Goal: Task Accomplishment & Management: Use online tool/utility

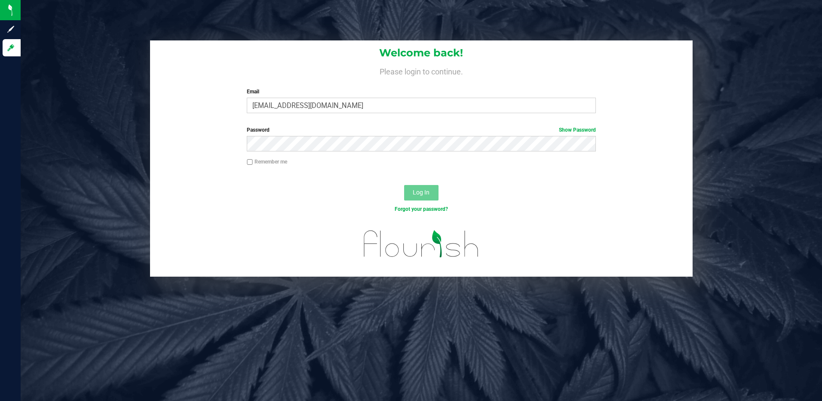
type input "[EMAIL_ADDRESS][DOMAIN_NAME]"
click at [404, 185] on button "Log In" at bounding box center [421, 192] width 34 height 15
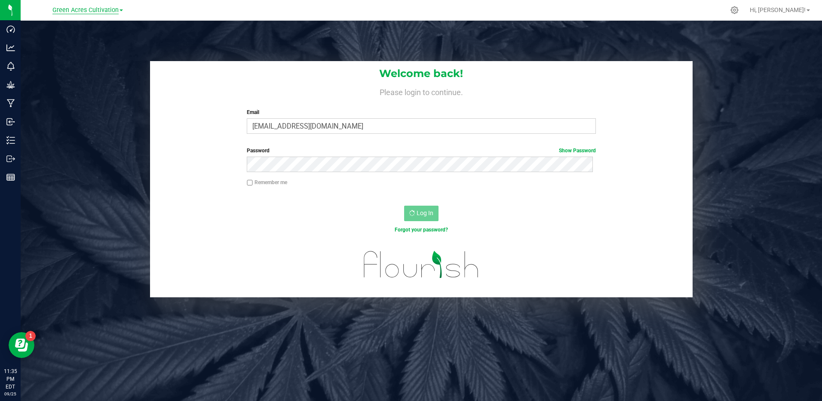
click at [112, 10] on span "Green Acres Cultivation" at bounding box center [85, 10] width 66 height 8
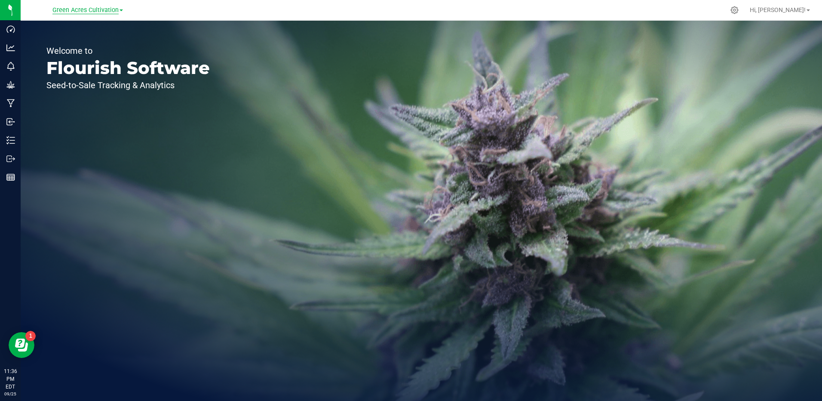
click at [100, 11] on span "Green Acres Cultivation" at bounding box center [85, 10] width 66 height 8
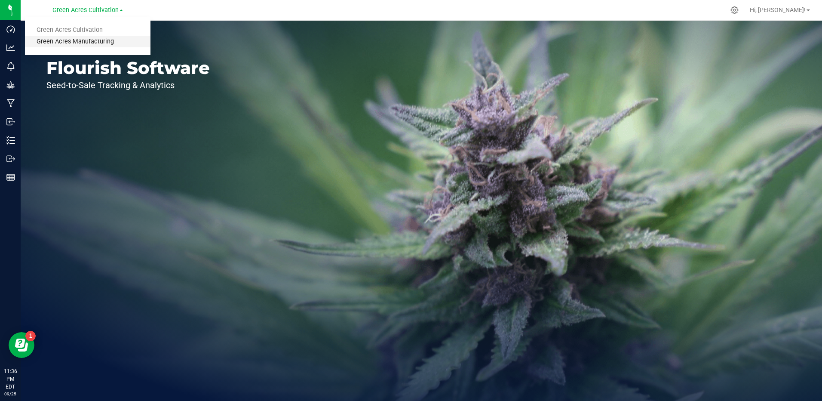
click at [101, 40] on link "Green Acres Manufacturing" at bounding box center [88, 42] width 126 height 12
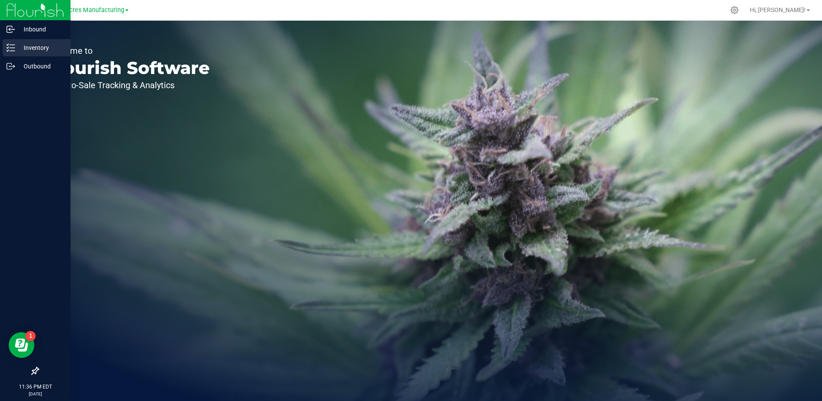
click at [11, 49] on icon at bounding box center [10, 47] width 9 height 9
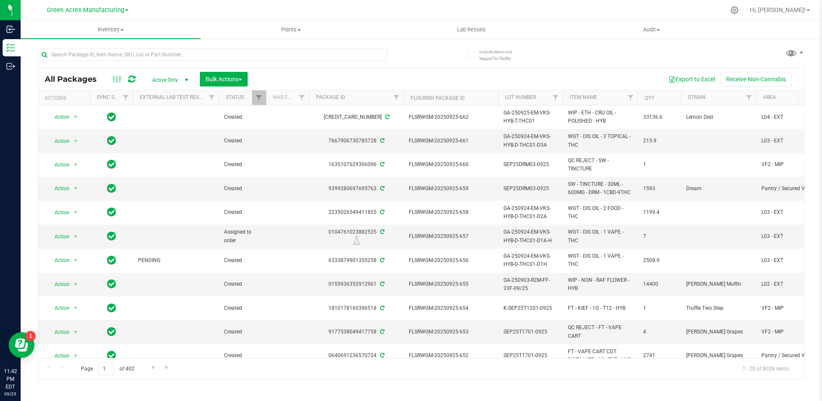
click at [113, 47] on div at bounding box center [229, 54] width 383 height 28
click at [114, 52] on input "text" at bounding box center [212, 54] width 349 height 13
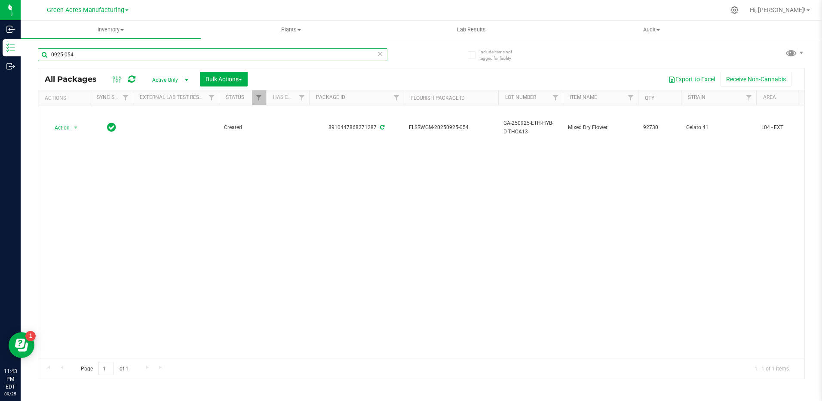
type input "0925-054"
click at [619, 159] on div "Action Action Adjust qty Create package Edit attributes Global inventory Locate…" at bounding box center [421, 231] width 766 height 252
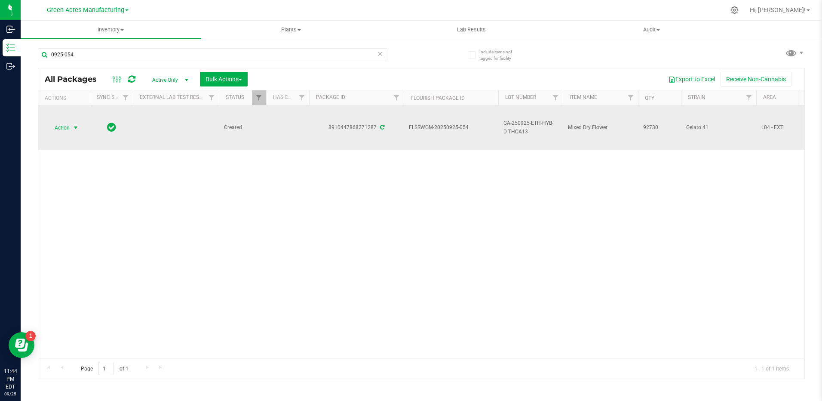
click at [77, 131] on span "select" at bounding box center [75, 128] width 11 height 12
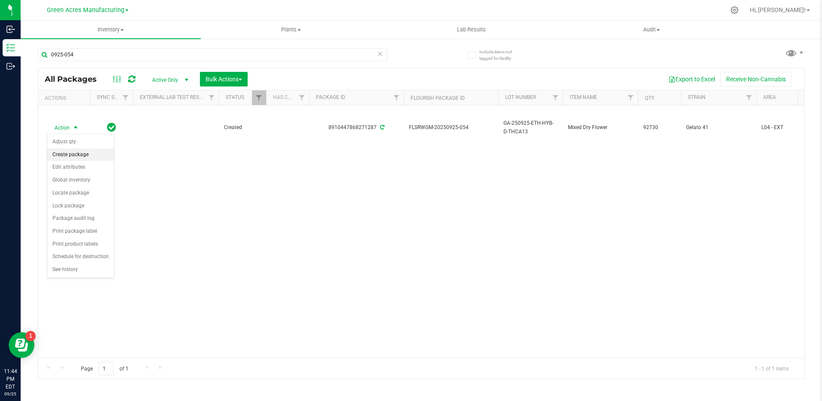
click at [88, 152] on li "Create package" at bounding box center [80, 154] width 67 height 13
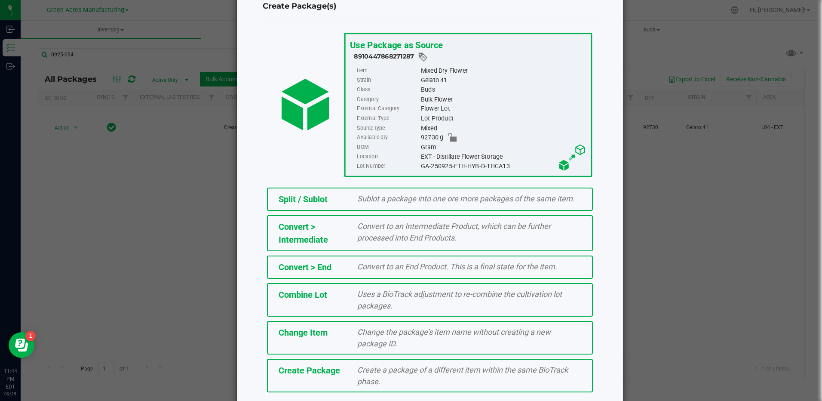
scroll to position [56, 0]
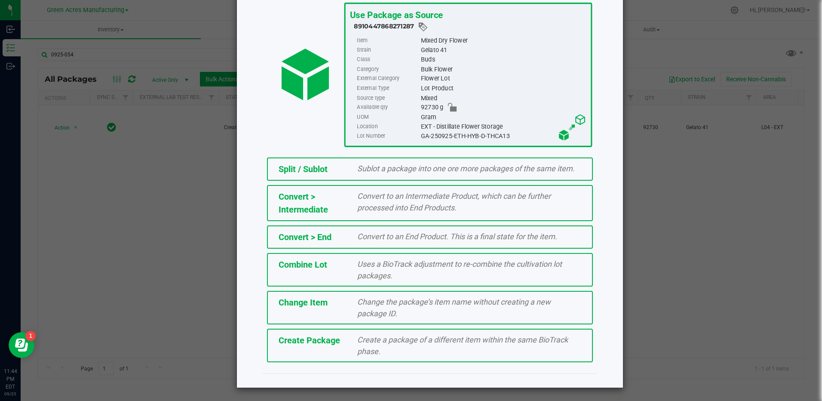
click at [349, 358] on div "Create Package Create a package of a different item within the same BioTrack ph…" at bounding box center [430, 345] width 326 height 34
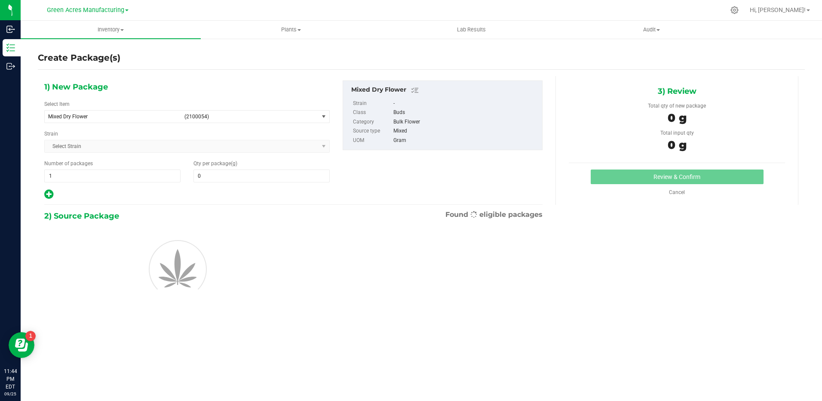
type input "0.0000"
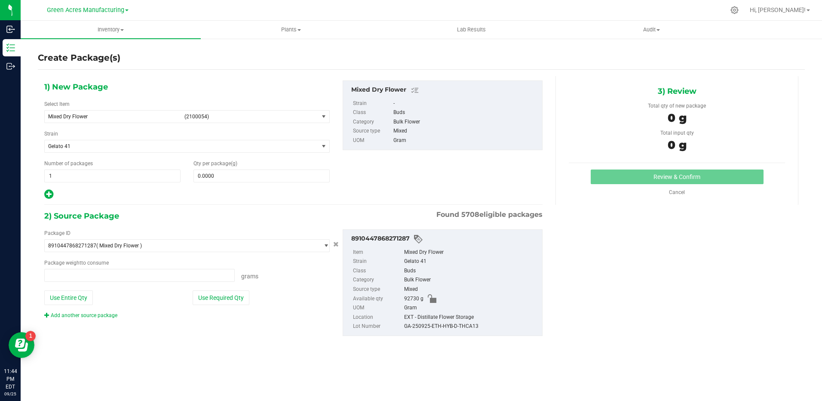
type input "0.0000 g"
click at [318, 117] on span "Mixed Dry Flower (2100054)" at bounding box center [182, 116] width 274 height 12
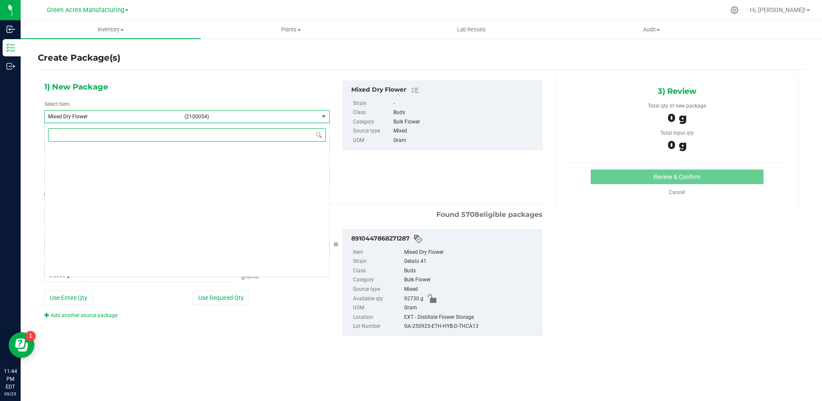
scroll to position [92419, 0]
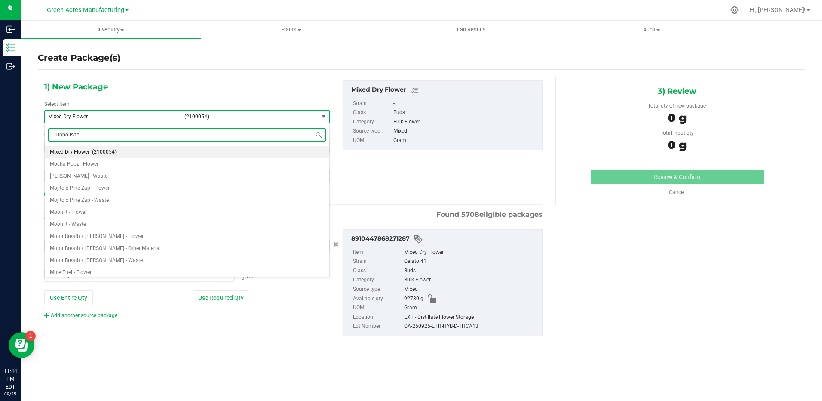
type input "unpolished"
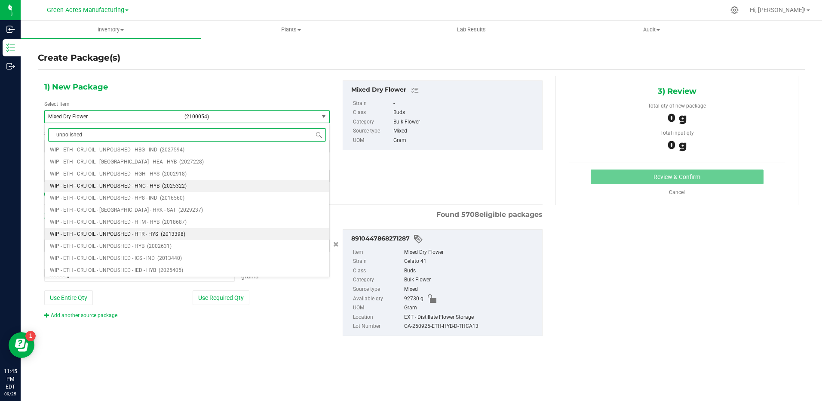
scroll to position [3869, 0]
click at [116, 231] on span "WIP - ETH - CRU OIL - UNPOLISHED - HYB" at bounding box center [97, 231] width 95 height 6
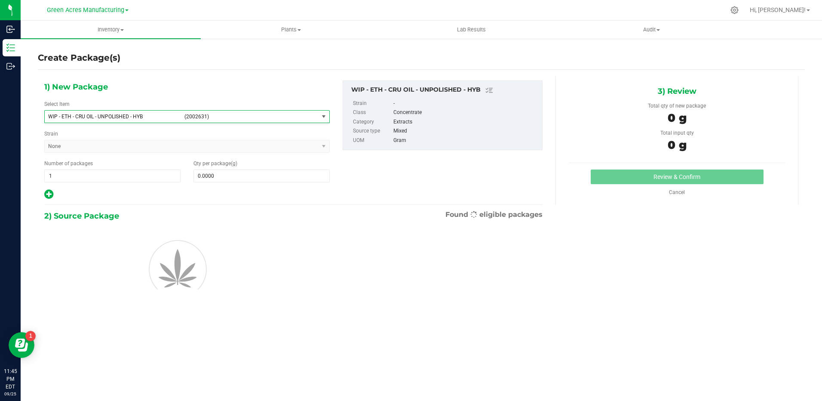
type input "0.0000"
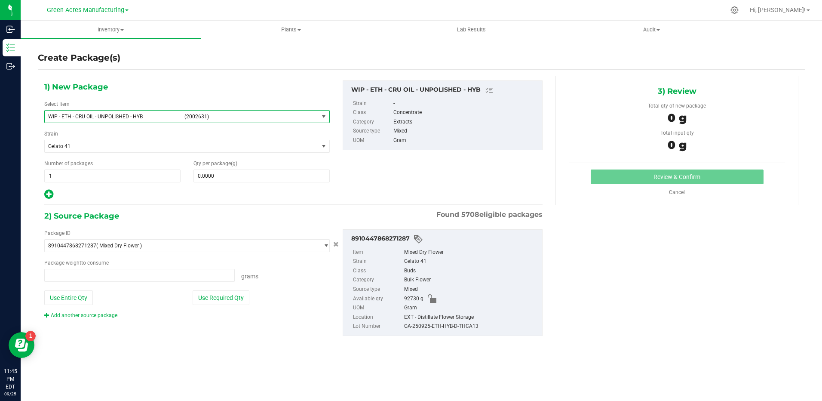
type input "0.0000 g"
click at [236, 177] on span at bounding box center [261, 175] width 136 height 13
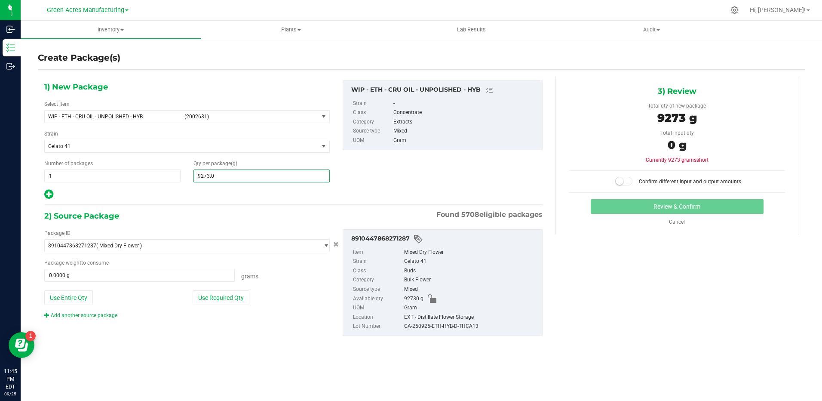
type input "9273.00"
type input "9,273.0000"
click at [67, 303] on button "Use Entire Qty" at bounding box center [68, 297] width 49 height 15
type input "92730.0000 g"
click at [626, 181] on span at bounding box center [623, 181] width 17 height 9
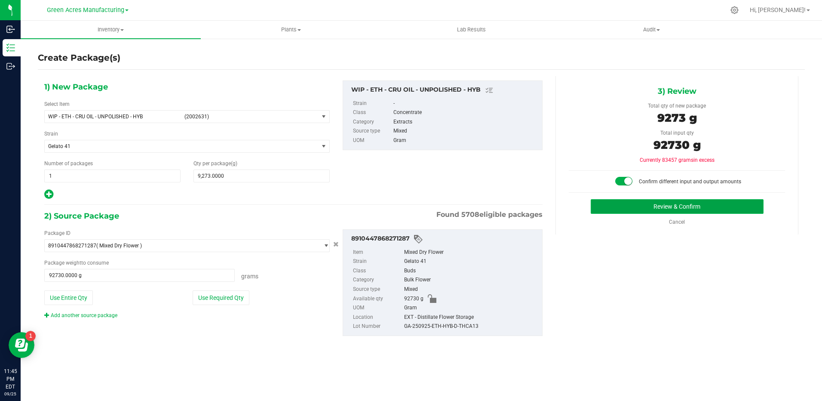
click at [682, 207] on button "Review & Confirm" at bounding box center [677, 206] width 173 height 15
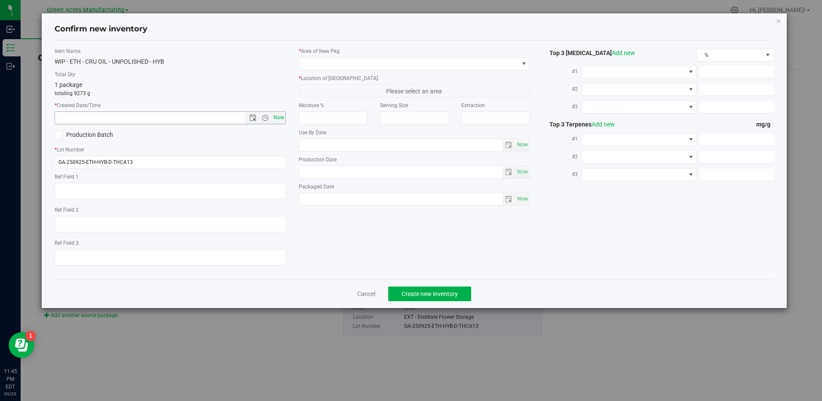
click at [281, 120] on span "Now" at bounding box center [278, 117] width 15 height 12
type input "[DATE] 11:45 PM"
click at [512, 64] on span at bounding box center [408, 64] width 219 height 12
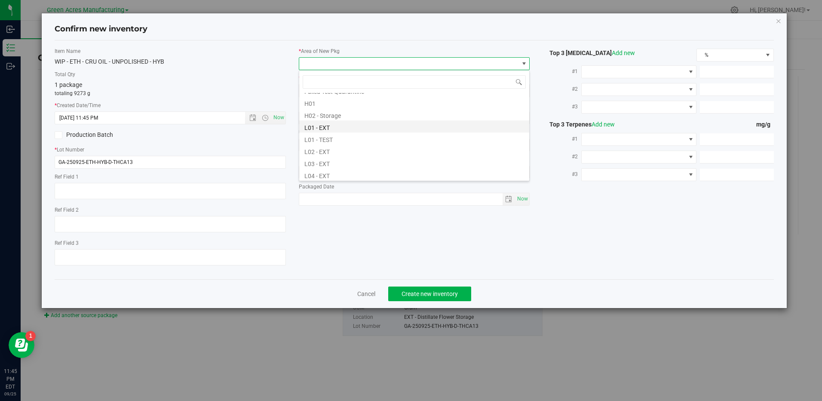
scroll to position [172, 0]
click at [326, 132] on li "L04 - EXT" at bounding box center [414, 132] width 230 height 12
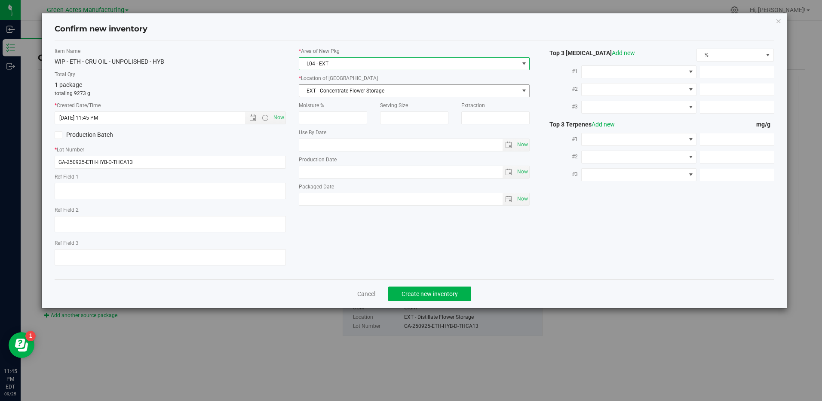
click at [346, 94] on span "EXT - Concentrate Flower Storage" at bounding box center [408, 91] width 219 height 12
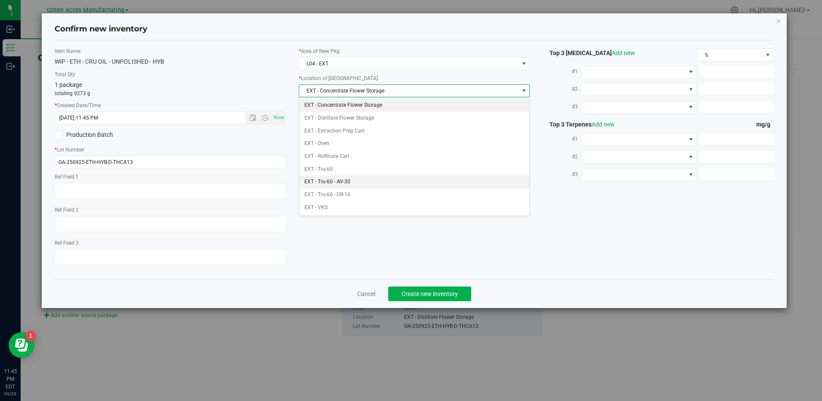
click at [360, 179] on li "EXT - Tru-60 - AV-30" at bounding box center [414, 181] width 230 height 13
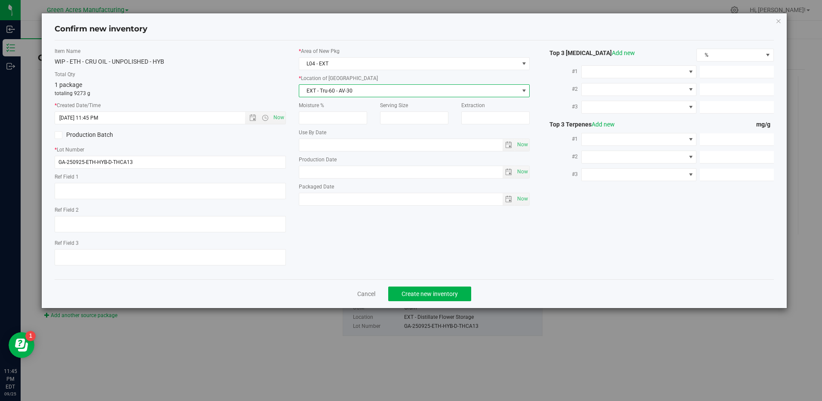
click at [561, 244] on div "Item Name WIP - ETH - CRU OIL - UNPOLISHED - HYB Total Qty 1 package totaling 9…" at bounding box center [414, 159] width 732 height 225
click at [437, 293] on span "Create new inventory" at bounding box center [429, 293] width 56 height 7
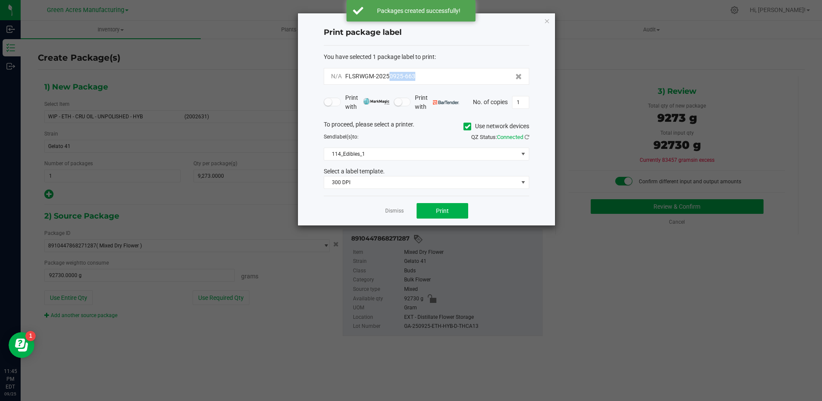
drag, startPoint x: 417, startPoint y: 78, endPoint x: 389, endPoint y: 81, distance: 28.1
click at [389, 81] on div "N/A FLSRWGM-20250925-663" at bounding box center [426, 76] width 205 height 17
copy span "0925-663"
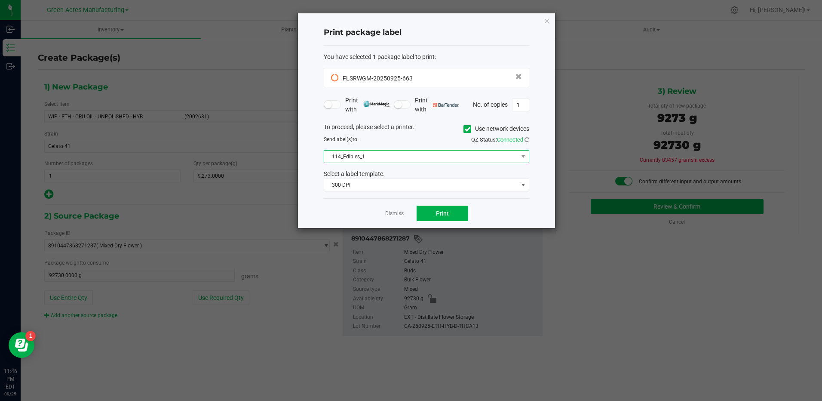
click at [474, 156] on span "114_Edibles_1" at bounding box center [421, 156] width 194 height 12
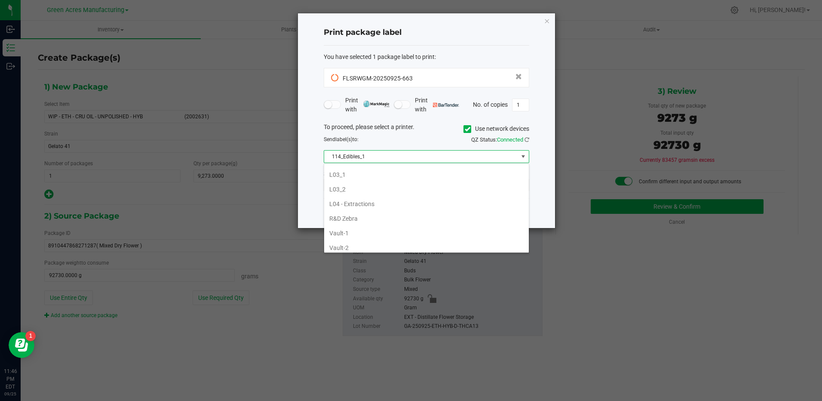
scroll to position [258, 0]
click at [361, 233] on li "L03_2" at bounding box center [426, 236] width 205 height 15
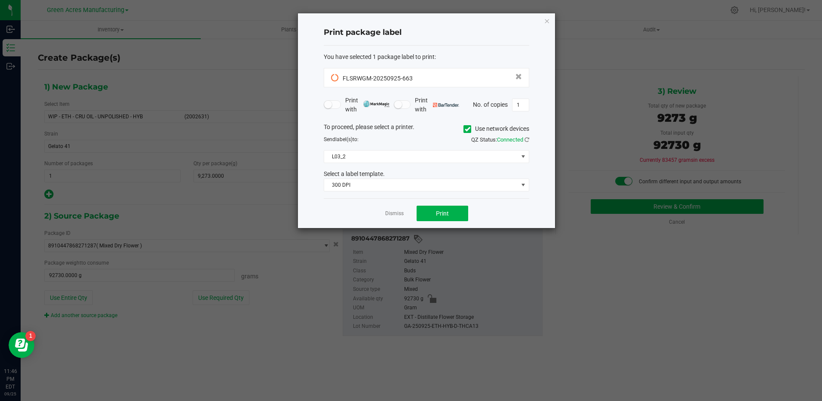
click at [502, 208] on div "Dismiss Print" at bounding box center [426, 213] width 205 height 30
click at [442, 209] on button "Print" at bounding box center [443, 212] width 52 height 15
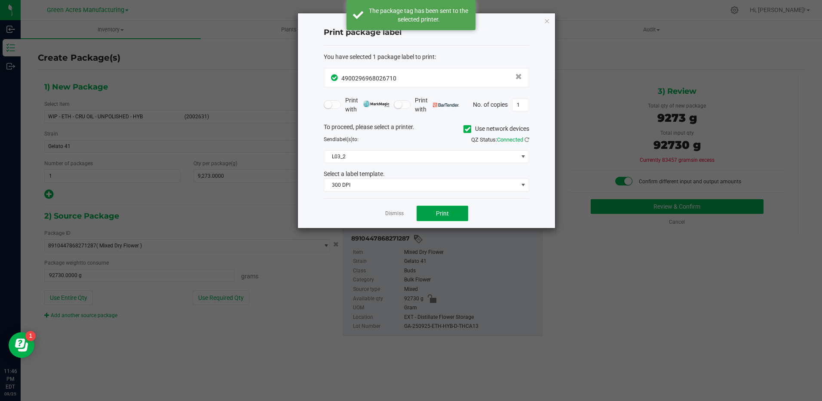
click at [443, 216] on span "Print" at bounding box center [442, 213] width 13 height 7
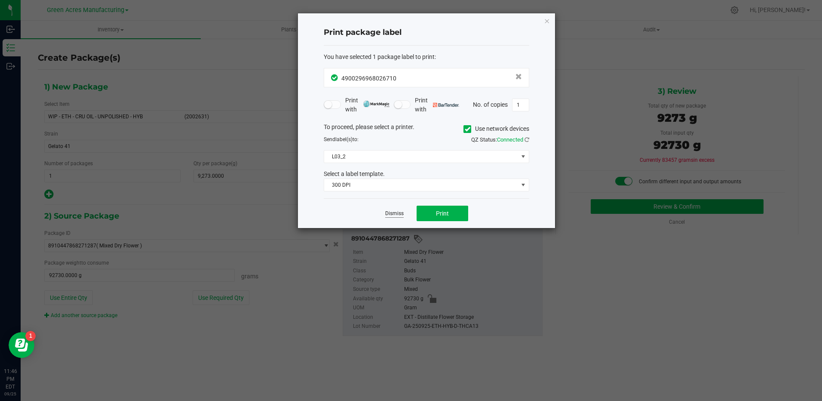
click at [398, 214] on link "Dismiss" at bounding box center [394, 213] width 18 height 7
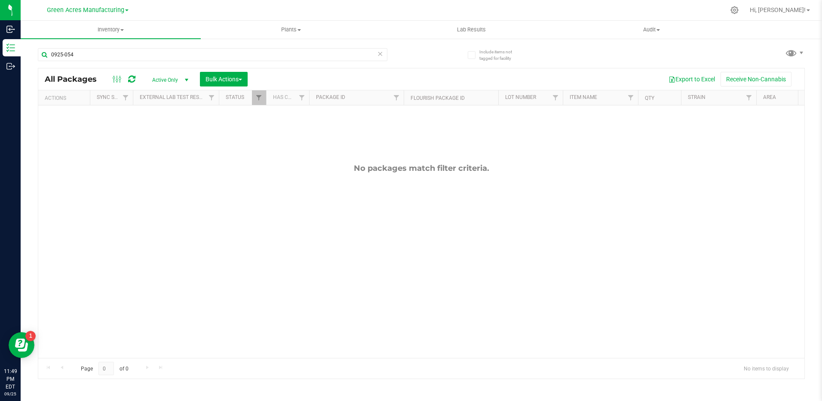
drag, startPoint x: 499, startPoint y: 208, endPoint x: 490, endPoint y: 208, distance: 8.6
click at [498, 208] on div "No packages match filter criteria." at bounding box center [421, 260] width 766 height 310
drag, startPoint x: 69, startPoint y: 55, endPoint x: 34, endPoint y: 60, distance: 35.5
click at [36, 56] on div "Include items not tagged for facility 0925-054 All Packages Active Only Active …" at bounding box center [421, 169] width 801 height 262
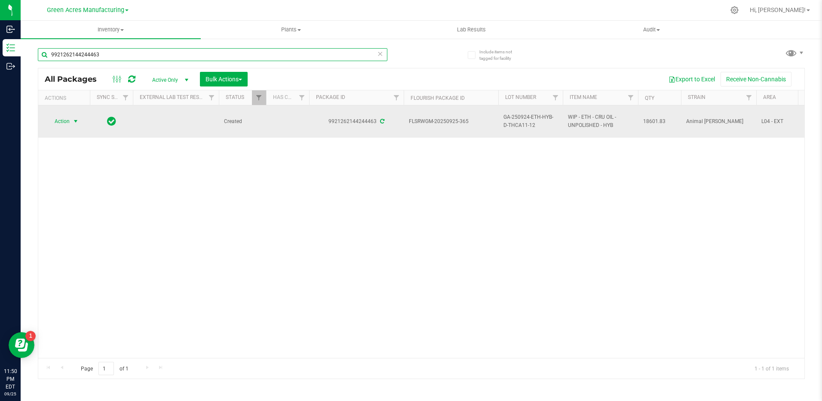
type input "9921262144244463"
click at [76, 122] on span "select" at bounding box center [75, 121] width 7 height 7
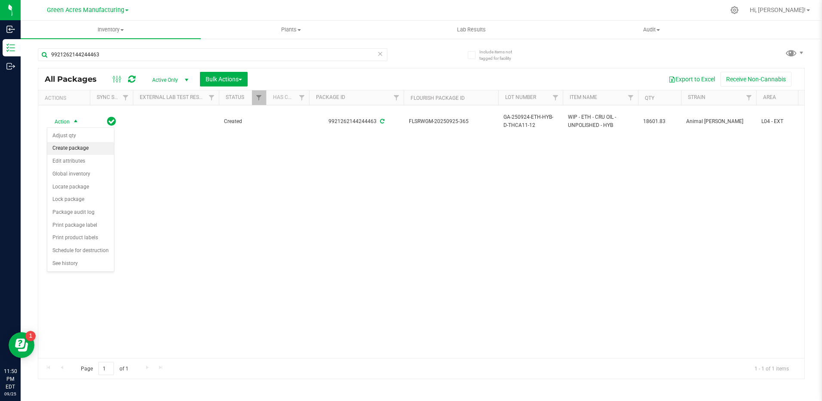
click at [322, 209] on div "Action Action Adjust qty Create package Edit attributes Global inventory Locate…" at bounding box center [421, 231] width 766 height 252
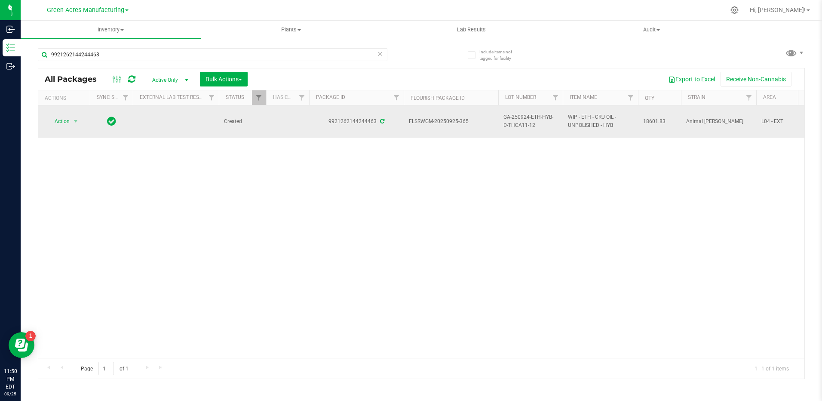
drag, startPoint x: 539, startPoint y: 131, endPoint x: 478, endPoint y: 119, distance: 62.1
copy tr "GA-250924-ETH-HYB-D-THCA11-12"
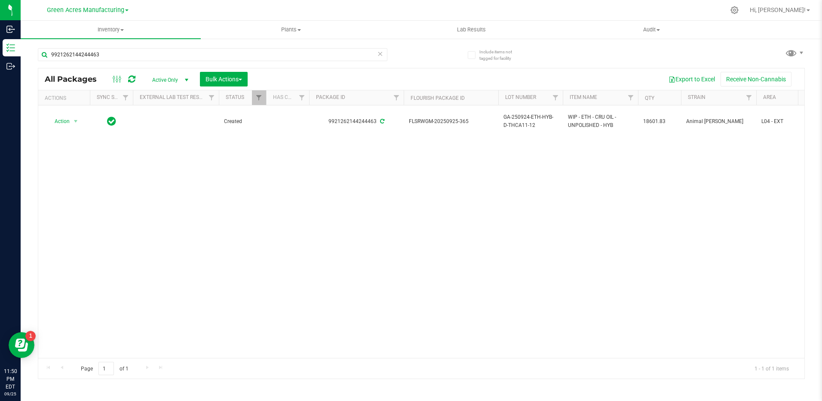
click at [455, 197] on div "Action Action Adjust qty Create package Edit attributes Global inventory Locate…" at bounding box center [421, 231] width 766 height 252
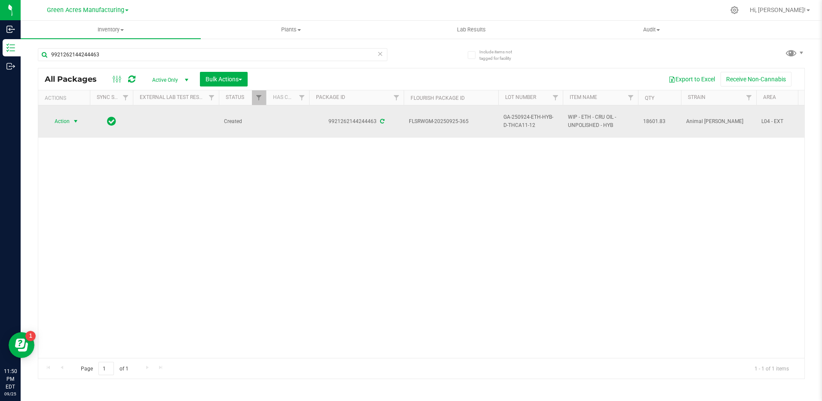
click at [74, 123] on span "select" at bounding box center [75, 121] width 7 height 7
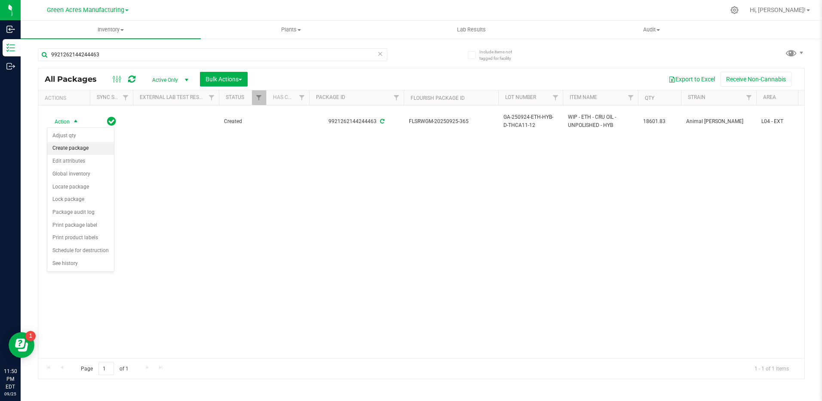
click at [91, 148] on li "Create package" at bounding box center [80, 148] width 67 height 13
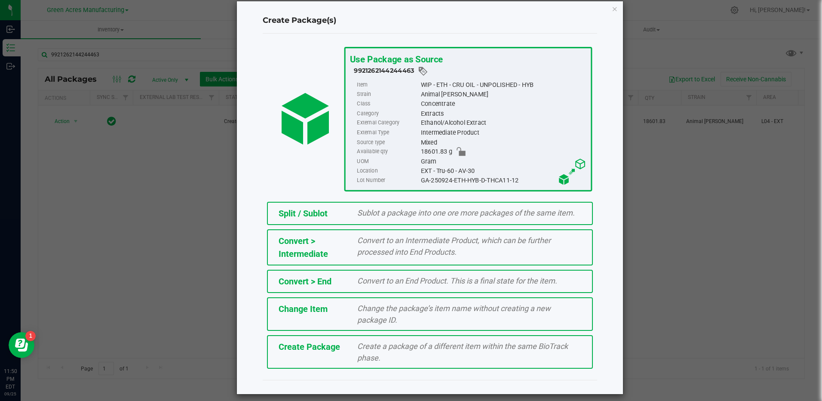
scroll to position [18, 0]
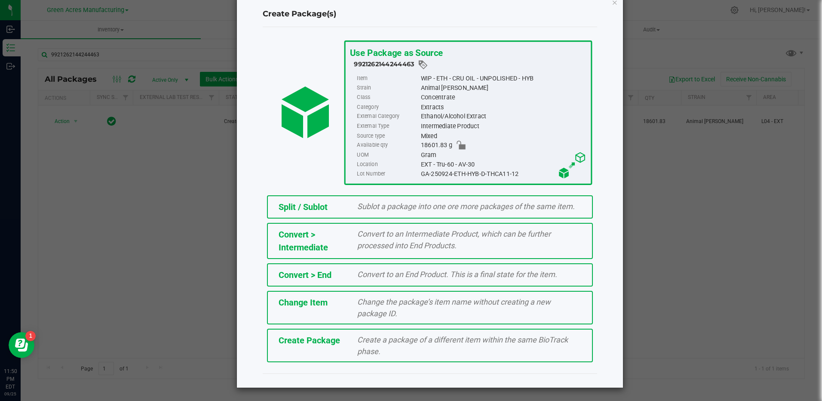
click at [374, 347] on span "Create a package of a different item within the same BioTrack phase." at bounding box center [462, 345] width 211 height 21
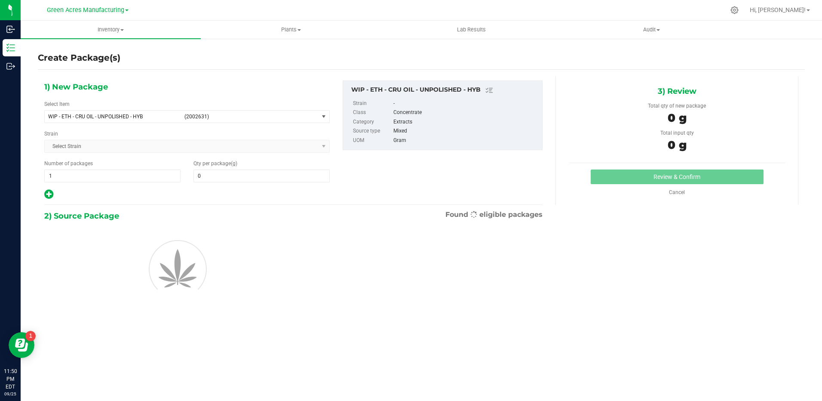
type input "0.0000"
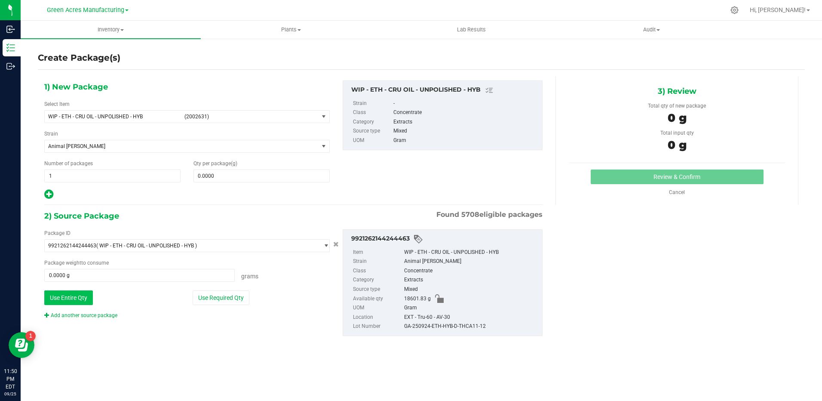
click at [74, 297] on button "Use Entire Qty" at bounding box center [68, 297] width 49 height 15
type input "18601.8300 g"
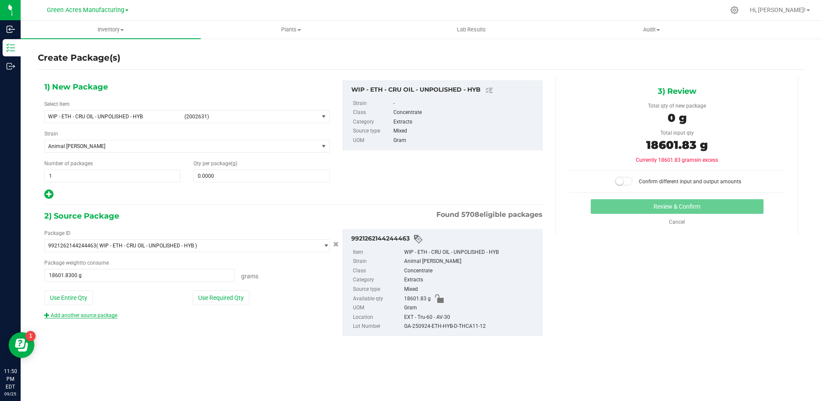
click at [101, 317] on link "Add another source package" at bounding box center [80, 315] width 73 height 6
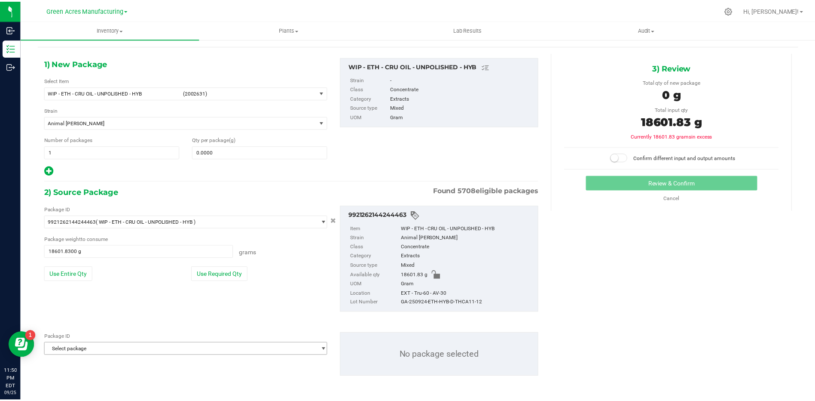
scroll to position [24, 0]
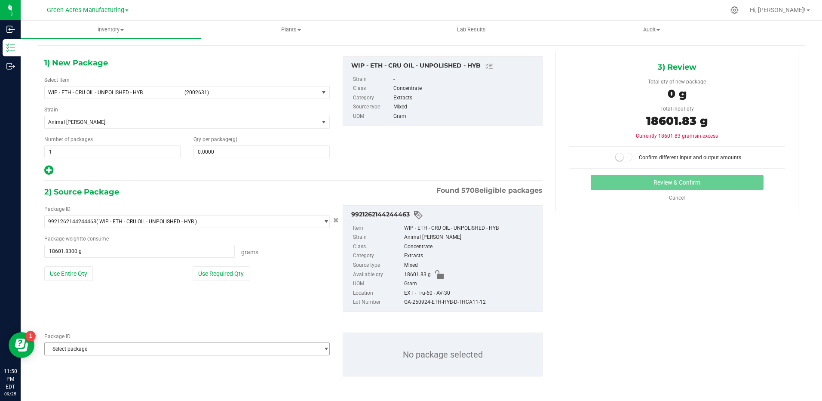
click at [109, 351] on span "Select package" at bounding box center [182, 349] width 274 height 12
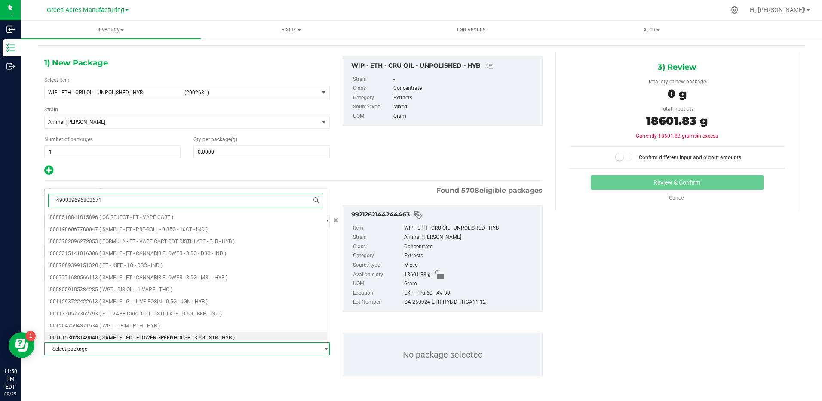
type input "4900296968026710"
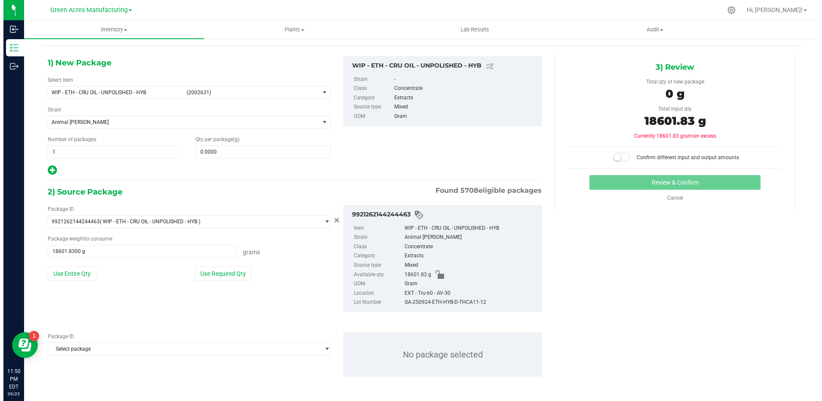
scroll to position [0, 0]
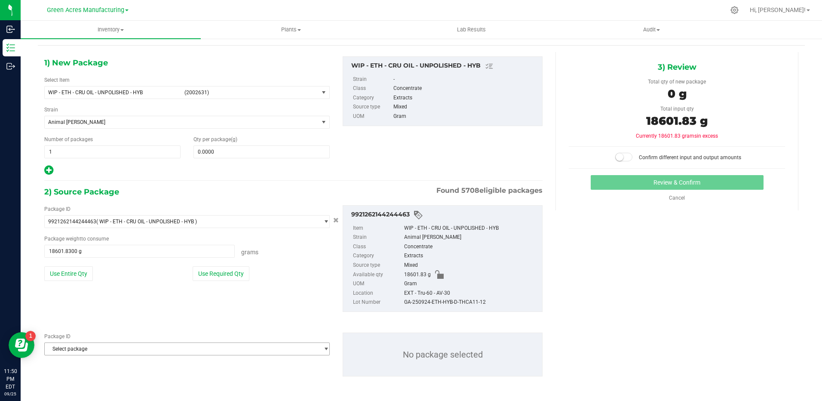
click at [110, 346] on span "Select package" at bounding box center [182, 349] width 274 height 12
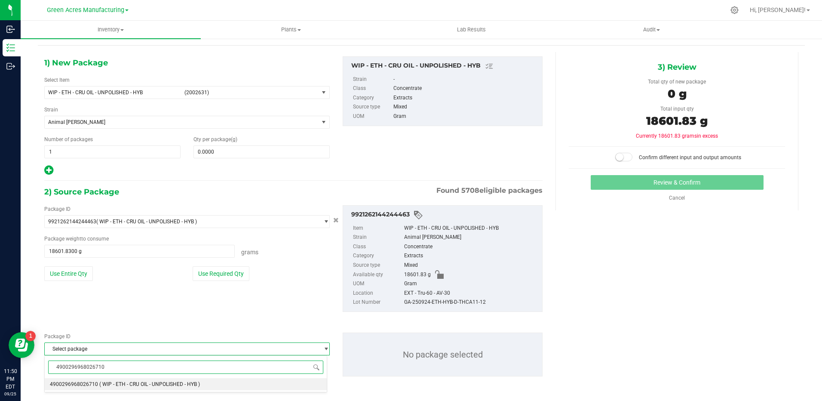
click at [101, 384] on span "( WIP - ETH - CRU OIL - UNPOLISHED - HYB )" at bounding box center [149, 384] width 101 height 6
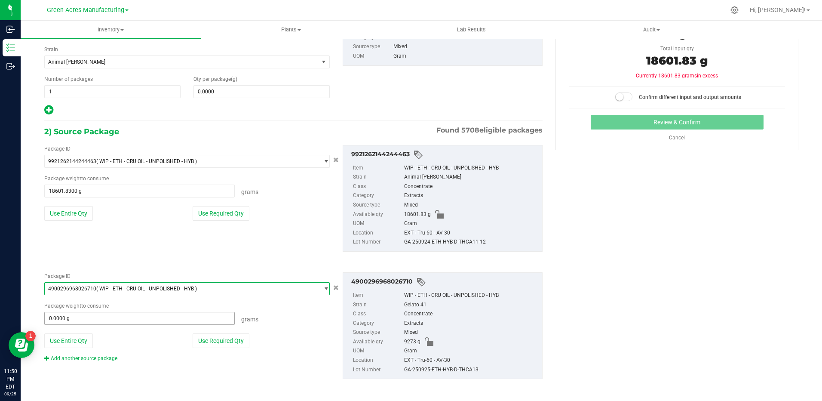
scroll to position [87, 0]
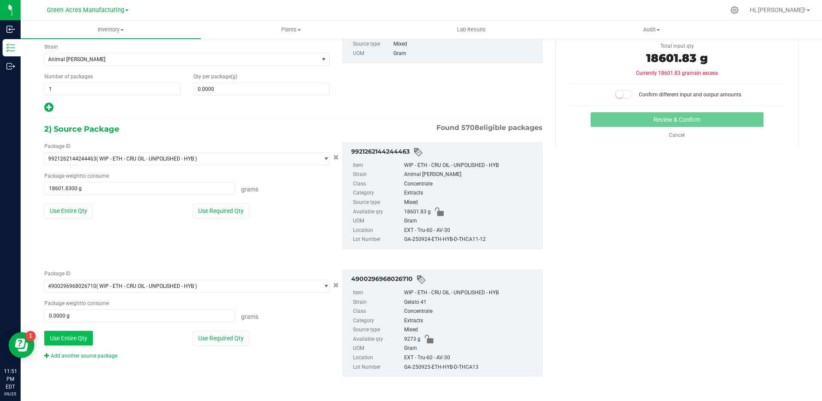
drag, startPoint x: 77, startPoint y: 340, endPoint x: 91, endPoint y: 330, distance: 17.0
click at [77, 339] on button "Use Entire Qty" at bounding box center [68, 338] width 49 height 15
type input "9273.0000 g"
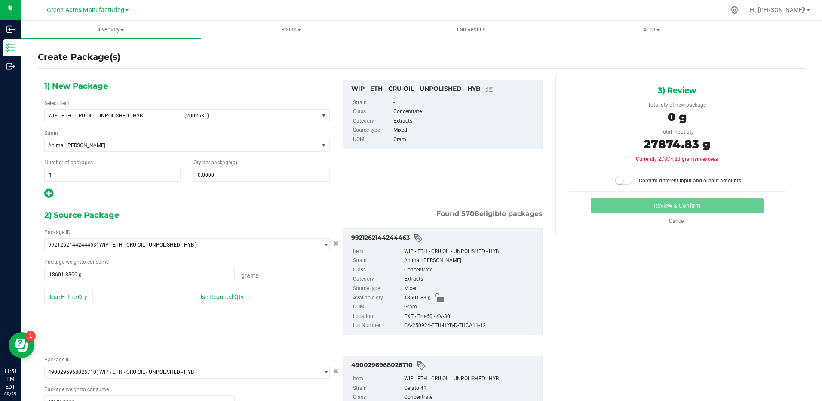
scroll to position [0, 0]
click at [237, 175] on span at bounding box center [261, 175] width 136 height 13
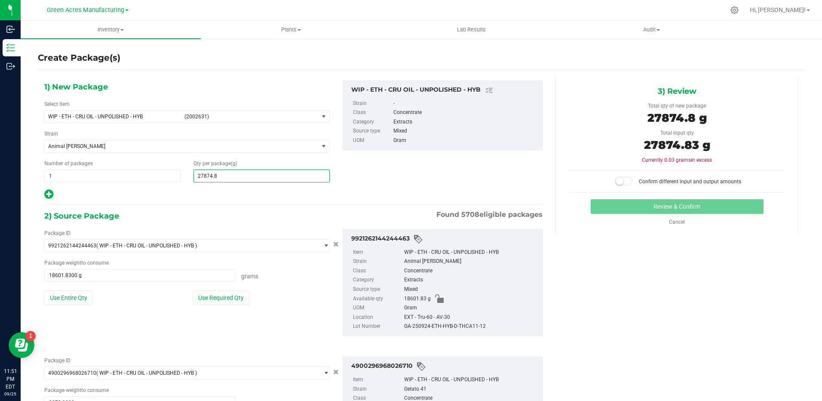
type input "27874.83"
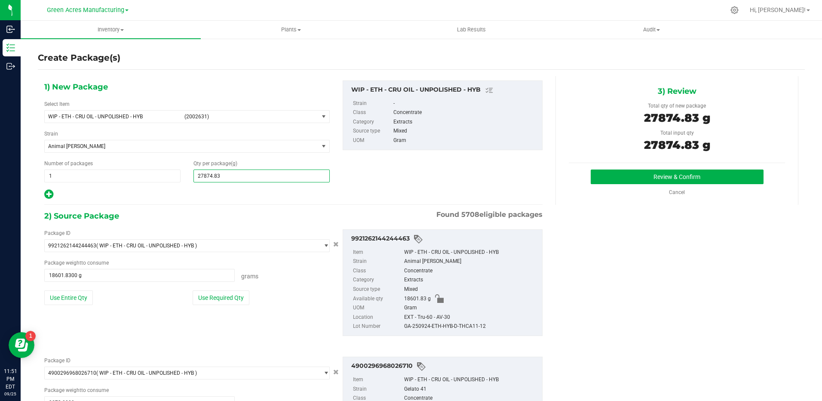
type input "27,874.8300"
click at [675, 179] on button "Review & Confirm" at bounding box center [677, 176] width 173 height 15
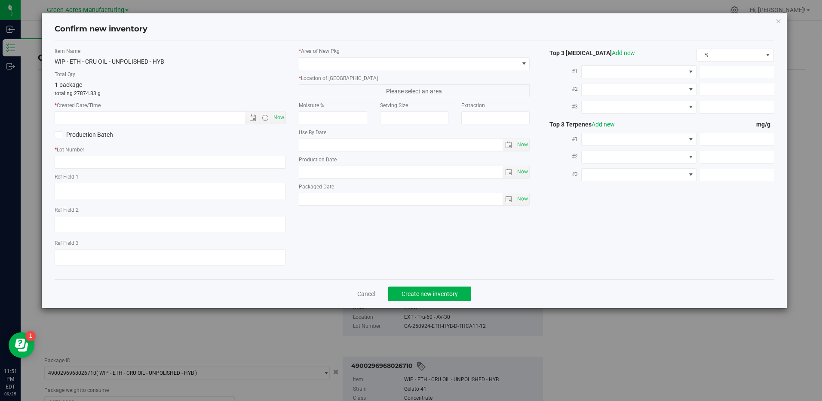
type textarea "16.1%"
click at [282, 116] on span "Now" at bounding box center [278, 117] width 15 height 12
type input "[DATE] 11:51 PM"
click at [110, 162] on input "text" at bounding box center [170, 162] width 231 height 13
paste input "GA-250924-ETH-HYB-D-THCA11-12"
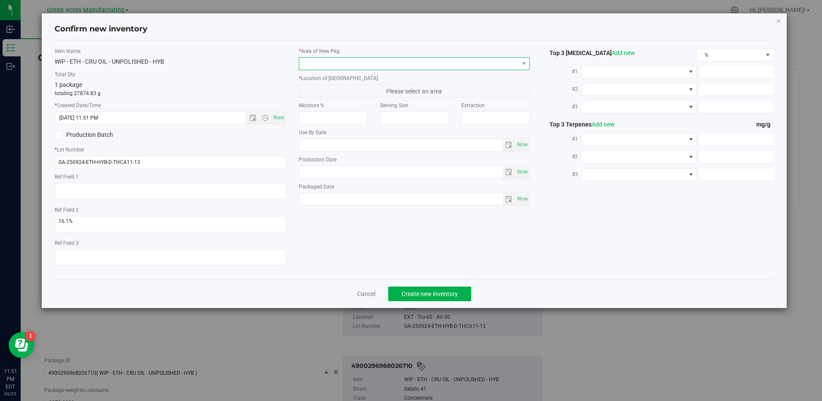
click at [411, 61] on span at bounding box center [408, 64] width 219 height 12
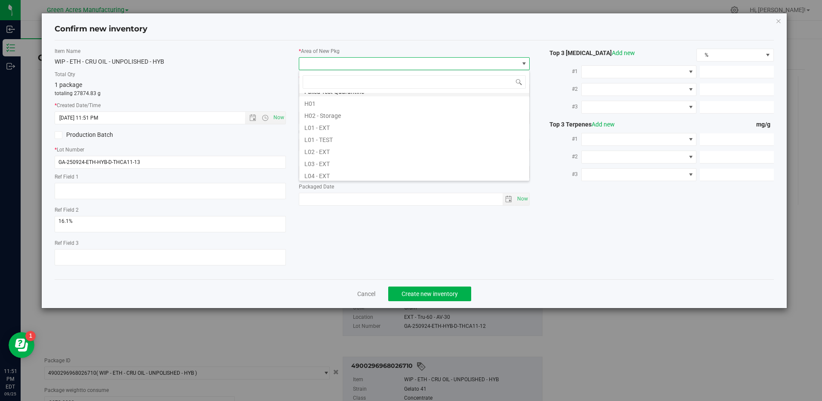
scroll to position [172, 0]
click at [337, 122] on li "L03 - EXT" at bounding box center [414, 119] width 230 height 12
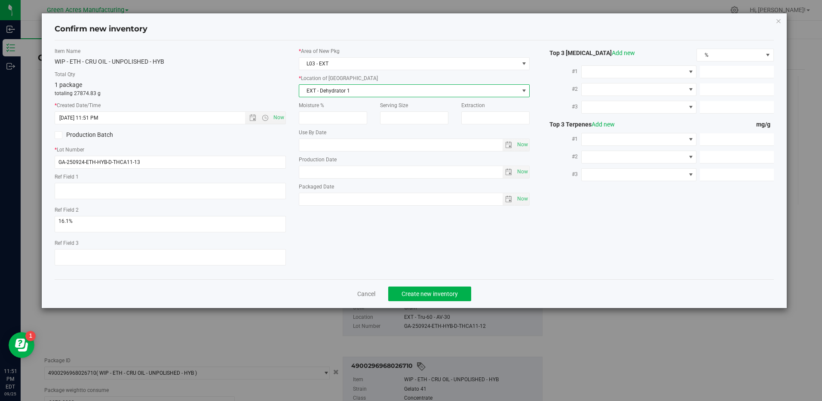
click at [406, 93] on span "EXT - Dehydrator 1" at bounding box center [408, 91] width 219 height 12
click at [358, 58] on span "L03 - EXT" at bounding box center [408, 64] width 219 height 12
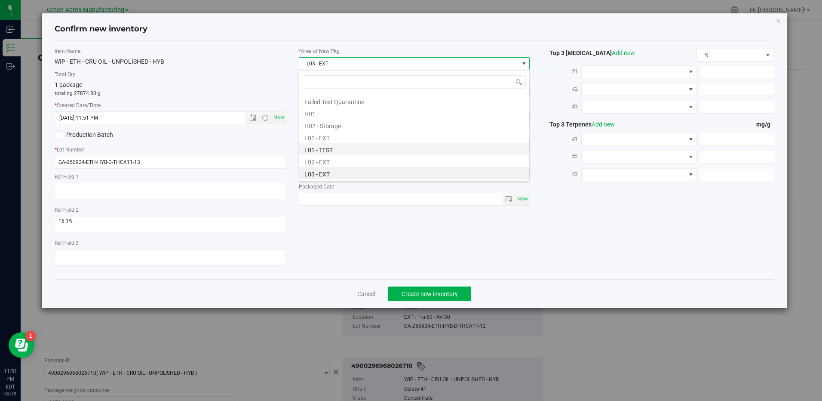
scroll to position [162, 0]
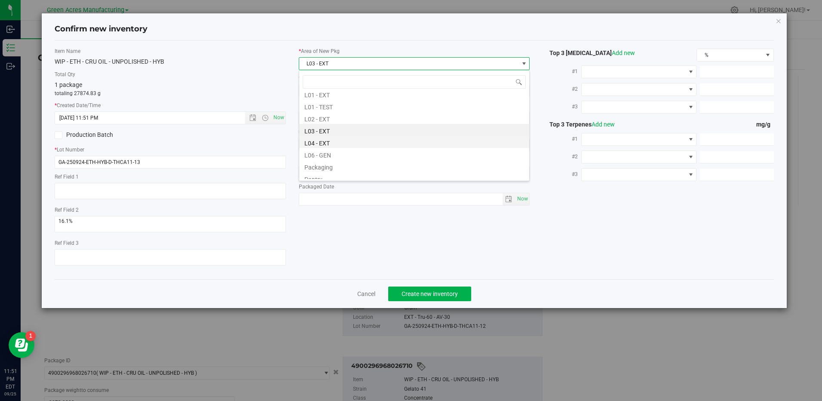
click at [337, 142] on li "L04 - EXT" at bounding box center [414, 142] width 230 height 12
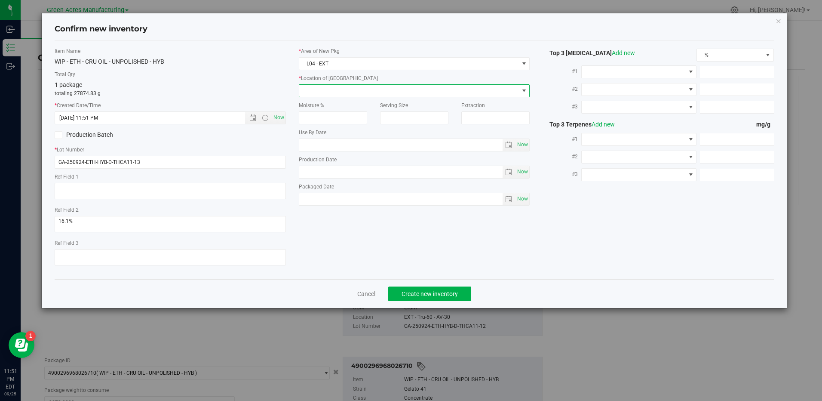
click at [344, 93] on span at bounding box center [408, 91] width 219 height 12
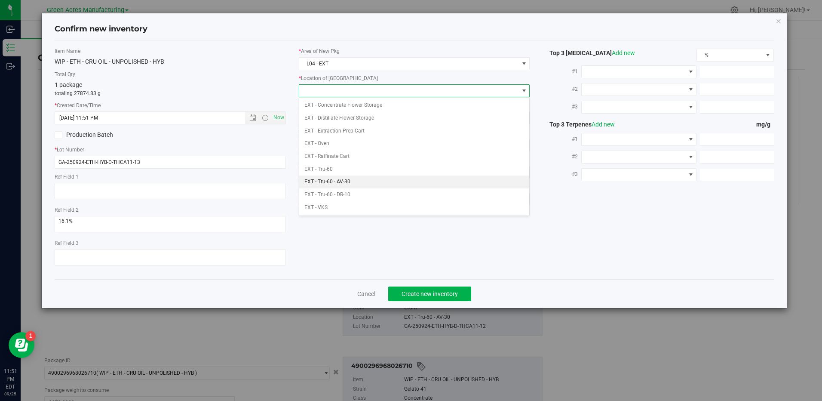
click at [364, 176] on li "EXT - Tru-60 - AV-30" at bounding box center [414, 181] width 230 height 13
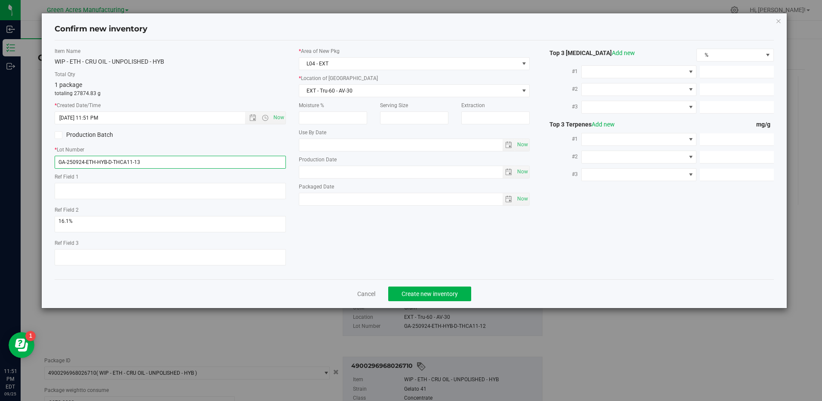
click at [65, 160] on input "GA-250924-ETH-HYB-D-THCA11-13" at bounding box center [170, 162] width 231 height 13
type input "GA-250924-ETH-HYB-D-THCA11-13"
click at [360, 230] on div "Item Name WIP - ETH - CRU OIL - UNPOLISHED - HYB Total Qty 1 package totaling 2…" at bounding box center [414, 159] width 732 height 225
click at [417, 291] on span "Create new inventory" at bounding box center [429, 293] width 56 height 7
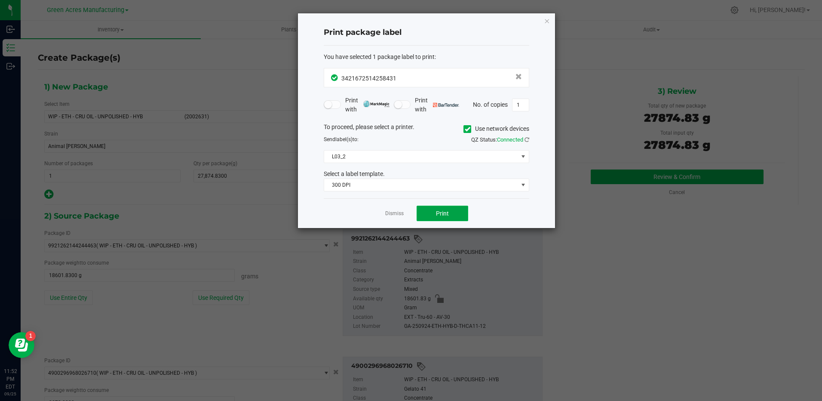
click at [459, 216] on button "Print" at bounding box center [443, 212] width 52 height 15
click at [452, 217] on button "Print" at bounding box center [443, 212] width 52 height 15
click at [450, 217] on button "Print" at bounding box center [443, 212] width 52 height 15
click at [395, 213] on link "Dismiss" at bounding box center [394, 213] width 18 height 7
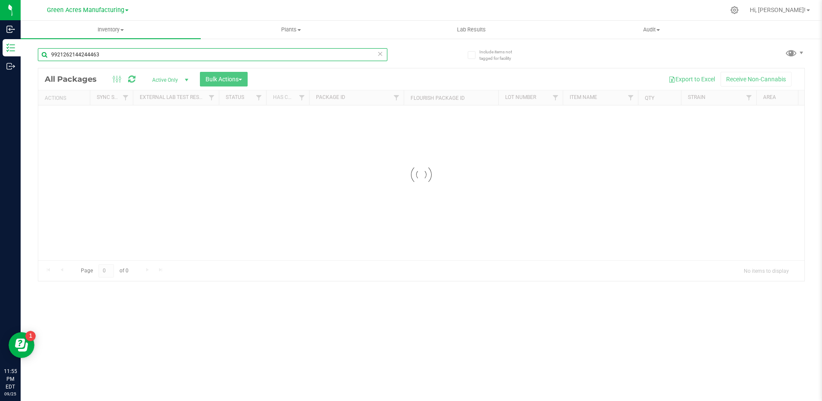
drag, startPoint x: 122, startPoint y: 56, endPoint x: 24, endPoint y: 52, distance: 98.1
click at [24, 52] on div "Include items not tagged for facility 9921262144244463 Loading... All Packages …" at bounding box center [421, 169] width 801 height 262
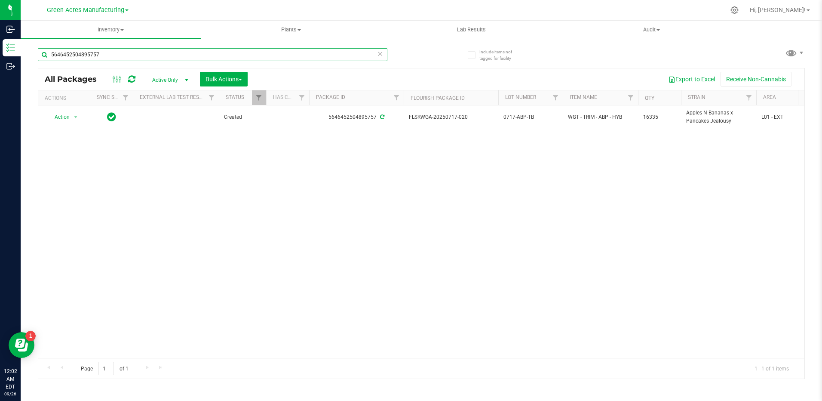
type input "5646452504895757"
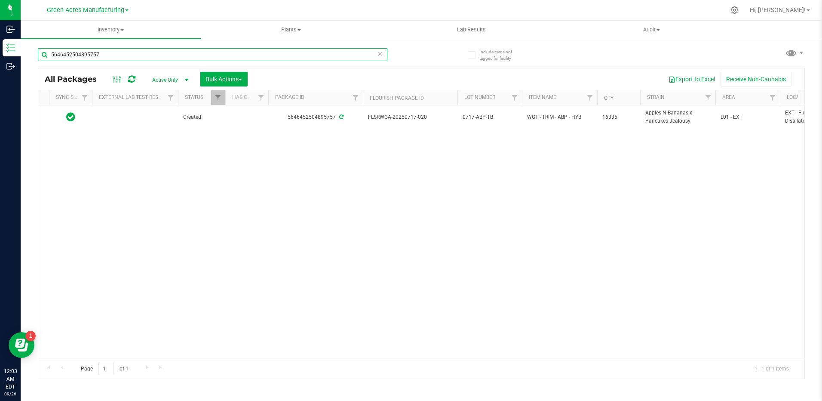
scroll to position [0, 52]
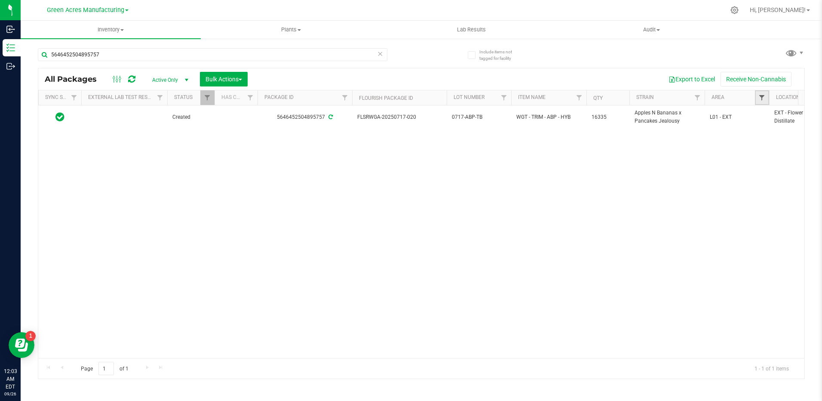
click at [763, 100] on span "Filter" at bounding box center [761, 97] width 7 height 7
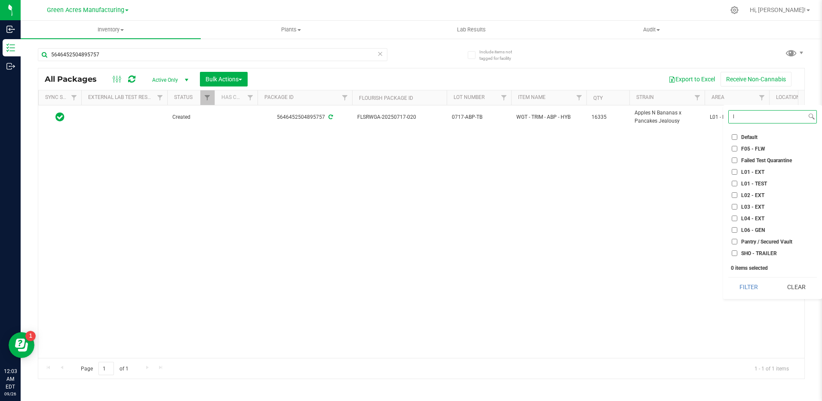
type input "l"
click at [735, 172] on input "L01 - EXT" at bounding box center [735, 172] width 6 height 6
checkbox input "true"
click at [750, 286] on button "Filter" at bounding box center [748, 286] width 41 height 19
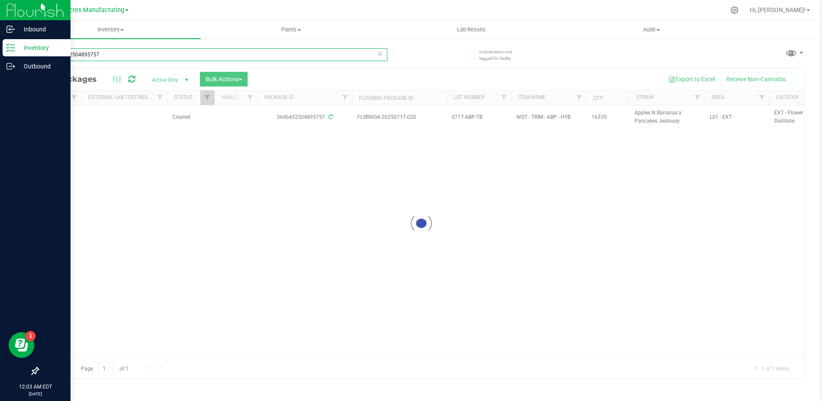
drag, startPoint x: 115, startPoint y: 55, endPoint x: 3, endPoint y: 47, distance: 112.9
click at [3, 47] on div "Inbound Inventory Outbound 12:03 AM EDT [DATE] 09/26 Green Acres Manufacturing …" at bounding box center [411, 200] width 822 height 401
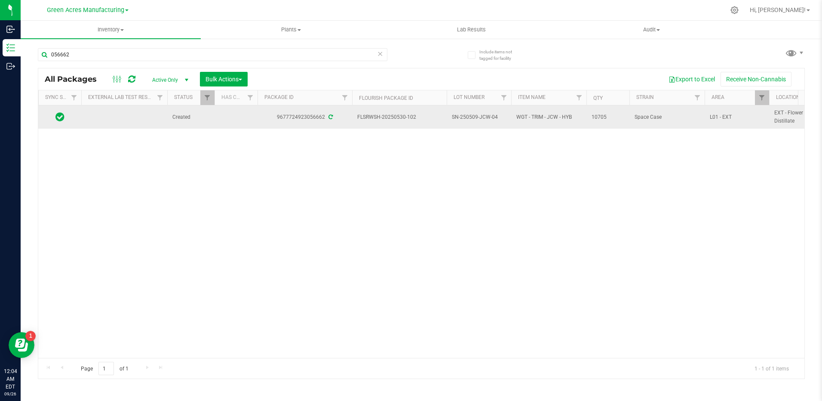
drag, startPoint x: 420, startPoint y: 119, endPoint x: 394, endPoint y: 119, distance: 26.2
click at [394, 119] on span "FLSRWSH-20250530-102" at bounding box center [399, 117] width 84 height 8
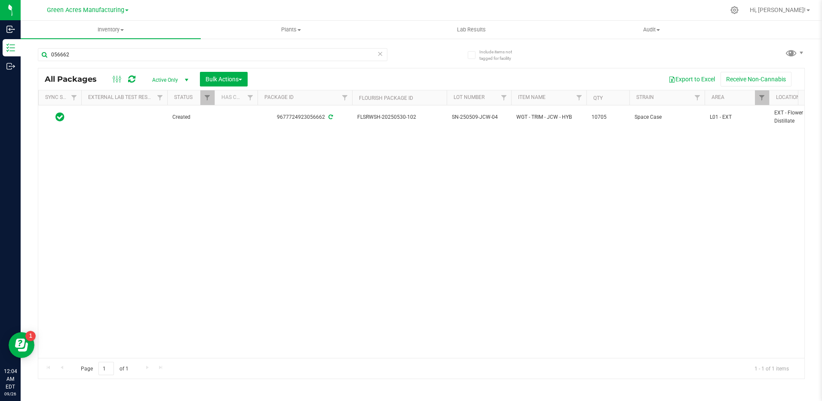
copy span "0530-102"
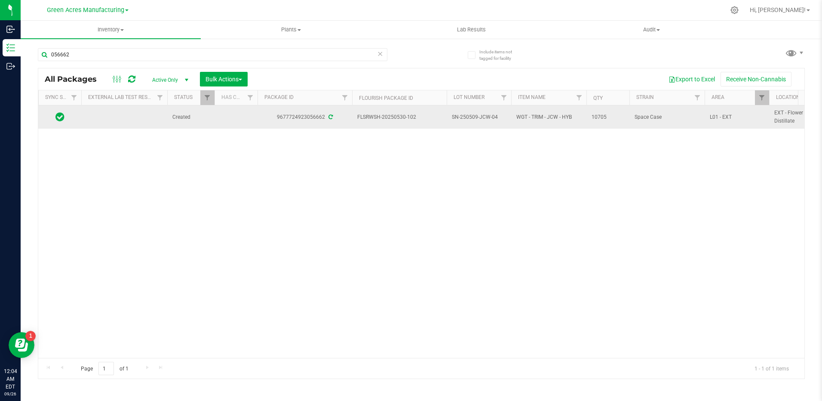
drag, startPoint x: 499, startPoint y: 117, endPoint x: 455, endPoint y: 122, distance: 45.0
click at [455, 122] on td "SN-250509-JCW-04" at bounding box center [479, 116] width 64 height 23
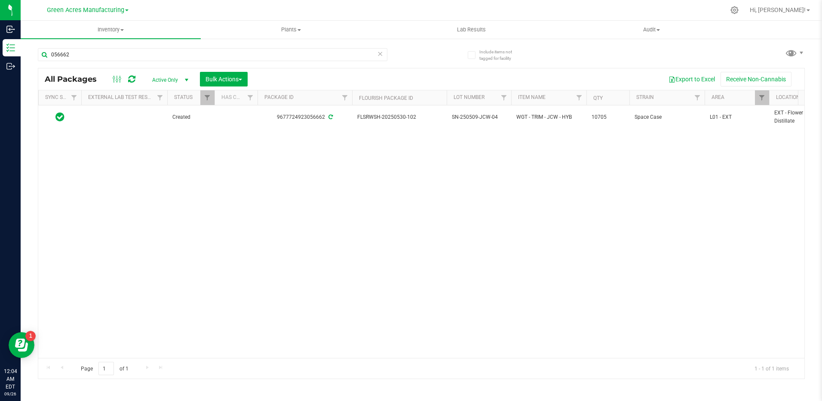
copy span "SN-250509-JCW-04"
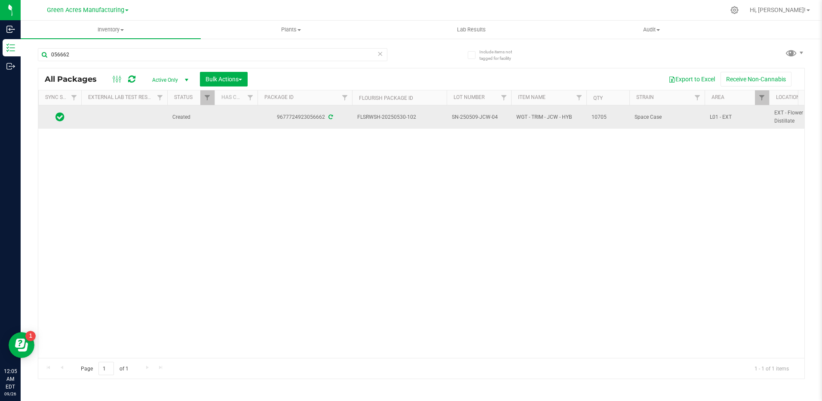
drag, startPoint x: 611, startPoint y: 119, endPoint x: 581, endPoint y: 120, distance: 30.1
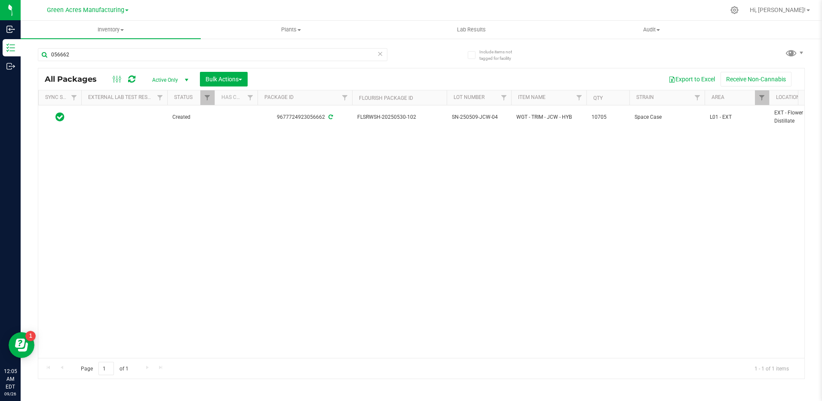
copy tr "10705"
click at [577, 230] on div "Action Action Adjust qty Create package Edit attributes Global inventory Locate…" at bounding box center [421, 231] width 766 height 252
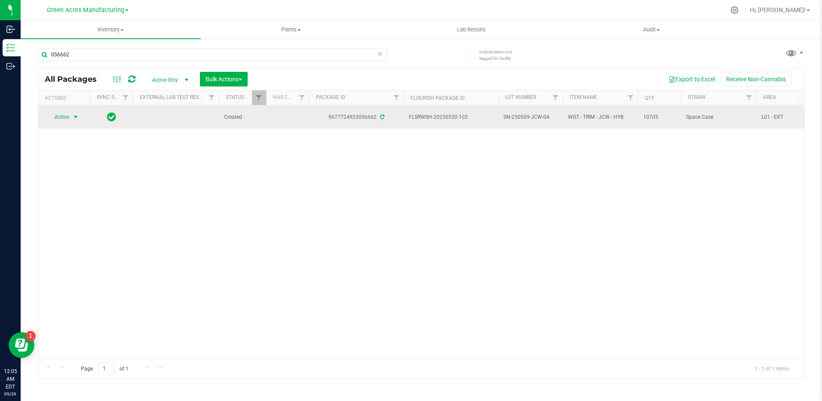
click at [77, 117] on span "select" at bounding box center [75, 116] width 7 height 7
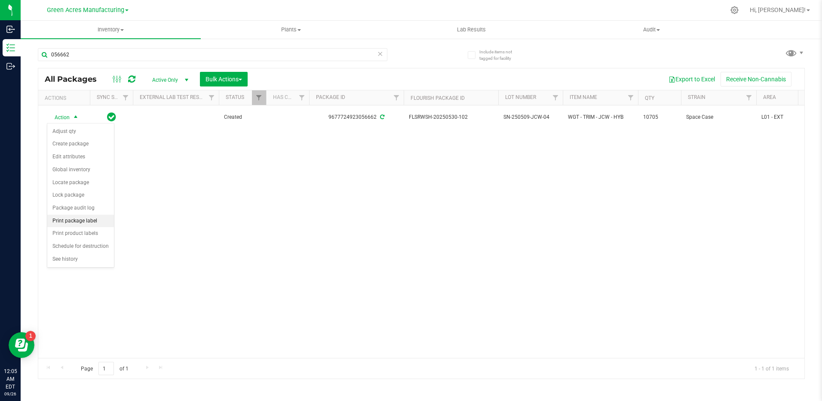
click at [96, 219] on li "Print package label" at bounding box center [80, 220] width 67 height 13
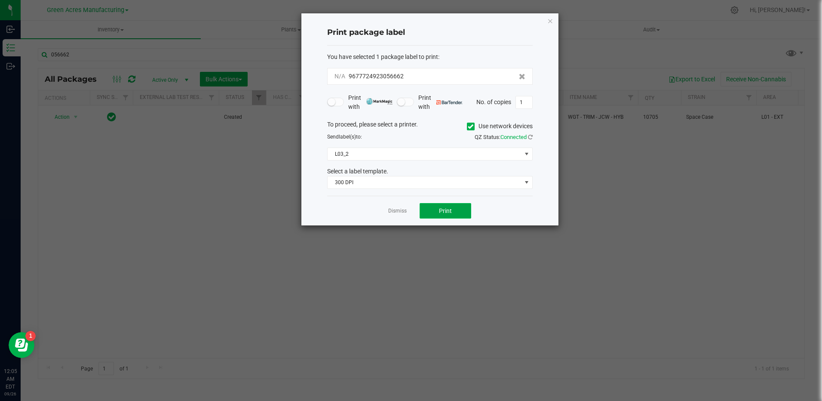
click at [451, 214] on span "Print" at bounding box center [445, 210] width 13 height 7
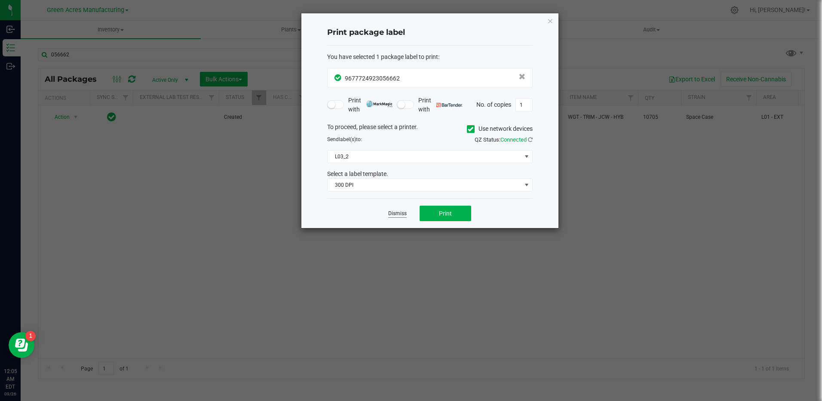
click at [405, 211] on link "Dismiss" at bounding box center [397, 213] width 18 height 7
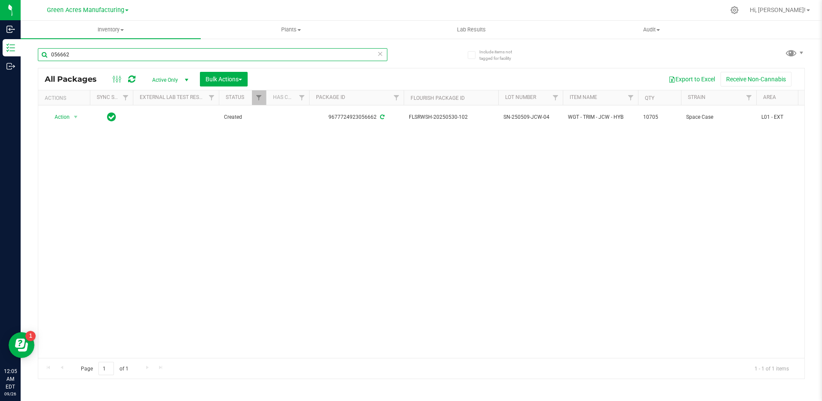
drag, startPoint x: 110, startPoint y: 53, endPoint x: 41, endPoint y: 55, distance: 68.8
click at [41, 55] on input "056662" at bounding box center [212, 54] width 349 height 13
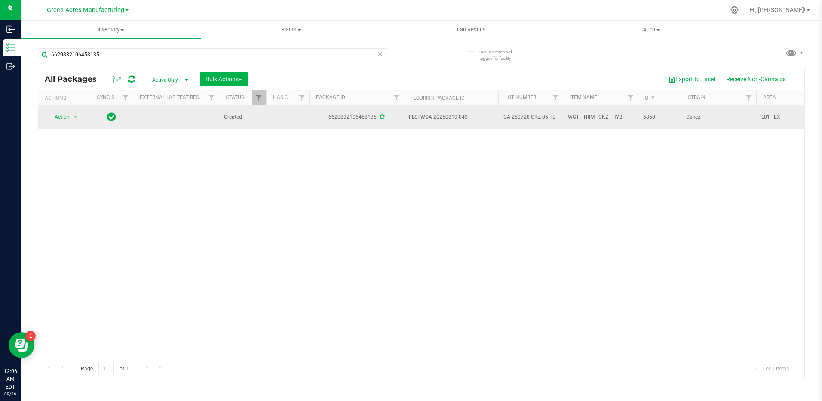
drag, startPoint x: 472, startPoint y: 119, endPoint x: 444, endPoint y: 119, distance: 27.9
click at [444, 119] on span "FLSRWGA-20250819-043" at bounding box center [451, 117] width 84 height 8
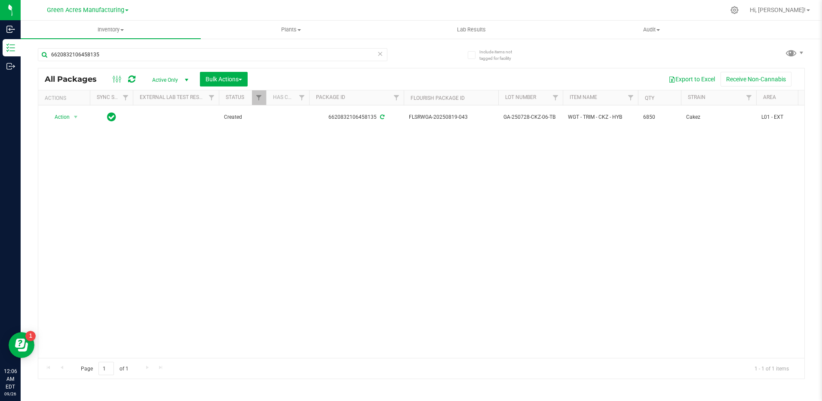
copy span "0819-043"
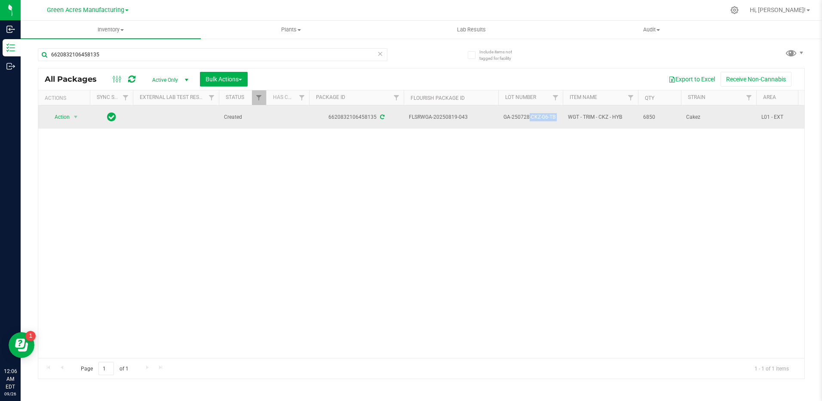
drag, startPoint x: 564, startPoint y: 116, endPoint x: 502, endPoint y: 118, distance: 62.4
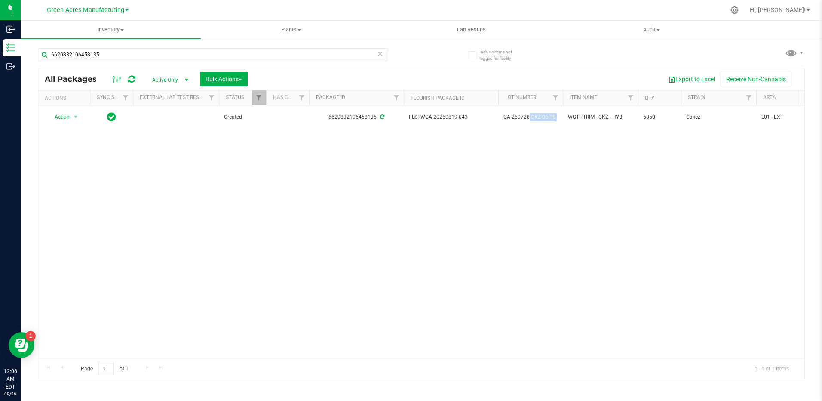
copy tr "GA-250728-CKZ-06-TB"
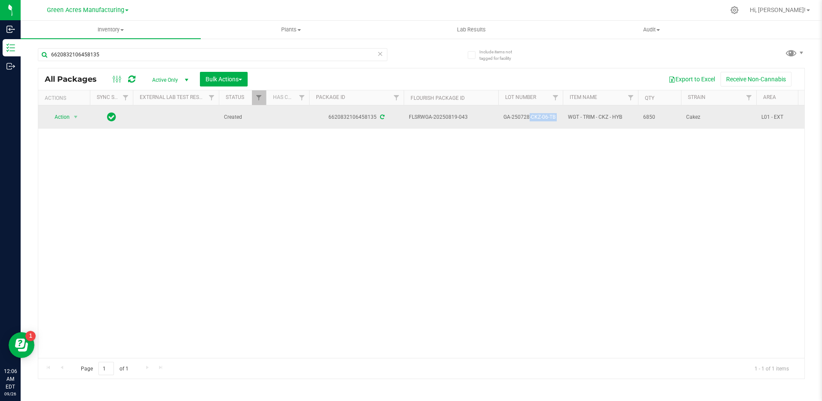
drag, startPoint x: 657, startPoint y: 115, endPoint x: 637, endPoint y: 117, distance: 20.7
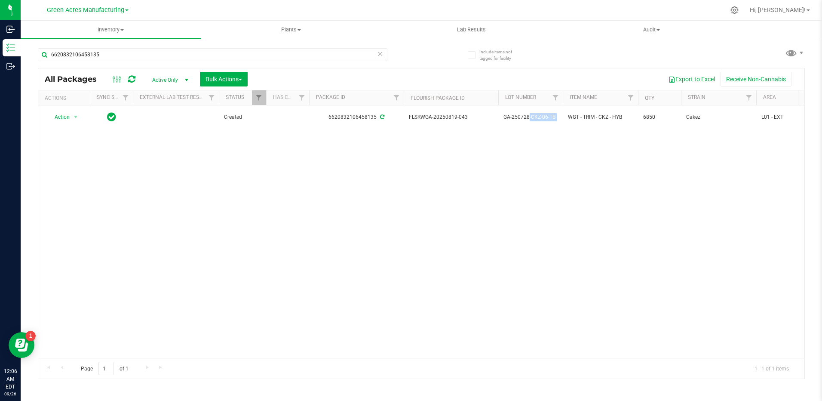
copy tr "6850"
click at [407, 257] on div "Action Action Adjust qty Create package Edit attributes Global inventory Locate…" at bounding box center [421, 231] width 766 height 252
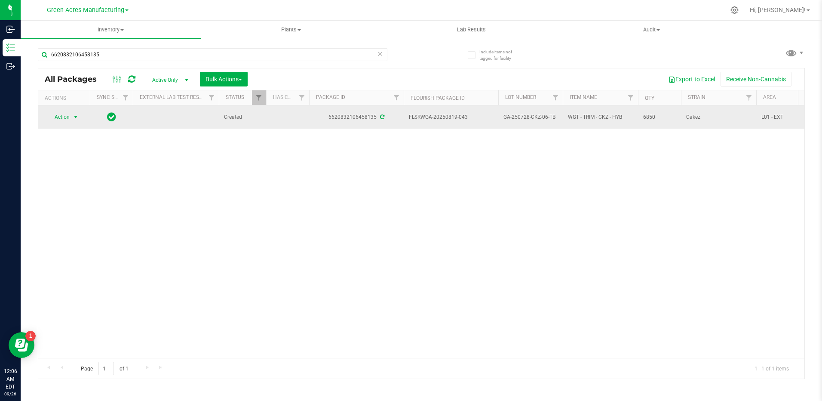
click at [75, 116] on span "select" at bounding box center [75, 116] width 7 height 7
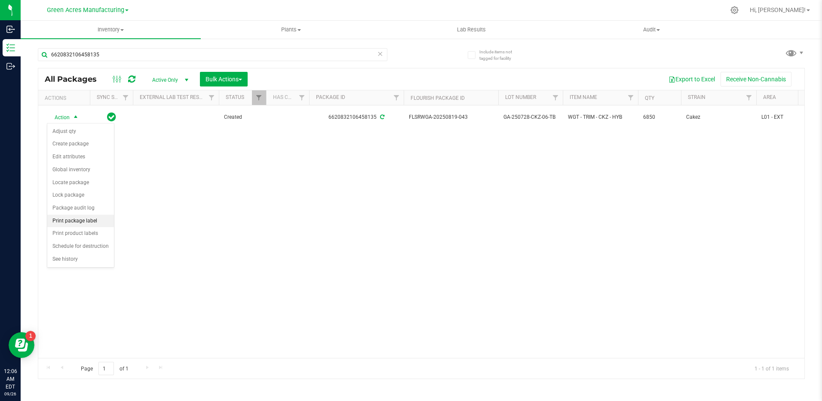
click at [103, 220] on li "Print package label" at bounding box center [80, 220] width 67 height 13
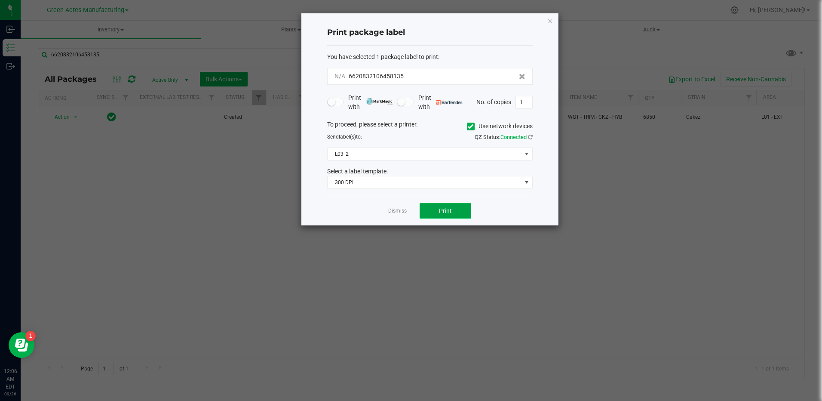
click at [456, 212] on button "Print" at bounding box center [446, 210] width 52 height 15
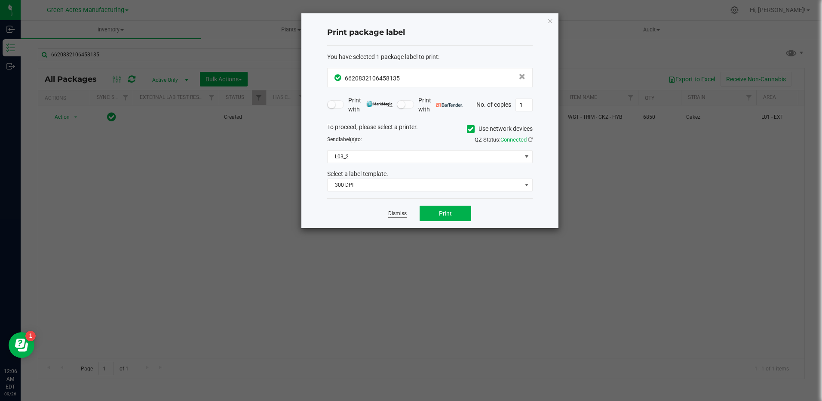
click at [403, 211] on link "Dismiss" at bounding box center [397, 213] width 18 height 7
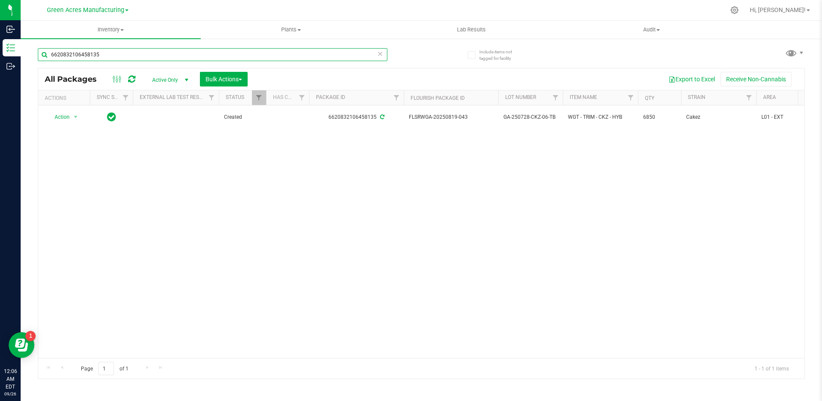
drag, startPoint x: 119, startPoint y: 52, endPoint x: -2, endPoint y: 54, distance: 120.4
click at [0, 54] on html "Inbound Inventory Outbound 12:06 AM EDT [DATE] 09/26 Green Acres Manufacturing …" at bounding box center [411, 200] width 822 height 401
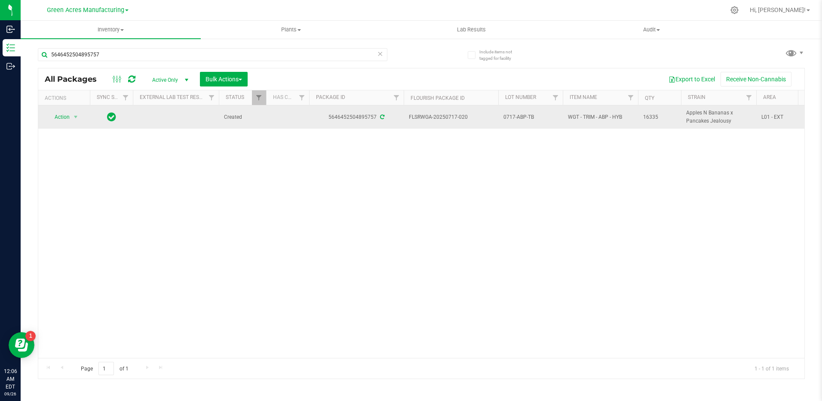
drag, startPoint x: 472, startPoint y: 118, endPoint x: 445, endPoint y: 118, distance: 26.6
click at [445, 118] on span "FLSRWGA-20250717-020" at bounding box center [451, 117] width 84 height 8
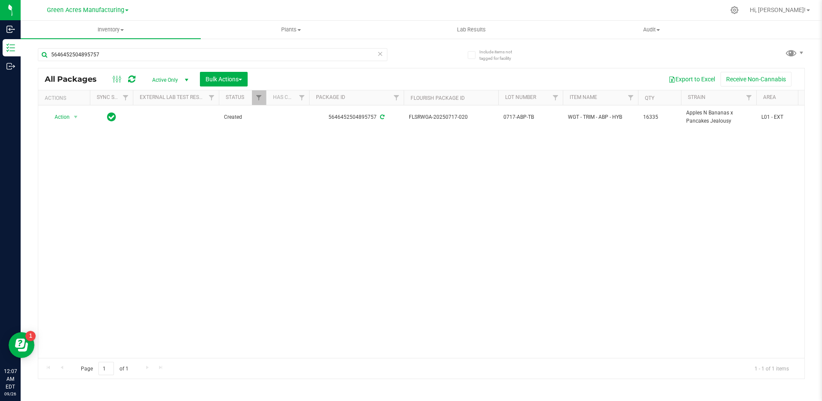
copy span "0717-020"
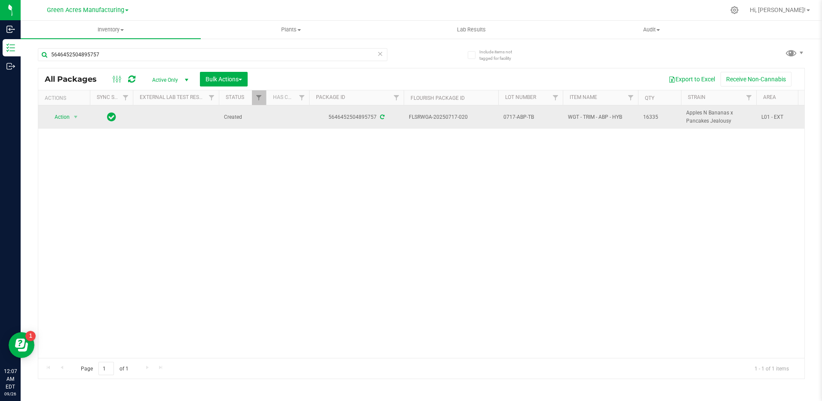
drag, startPoint x: 527, startPoint y: 119, endPoint x: 500, endPoint y: 118, distance: 26.7
click at [500, 118] on td "0717-ABP-TB" at bounding box center [530, 116] width 64 height 23
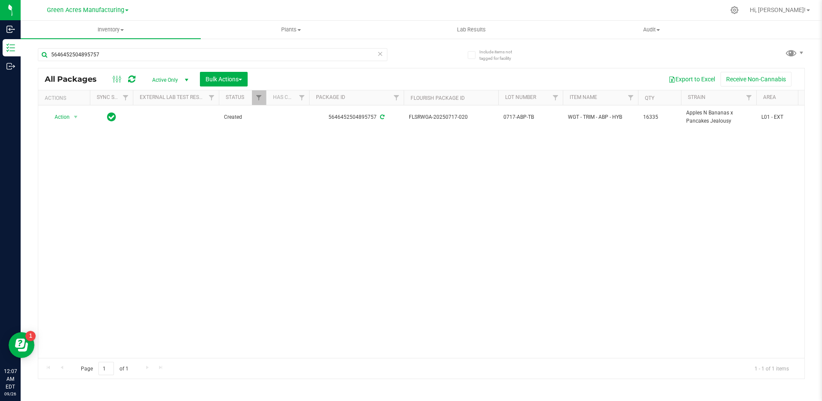
copy span "0717-ABP-TB"
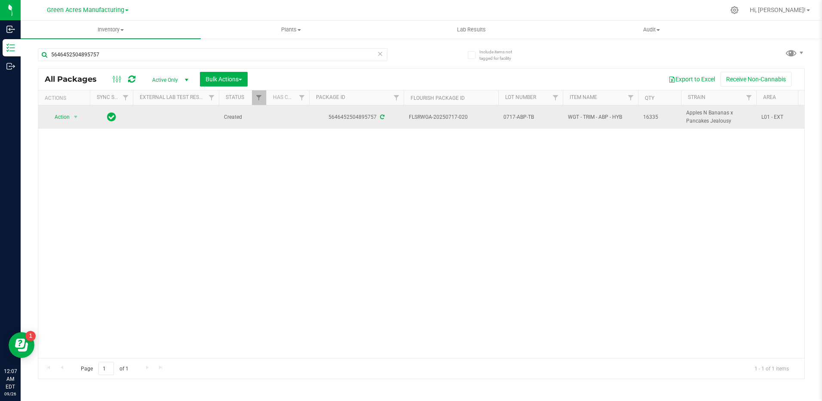
drag, startPoint x: 661, startPoint y: 118, endPoint x: 637, endPoint y: 118, distance: 24.1
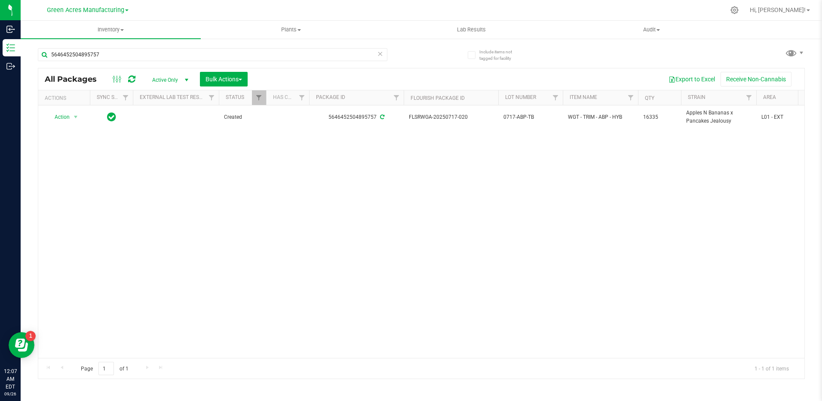
click at [476, 236] on div "Action Action Adjust qty Create package Edit attributes Global inventory Locate…" at bounding box center [421, 231] width 766 height 252
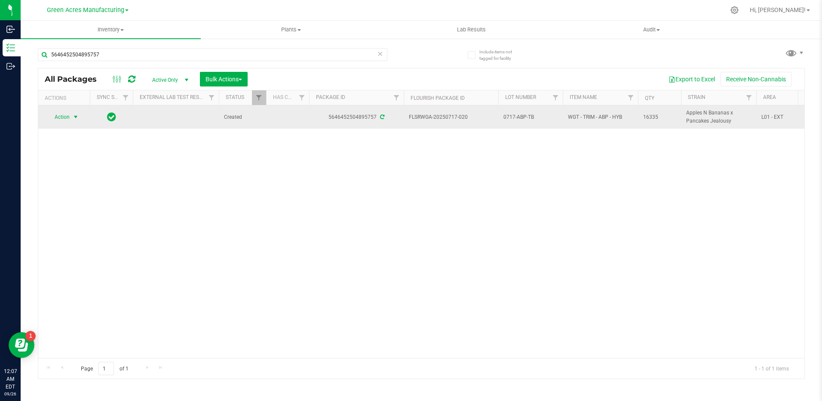
click at [75, 121] on span "select" at bounding box center [75, 117] width 11 height 12
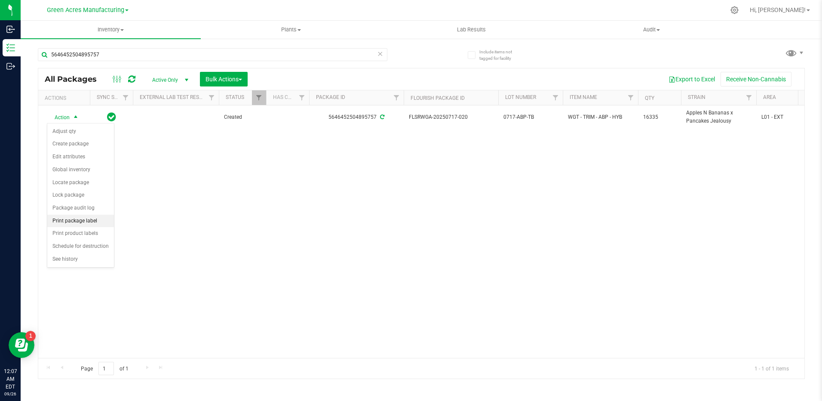
click at [94, 219] on li "Print package label" at bounding box center [80, 220] width 67 height 13
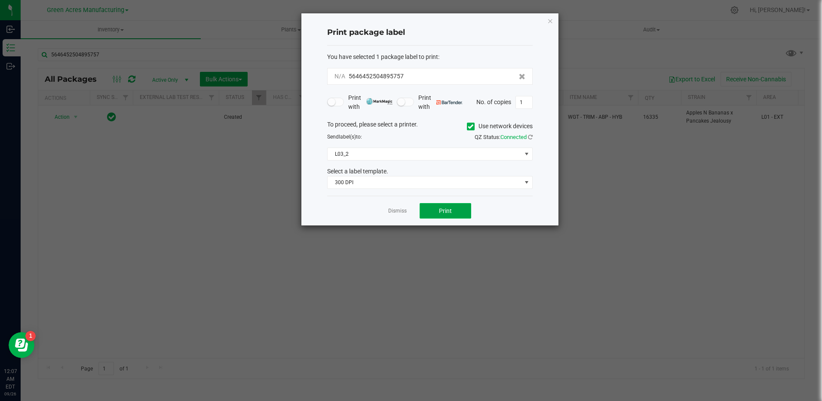
click at [450, 207] on span "Print" at bounding box center [445, 210] width 13 height 7
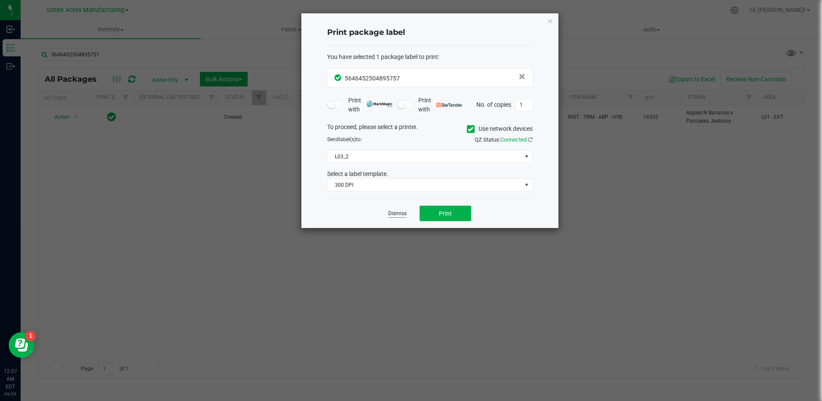
click at [398, 215] on link "Dismiss" at bounding box center [397, 213] width 18 height 7
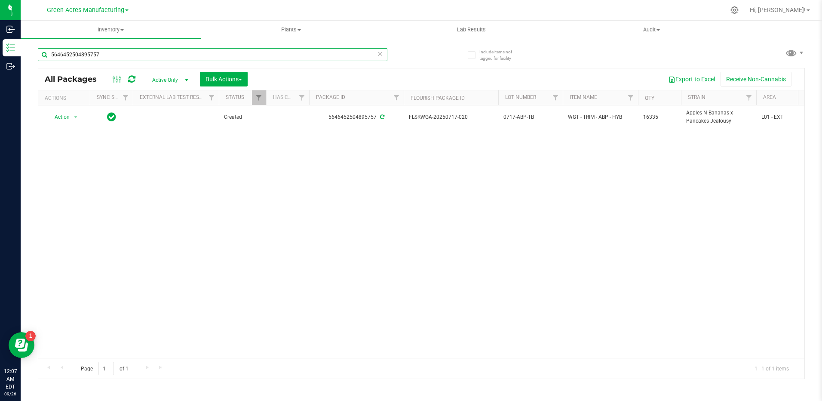
drag, startPoint x: 142, startPoint y: 55, endPoint x: 47, endPoint y: 55, distance: 94.6
click at [47, 55] on input "5646452504895757" at bounding box center [212, 54] width 349 height 13
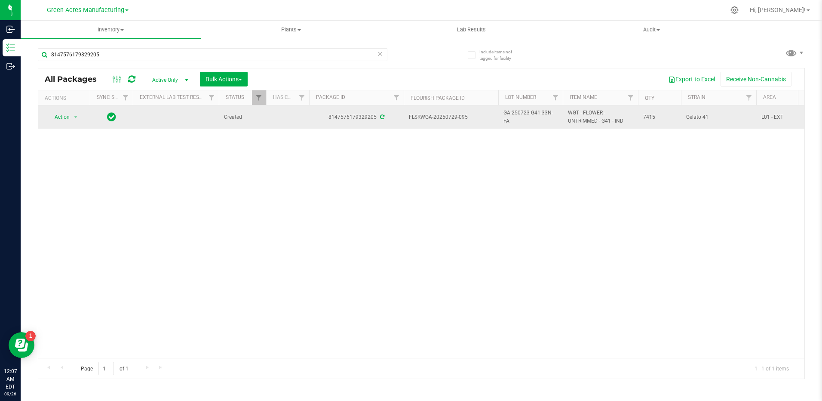
drag, startPoint x: 469, startPoint y: 118, endPoint x: 445, endPoint y: 120, distance: 23.7
click at [445, 120] on span "FLSRWGA-20250729-095" at bounding box center [451, 117] width 84 height 8
drag, startPoint x: 529, startPoint y: 125, endPoint x: 487, endPoint y: 116, distance: 42.6
drag, startPoint x: 659, startPoint y: 118, endPoint x: 639, endPoint y: 117, distance: 20.6
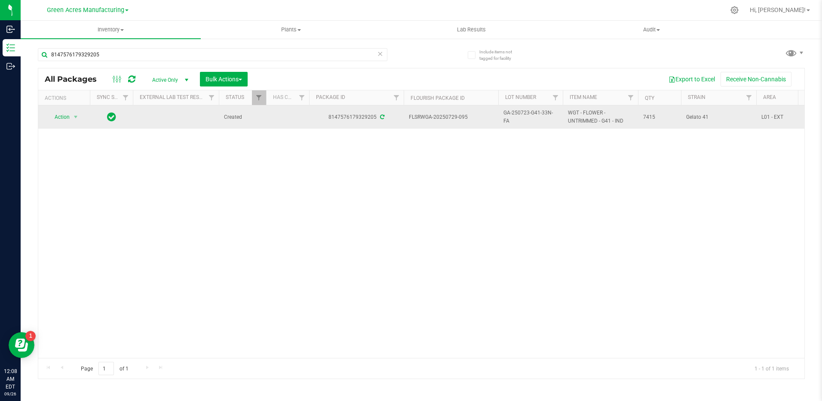
click at [639, 117] on td "7415" at bounding box center [659, 116] width 43 height 23
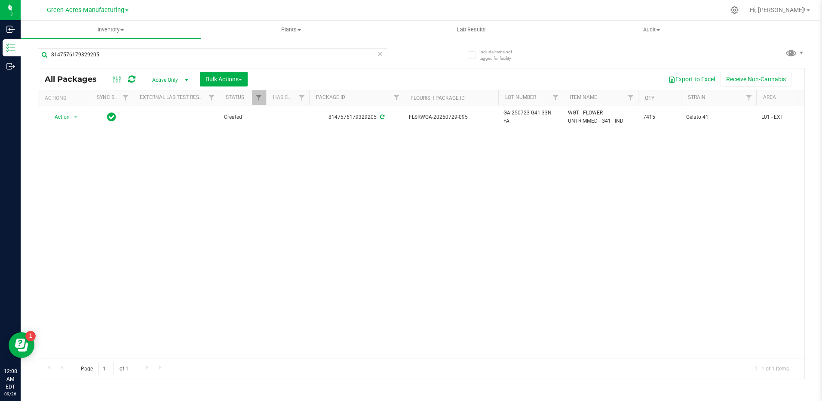
click at [543, 178] on div "Action Action Adjust qty Create package Edit attributes Global inventory Locate…" at bounding box center [421, 231] width 766 height 252
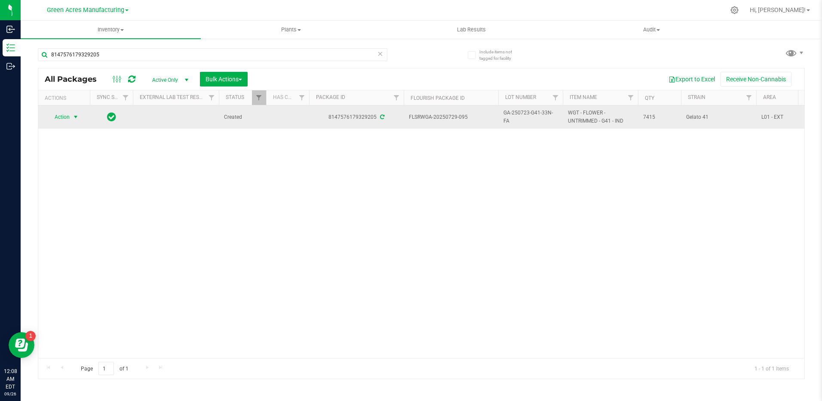
click at [79, 120] on span "select" at bounding box center [75, 116] width 7 height 7
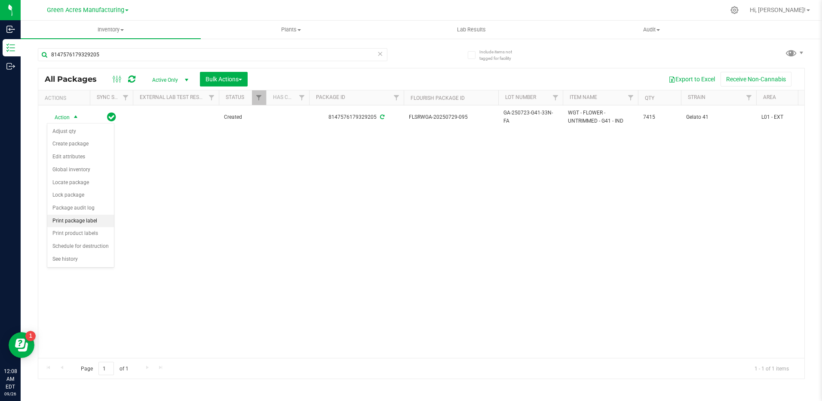
click at [104, 219] on li "Print package label" at bounding box center [80, 220] width 67 height 13
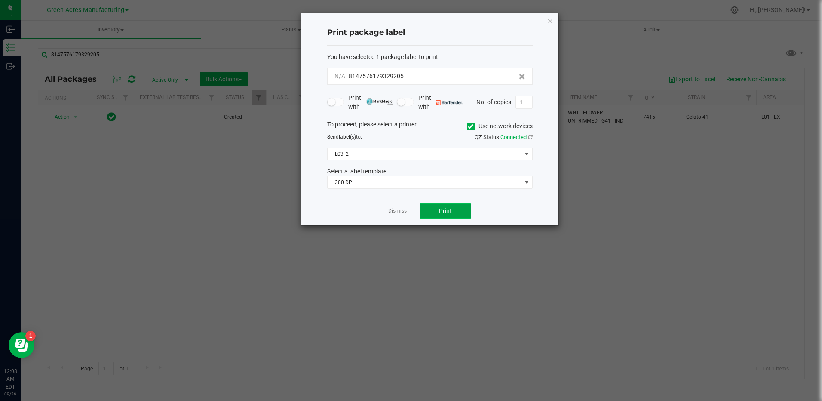
click at [456, 211] on button "Print" at bounding box center [446, 210] width 52 height 15
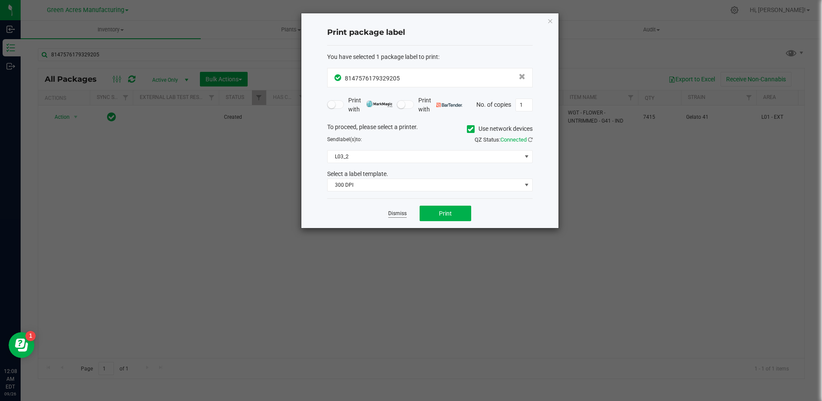
click at [401, 211] on link "Dismiss" at bounding box center [397, 213] width 18 height 7
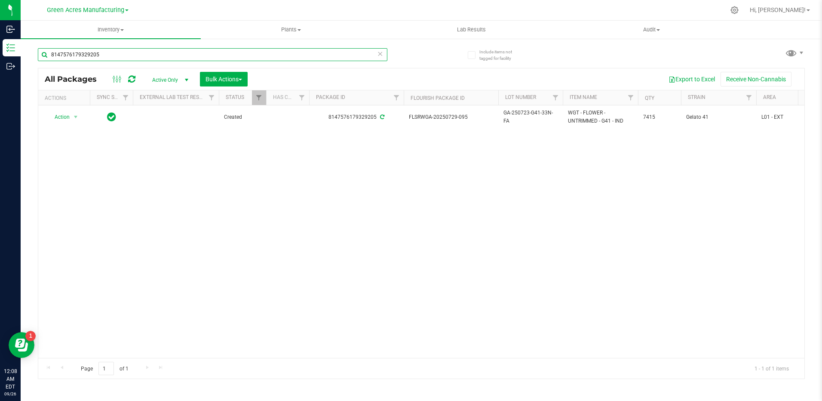
drag, startPoint x: 114, startPoint y: 52, endPoint x: 27, endPoint y: 59, distance: 87.6
click at [27, 59] on div "Include items not tagged for facility 8147576179329205 All Packages Active Only…" at bounding box center [421, 169] width 801 height 262
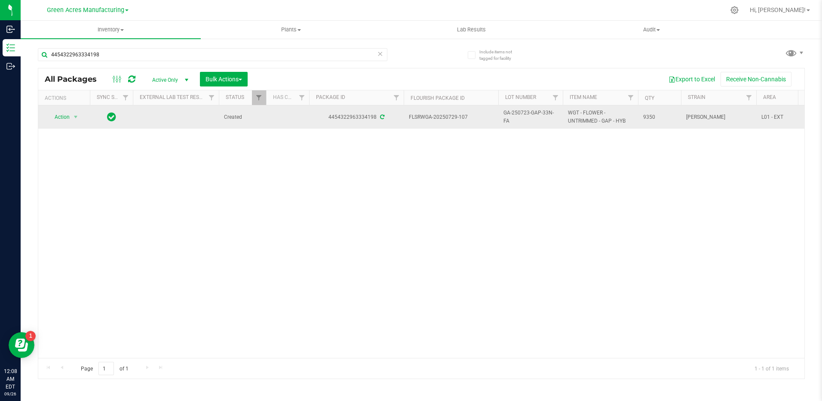
drag, startPoint x: 465, startPoint y: 123, endPoint x: 444, endPoint y: 119, distance: 20.4
click at [444, 119] on td "FLSRWGA-20250729-107" at bounding box center [451, 116] width 95 height 23
drag, startPoint x: 517, startPoint y: 120, endPoint x: 487, endPoint y: 115, distance: 30.6
drag, startPoint x: 659, startPoint y: 116, endPoint x: 639, endPoint y: 119, distance: 19.9
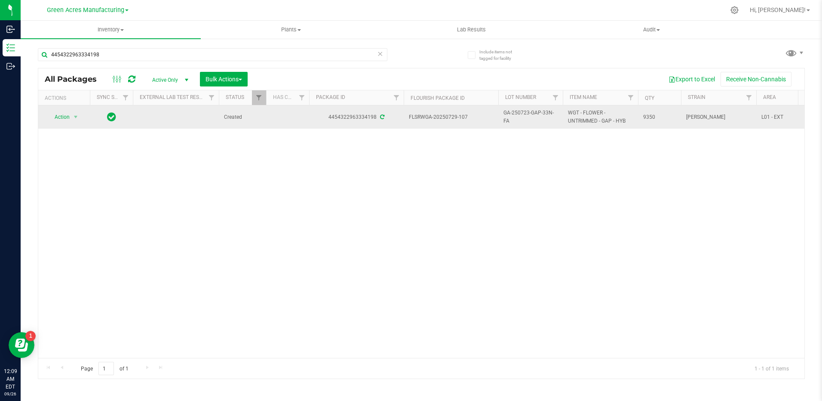
click at [639, 119] on td "9350" at bounding box center [659, 116] width 43 height 23
click at [79, 115] on span "select" at bounding box center [75, 116] width 7 height 7
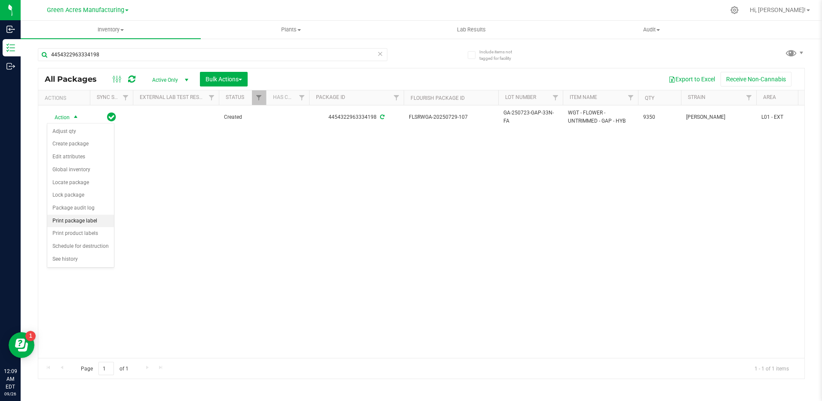
click at [88, 220] on li "Print package label" at bounding box center [80, 220] width 67 height 13
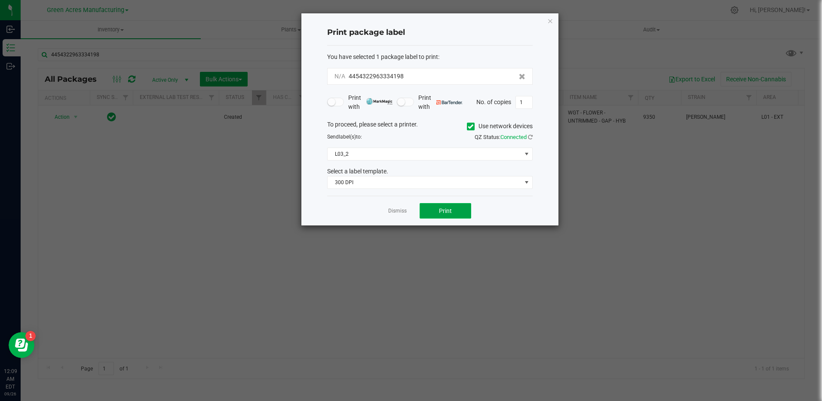
click at [460, 207] on button "Print" at bounding box center [446, 210] width 52 height 15
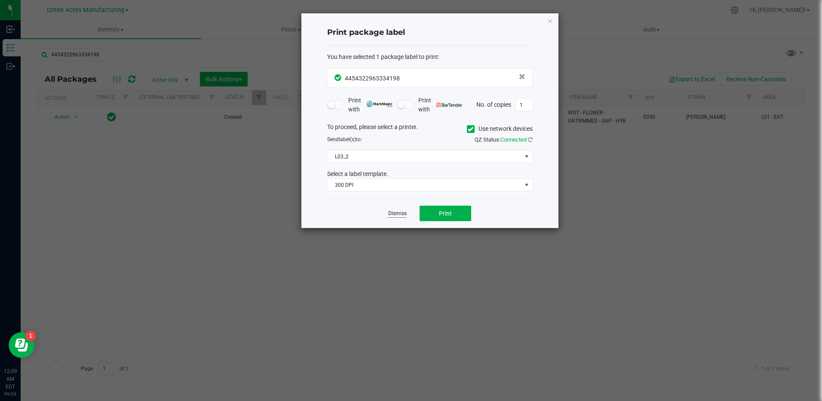
click at [398, 213] on link "Dismiss" at bounding box center [397, 213] width 18 height 7
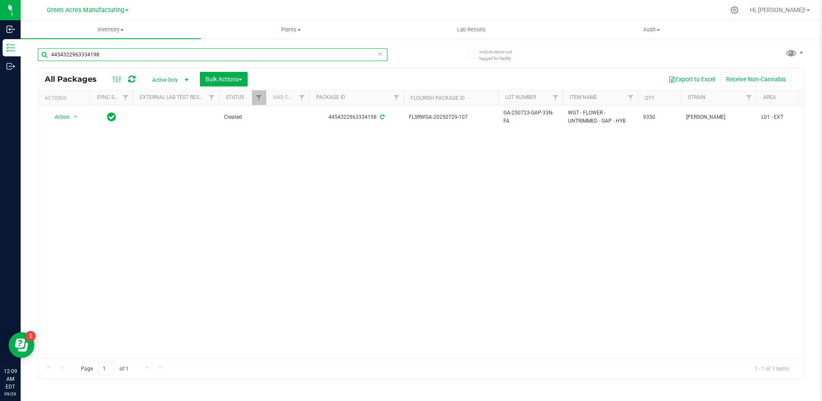
drag, startPoint x: 110, startPoint y: 51, endPoint x: 24, endPoint y: 60, distance: 86.8
click at [24, 60] on div "Include items not tagged for facility 4454322963334198 All Packages Active Only…" at bounding box center [421, 169] width 801 height 262
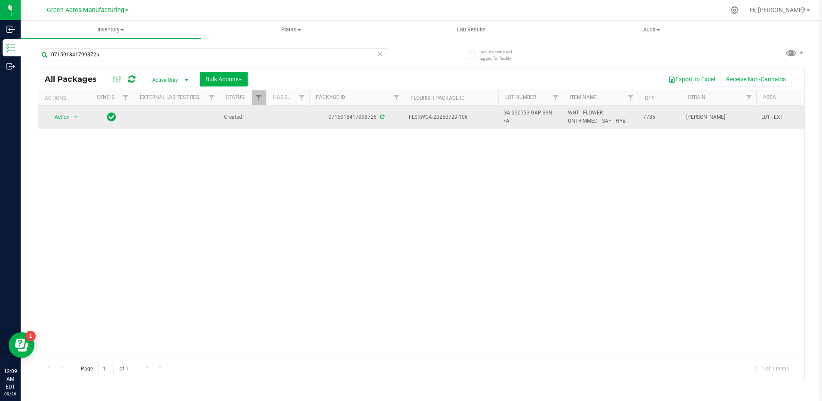
drag, startPoint x: 475, startPoint y: 119, endPoint x: 446, endPoint y: 120, distance: 28.8
click at [446, 120] on span "FLSRWGA-20250729-106" at bounding box center [451, 117] width 84 height 8
drag, startPoint x: 524, startPoint y: 126, endPoint x: 494, endPoint y: 118, distance: 31.5
drag, startPoint x: 496, startPoint y: 118, endPoint x: 500, endPoint y: 119, distance: 4.3
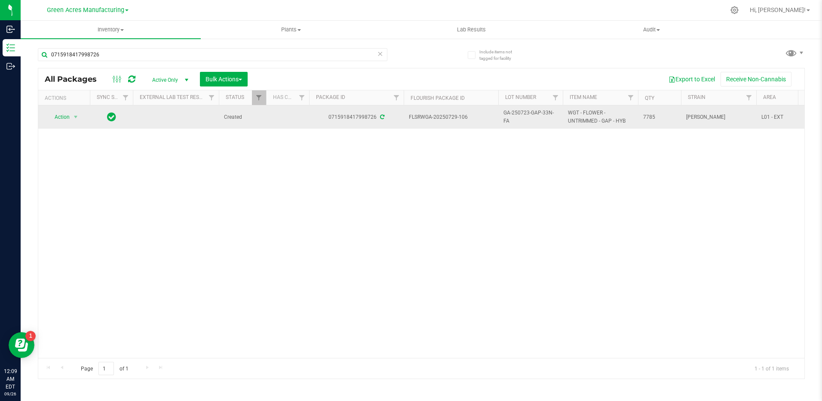
click at [496, 118] on td "FLSRWGA-20250729-106" at bounding box center [451, 116] width 95 height 23
drag, startPoint x: 514, startPoint y: 125, endPoint x: 504, endPoint y: 116, distance: 13.4
click at [504, 116] on span "GA-250723-GAP-33N-FA" at bounding box center [530, 117] width 54 height 16
drag, startPoint x: 657, startPoint y: 117, endPoint x: 643, endPoint y: 120, distance: 14.1
click at [643, 120] on span "7785" at bounding box center [659, 117] width 33 height 8
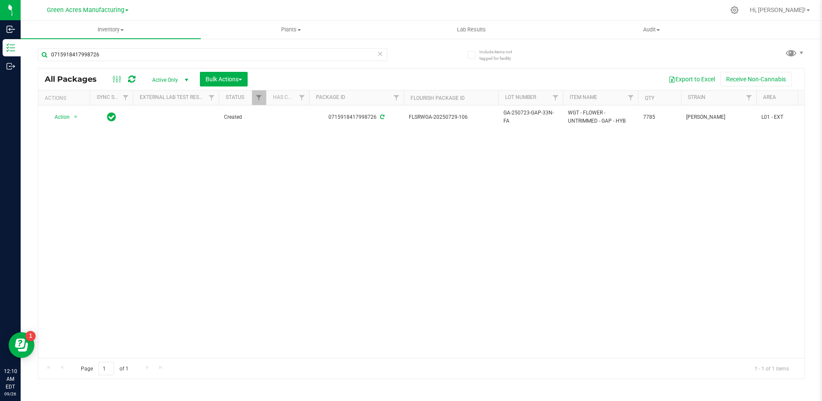
drag, startPoint x: 177, startPoint y: 205, endPoint x: 69, endPoint y: 95, distance: 153.5
click at [173, 199] on div "Action Action Adjust qty Create package Edit attributes Global inventory Locate…" at bounding box center [421, 231] width 766 height 252
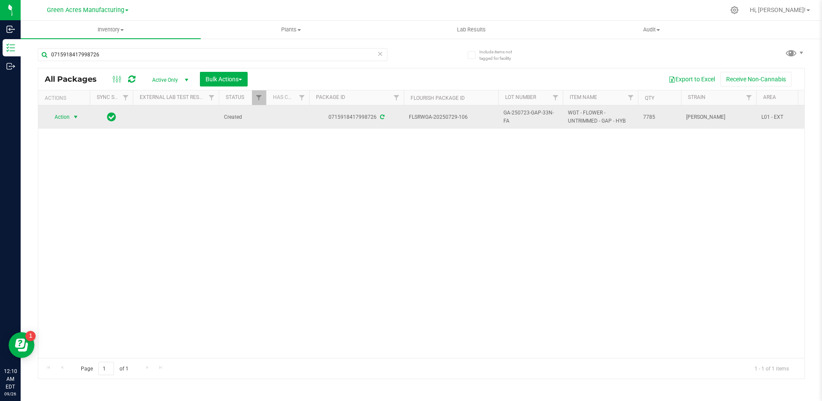
click at [77, 118] on span "select" at bounding box center [75, 116] width 7 height 7
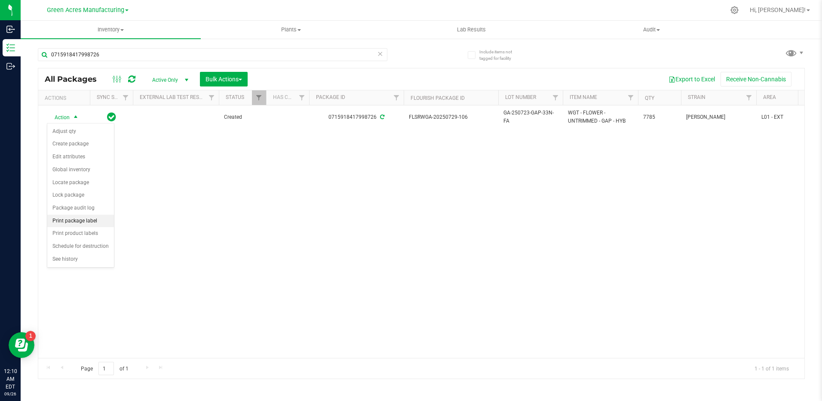
click at [91, 223] on li "Print package label" at bounding box center [80, 220] width 67 height 13
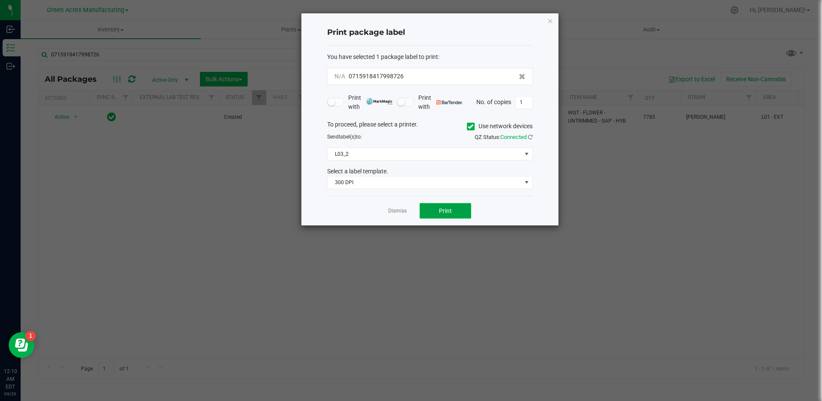
click at [437, 208] on button "Print" at bounding box center [446, 210] width 52 height 15
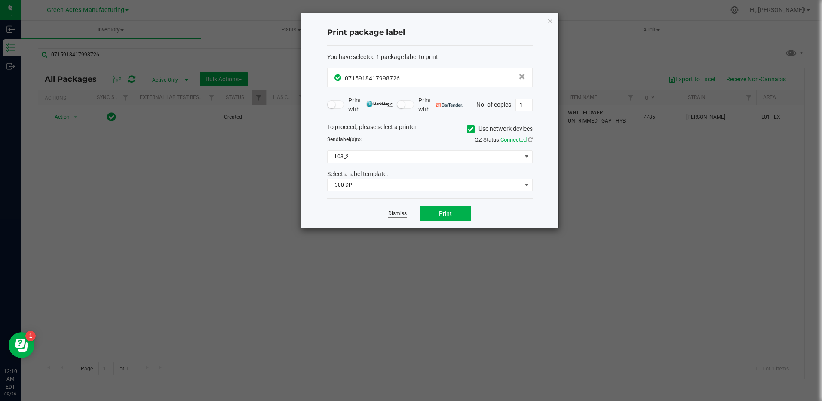
click at [397, 215] on link "Dismiss" at bounding box center [397, 213] width 18 height 7
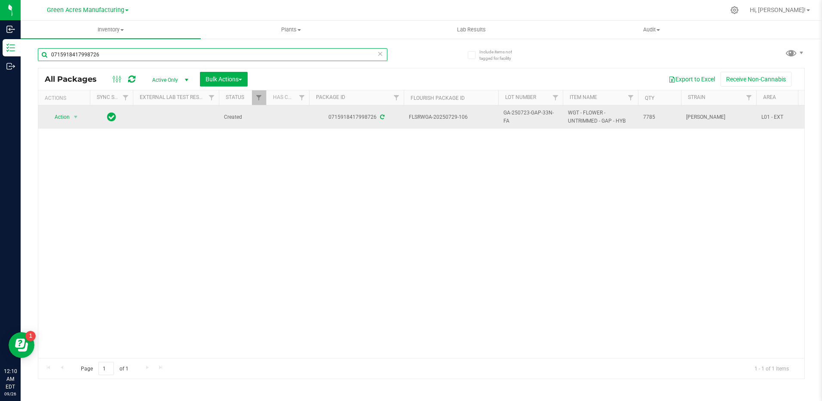
drag, startPoint x: 109, startPoint y: 54, endPoint x: 88, endPoint y: 115, distance: 64.0
click at [40, 53] on input "0715918417998726" at bounding box center [212, 54] width 349 height 13
drag, startPoint x: 478, startPoint y: 122, endPoint x: 446, endPoint y: 121, distance: 32.3
click at [446, 121] on td "FLSRWSH-20250818-013" at bounding box center [451, 116] width 95 height 23
drag, startPoint x: 550, startPoint y: 118, endPoint x: 502, endPoint y: 122, distance: 47.9
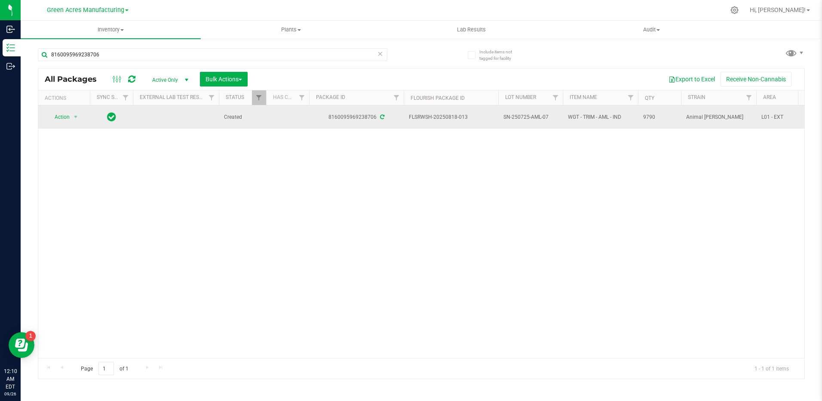
click at [502, 122] on td "SN-250725-AML-07" at bounding box center [530, 116] width 64 height 23
drag, startPoint x: 658, startPoint y: 119, endPoint x: 640, endPoint y: 119, distance: 18.1
click at [640, 119] on td "9790" at bounding box center [659, 116] width 43 height 23
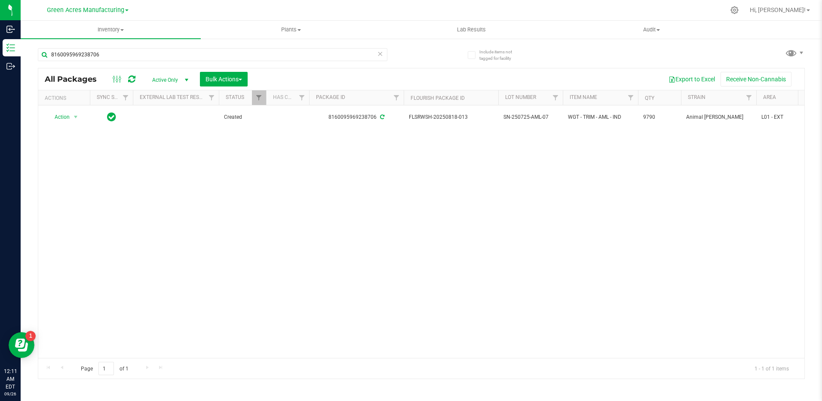
click at [523, 197] on div "Action Action Adjust qty Create package Edit attributes Global inventory Locate…" at bounding box center [421, 231] width 766 height 252
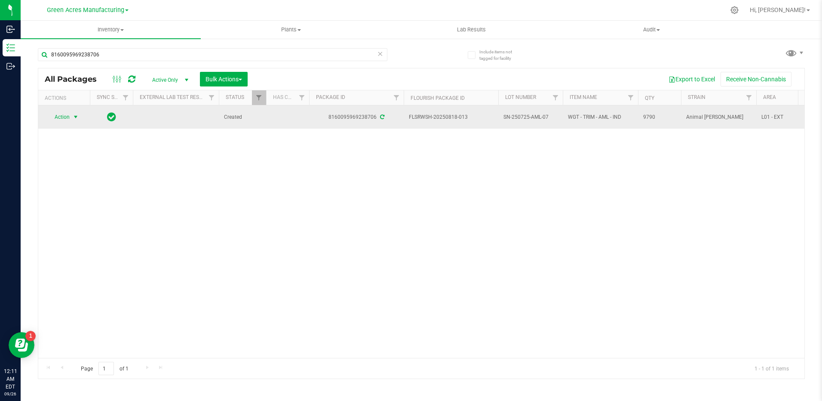
click at [73, 117] on span "select" at bounding box center [75, 116] width 7 height 7
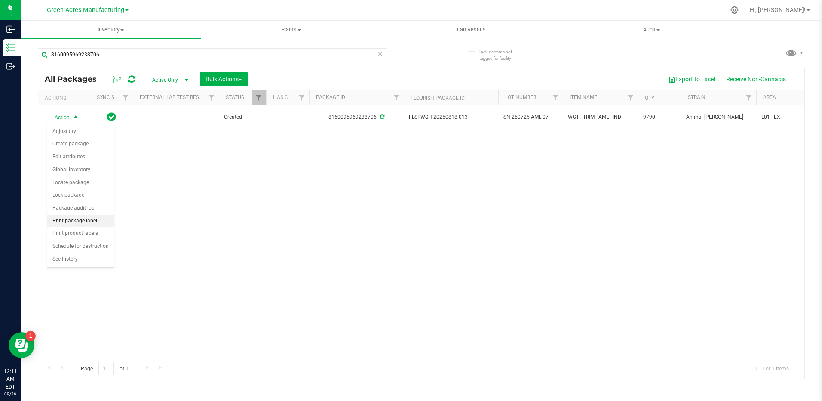
click at [92, 220] on li "Print package label" at bounding box center [80, 220] width 67 height 13
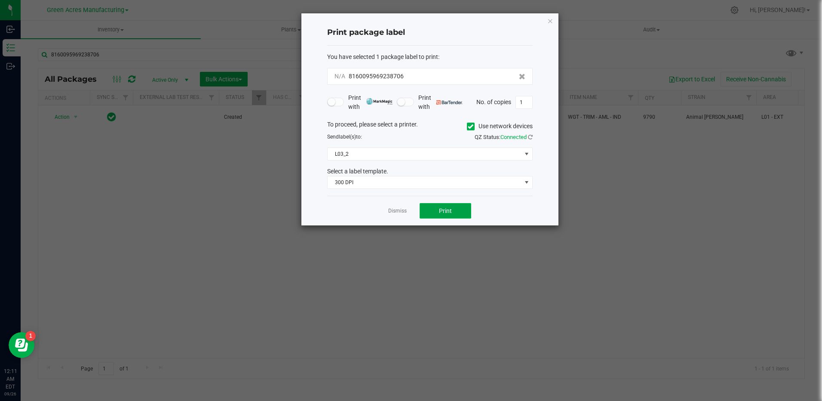
click at [457, 208] on button "Print" at bounding box center [446, 210] width 52 height 15
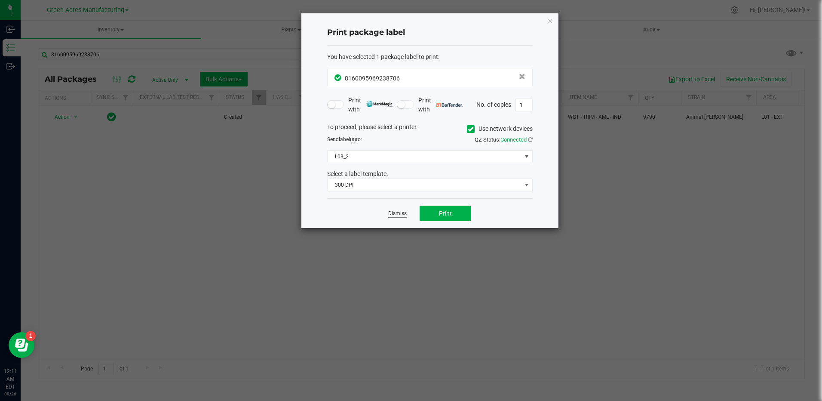
click at [403, 211] on link "Dismiss" at bounding box center [397, 213] width 18 height 7
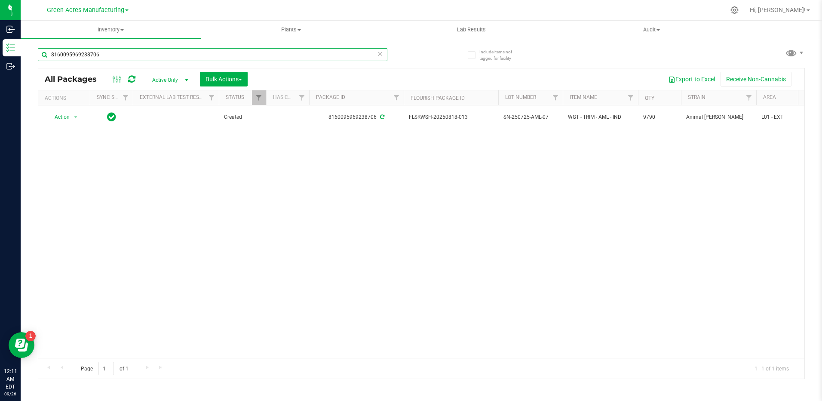
drag, startPoint x: 123, startPoint y: 55, endPoint x: 34, endPoint y: 57, distance: 88.6
click at [34, 57] on div "Include items not tagged for facility 8160095969238706 All Packages Active Only…" at bounding box center [421, 169] width 801 height 262
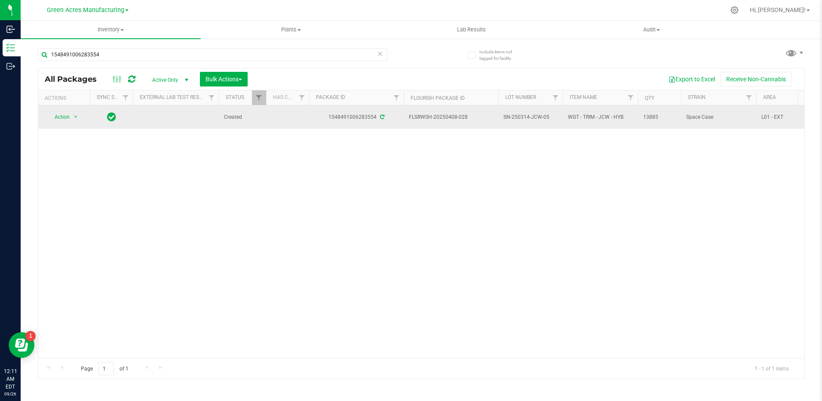
drag, startPoint x: 472, startPoint y: 117, endPoint x: 446, endPoint y: 117, distance: 25.4
click at [446, 117] on span "FLSRWSH-20250408-028" at bounding box center [451, 117] width 84 height 8
drag, startPoint x: 550, startPoint y: 118, endPoint x: 501, endPoint y: 118, distance: 49.4
click at [501, 118] on td "SN-250314-JCW-05" at bounding box center [530, 116] width 64 height 23
drag, startPoint x: 665, startPoint y: 120, endPoint x: 637, endPoint y: 116, distance: 27.8
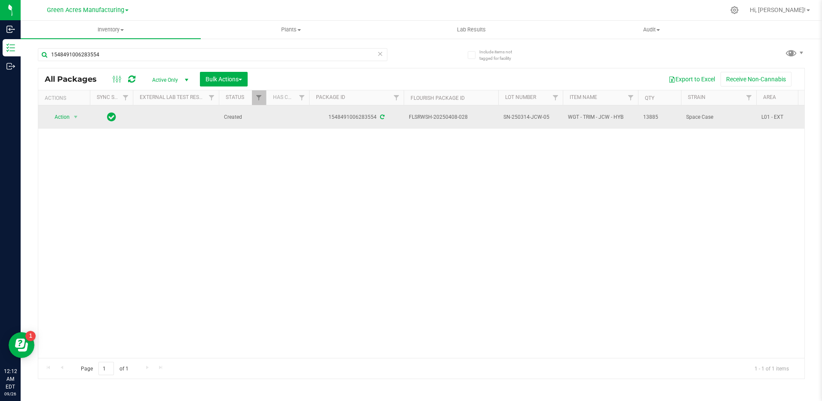
click at [76, 118] on span "select" at bounding box center [75, 116] width 7 height 7
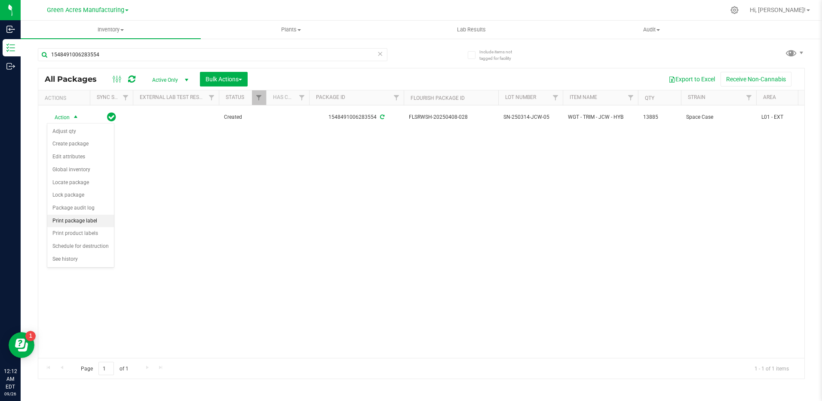
click at [96, 218] on li "Print package label" at bounding box center [80, 220] width 67 height 13
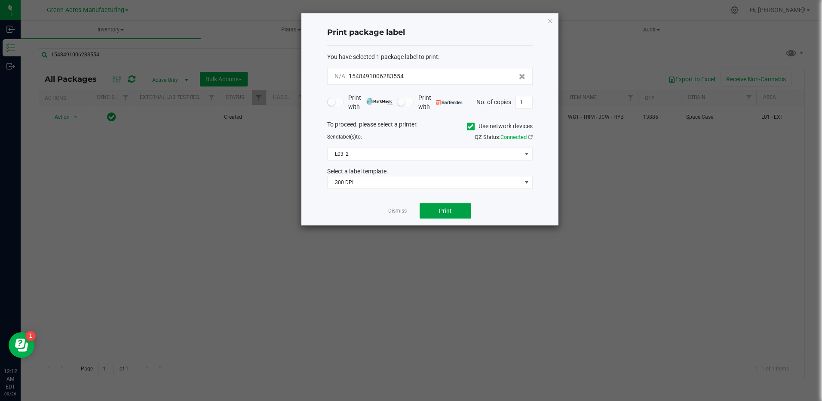
click at [455, 213] on button "Print" at bounding box center [446, 210] width 52 height 15
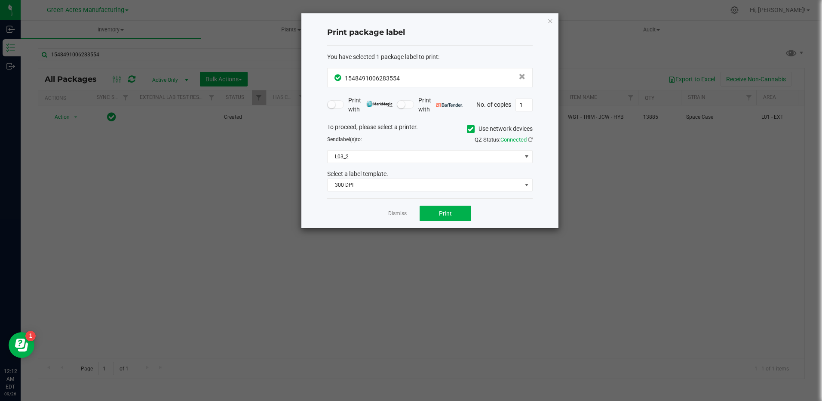
click at [401, 218] on div "Dismiss Print" at bounding box center [429, 213] width 205 height 30
click at [405, 215] on link "Dismiss" at bounding box center [397, 213] width 18 height 7
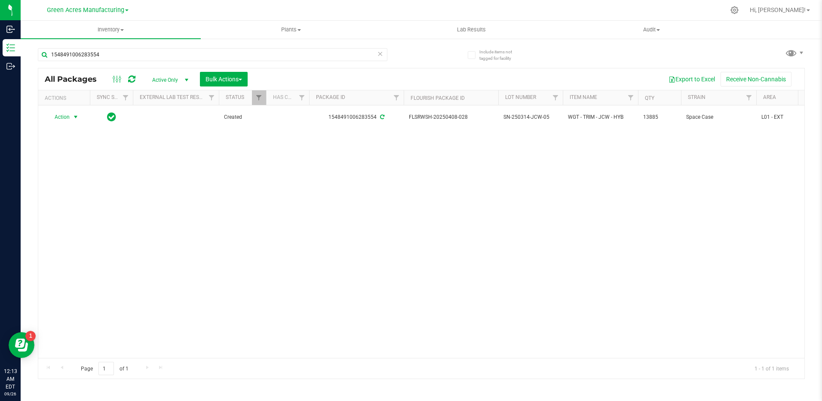
click at [574, 166] on div "Action Action Adjust qty Create package Edit attributes Global inventory Locate…" at bounding box center [421, 231] width 766 height 252
drag, startPoint x: 130, startPoint y: 56, endPoint x: 47, endPoint y: 52, distance: 82.6
click at [46, 54] on input "1548491006283554" at bounding box center [212, 54] width 349 height 13
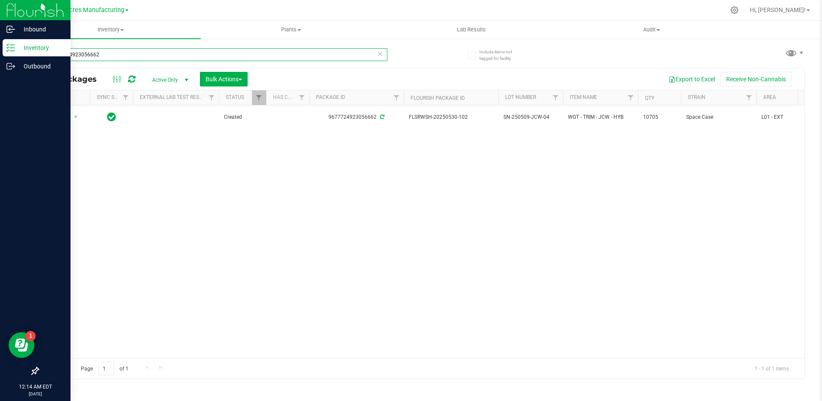
drag, startPoint x: 57, startPoint y: 53, endPoint x: 12, endPoint y: 55, distance: 45.6
click at [12, 55] on div "Inbound Inventory Outbound 12:14 AM EDT [DATE] 09/26 Green Acres Manufacturing …" at bounding box center [411, 200] width 822 height 401
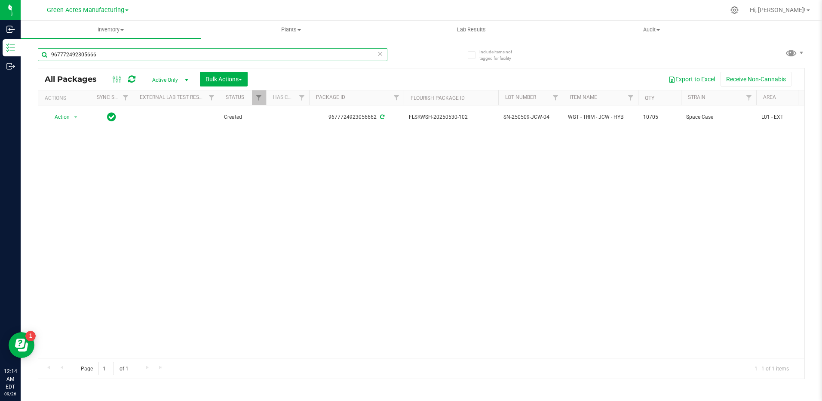
type input "9677724923056662"
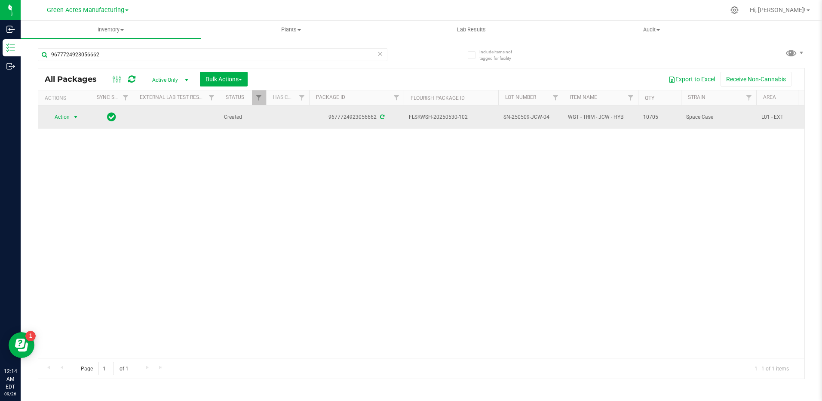
click at [74, 118] on span "select" at bounding box center [75, 116] width 7 height 7
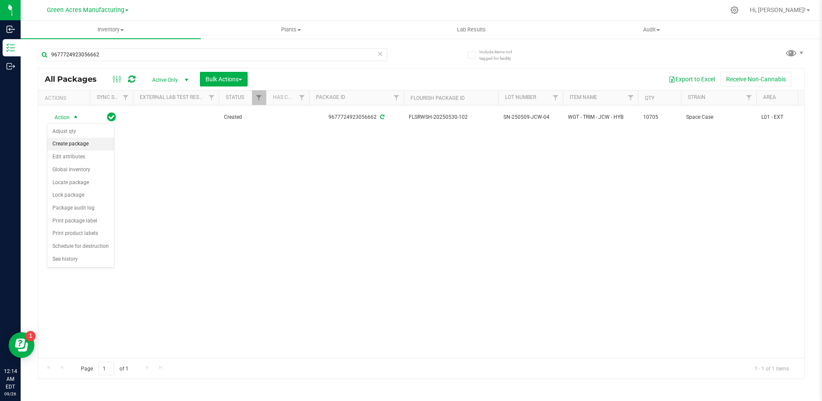
click at [80, 144] on li "Create package" at bounding box center [80, 144] width 67 height 13
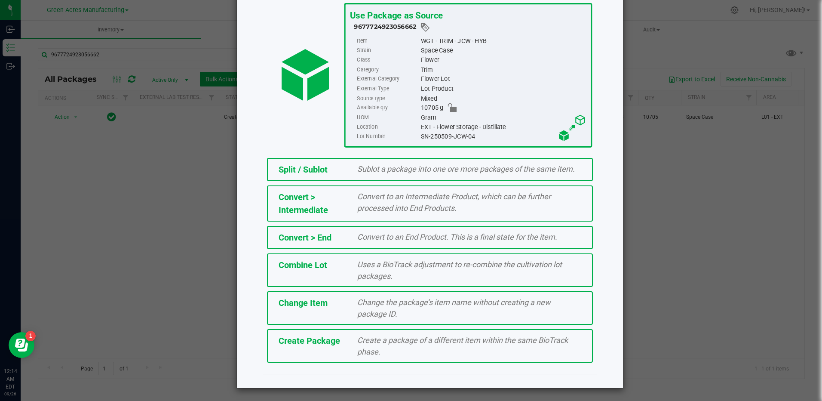
scroll to position [56, 0]
click at [331, 343] on span "Create Package" at bounding box center [309, 340] width 61 height 10
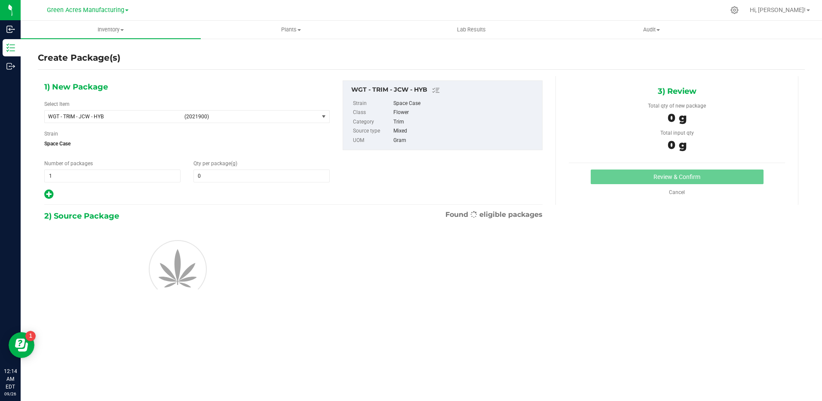
type input "0.0000"
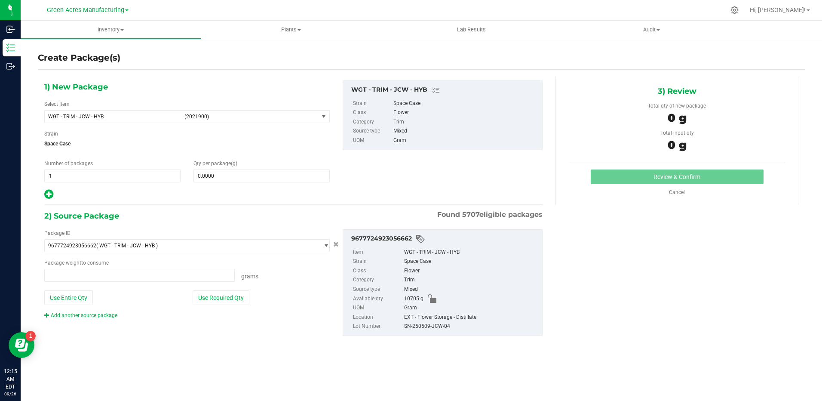
type input "0.0000 g"
click at [284, 109] on div "Select Item WGT - TRIM - JCW - HYB (2021900) 007UP - Flower 007UP - Waste 86 Mo…" at bounding box center [186, 111] width 285 height 23
click at [286, 117] on span "(2021900)" at bounding box center [249, 116] width 131 height 6
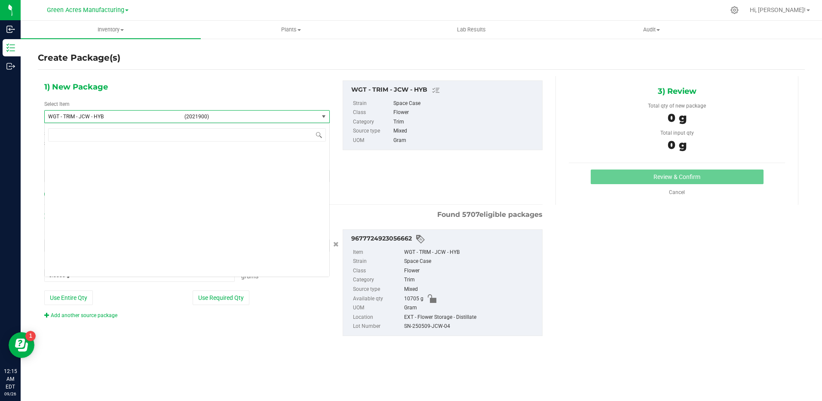
scroll to position [209704, 0]
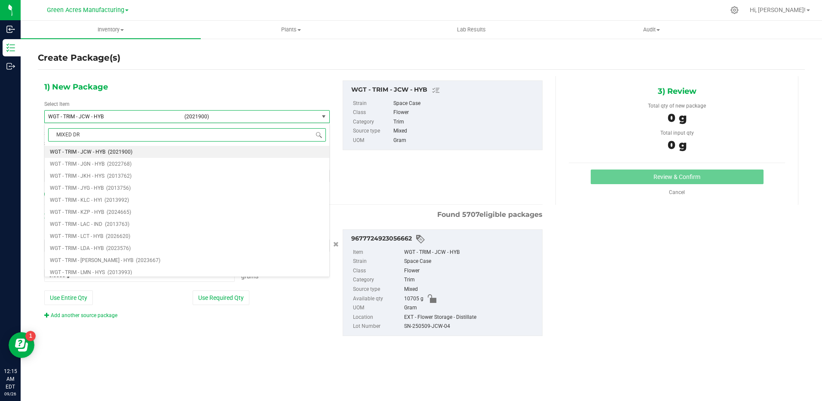
type input "MIXED DRY"
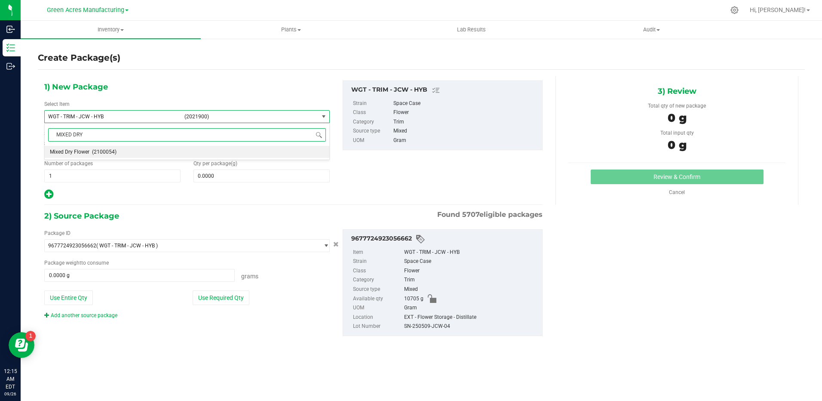
click at [92, 150] on span "(2100054)" at bounding box center [104, 152] width 25 height 6
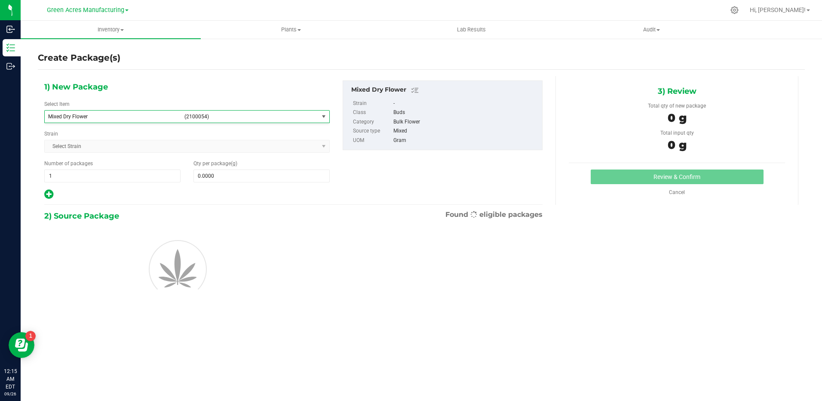
type input "0.0000"
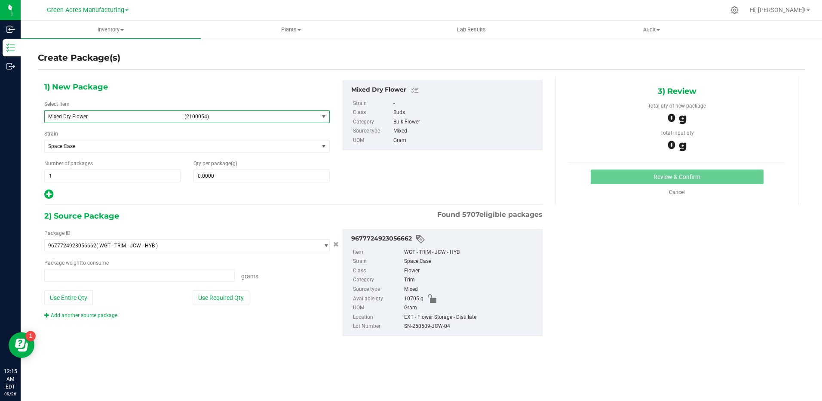
type input "0.0000 g"
click at [91, 315] on link "Add another source package" at bounding box center [80, 315] width 73 height 6
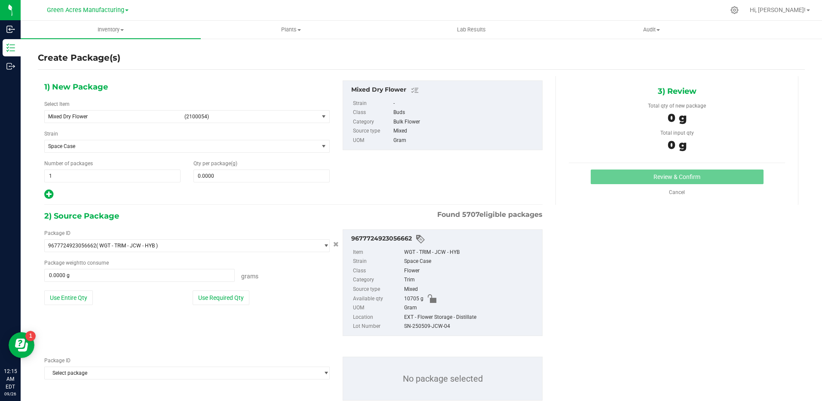
scroll to position [24, 0]
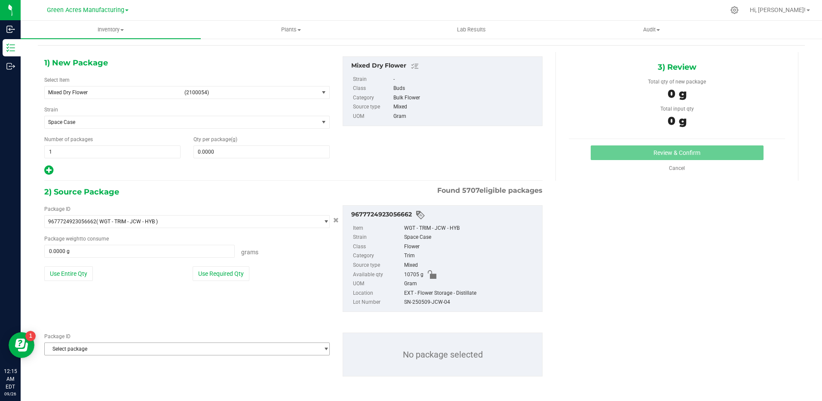
click at [142, 343] on span "Select package" at bounding box center [182, 349] width 274 height 12
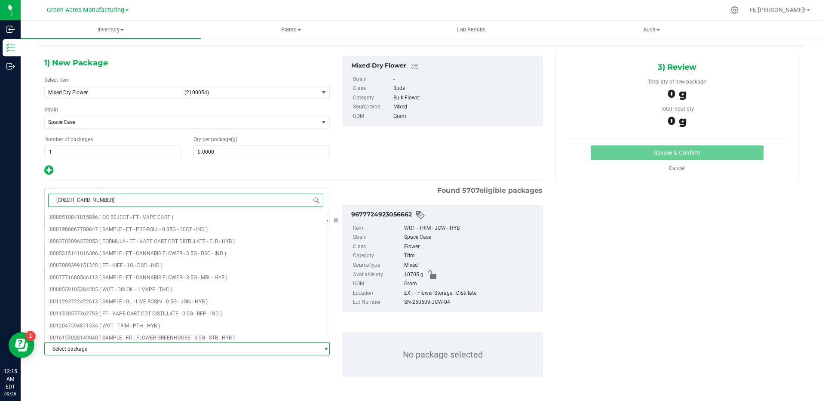
type input "6620832106458135"
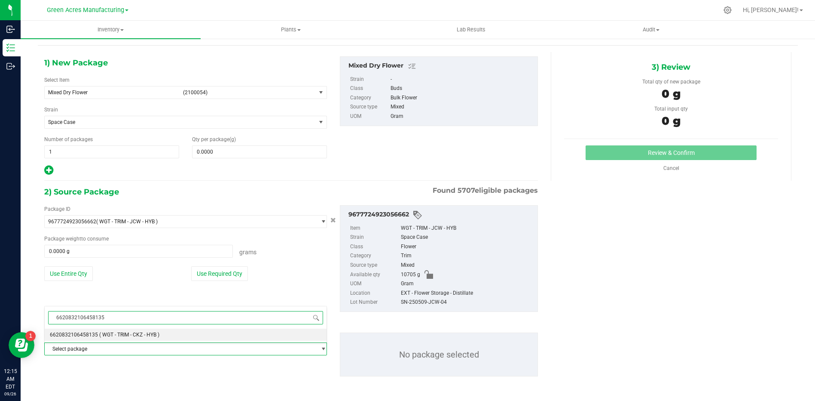
click at [126, 337] on span "( WGT - TRIM - CKZ - HYB )" at bounding box center [129, 334] width 60 height 6
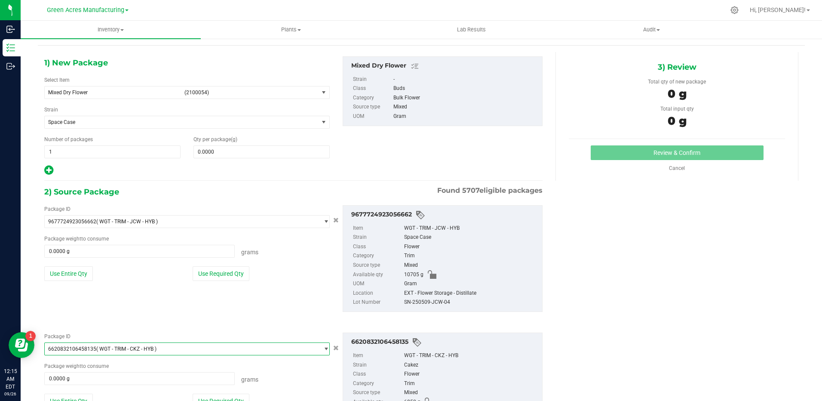
scroll to position [87, 0]
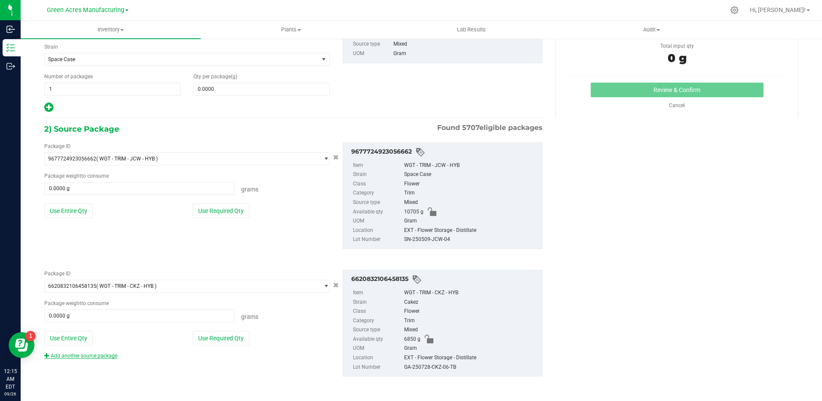
click at [104, 353] on link "Add another source package" at bounding box center [80, 355] width 73 height 6
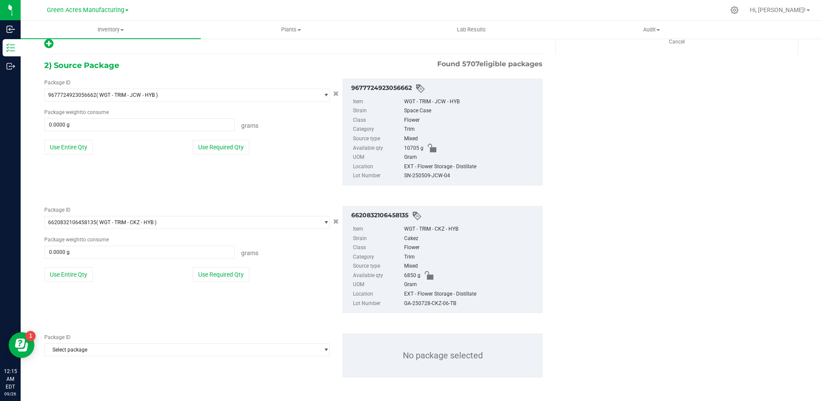
scroll to position [151, 0]
click at [142, 346] on span "Select package" at bounding box center [182, 349] width 274 height 12
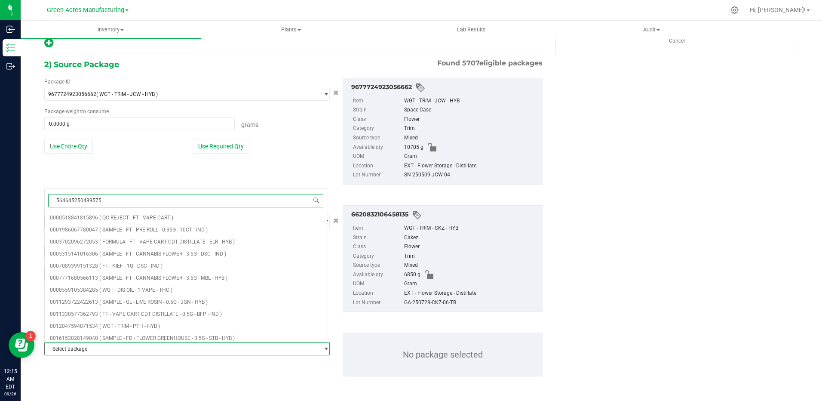
type input "5646452504895757"
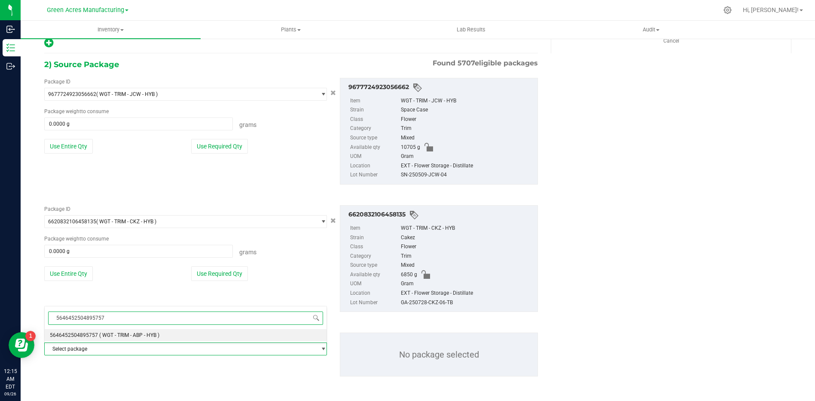
click at [149, 335] on span "( WGT - TRIM - ABP - HYB )" at bounding box center [129, 335] width 60 height 6
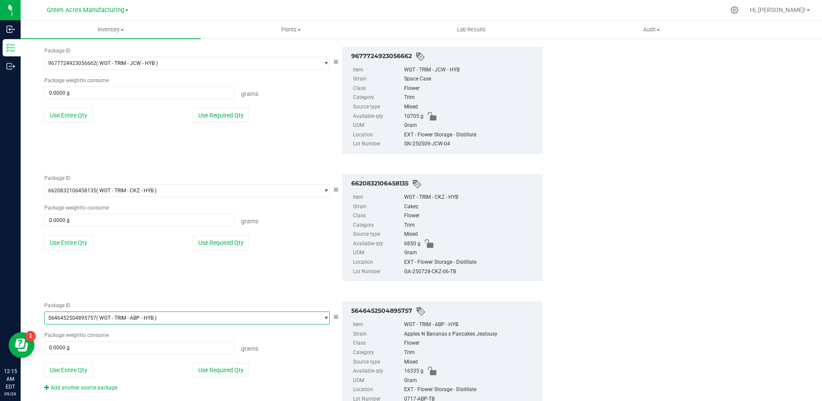
scroll to position [214, 0]
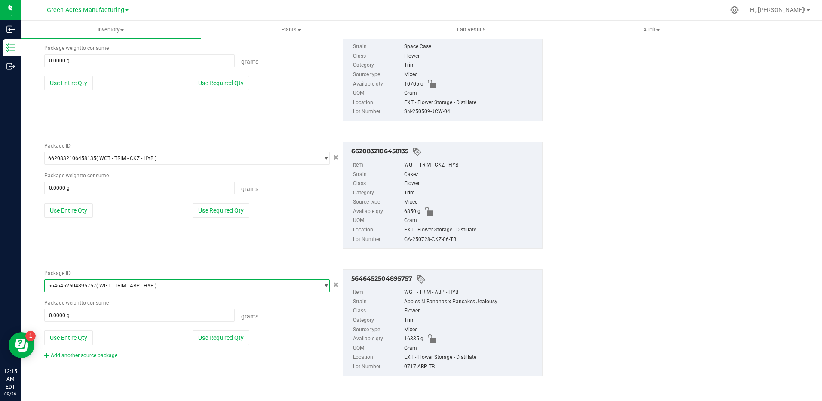
click at [107, 355] on link "Add another source package" at bounding box center [80, 355] width 73 height 6
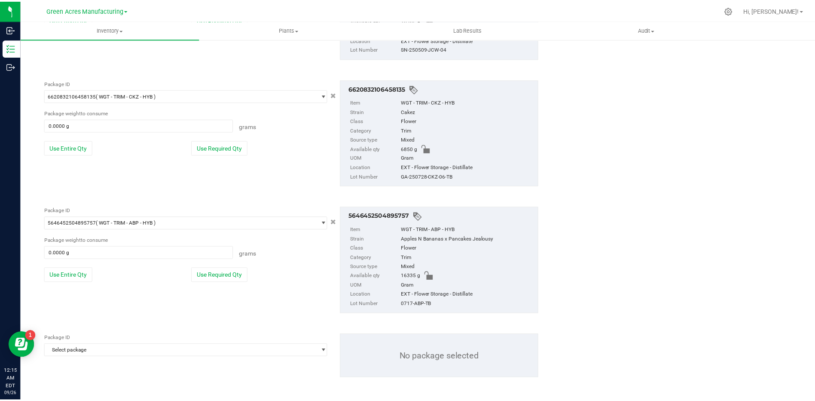
scroll to position [279, 0]
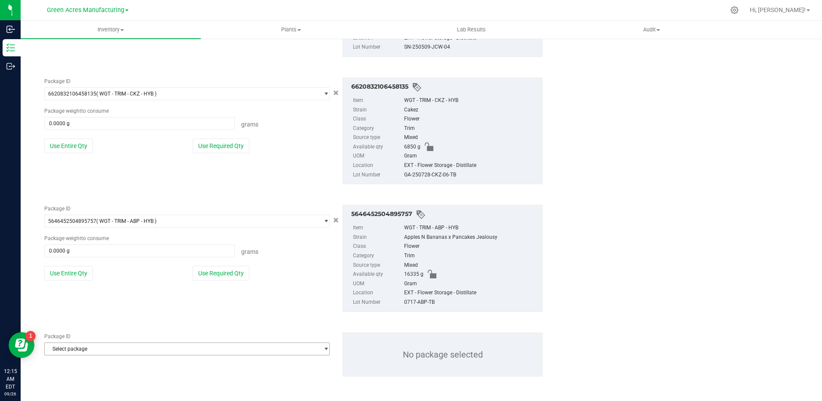
click at [134, 349] on span "Select package" at bounding box center [182, 349] width 274 height 12
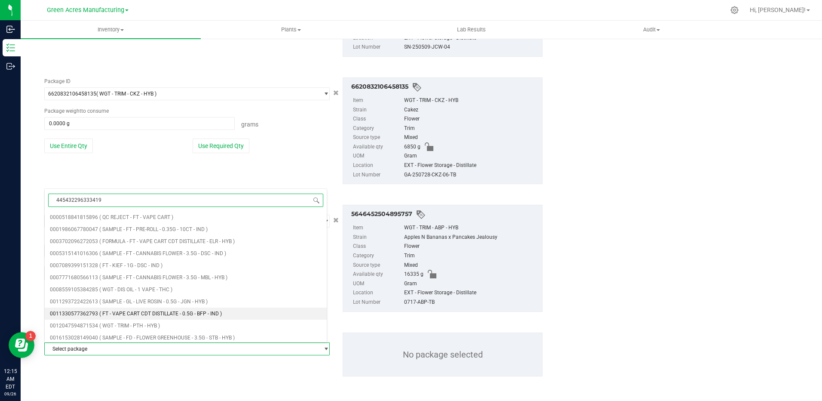
type input "4454322963334198"
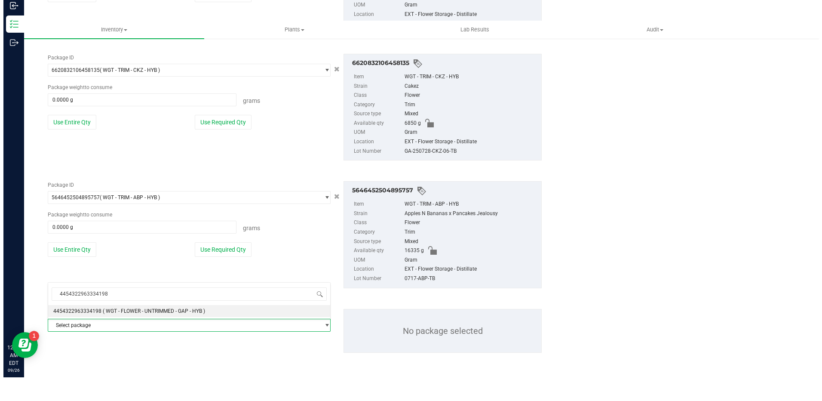
scroll to position [0, 0]
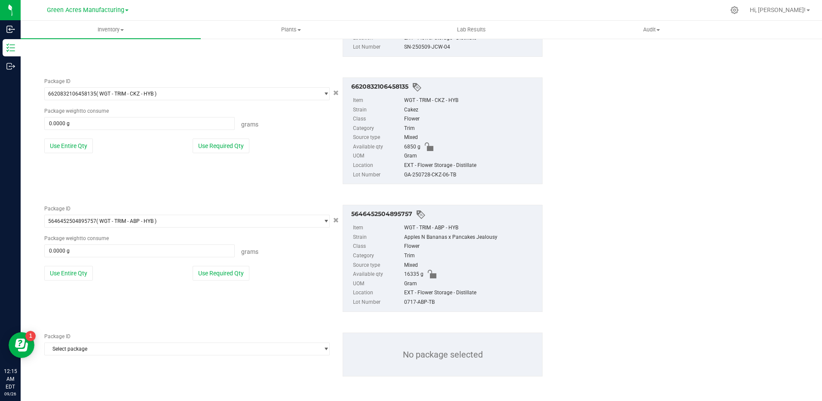
click at [104, 340] on div "Package ID" at bounding box center [186, 336] width 285 height 8
click at [105, 344] on span "Select package" at bounding box center [182, 349] width 274 height 12
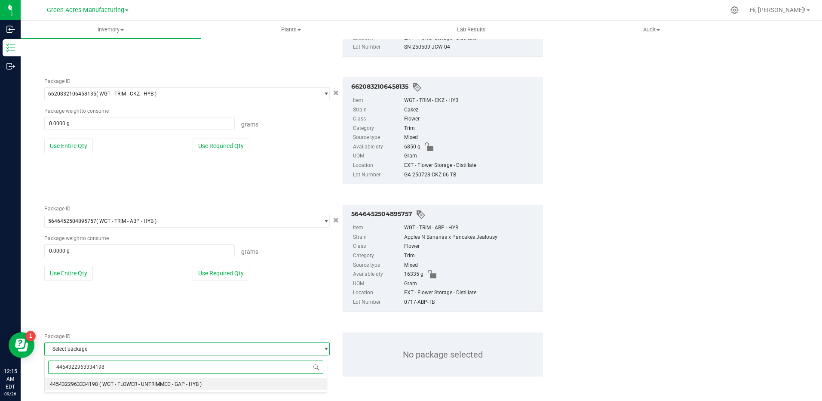
click at [112, 381] on span "( WGT - FLOWER - UNTRIMMED - GAP - HYB )" at bounding box center [150, 384] width 102 height 6
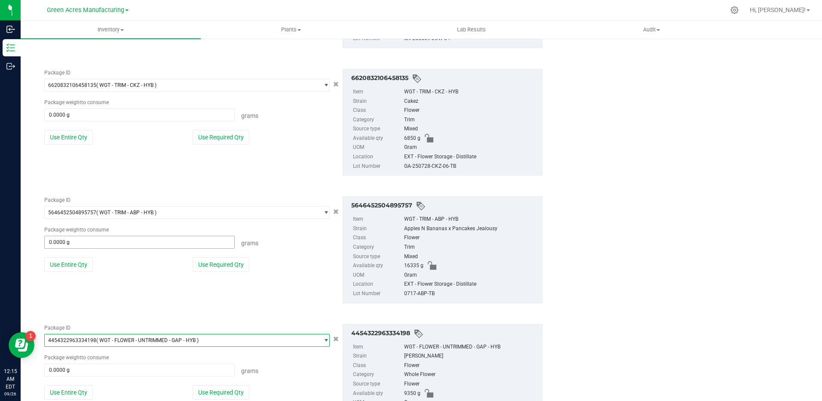
scroll to position [342, 0]
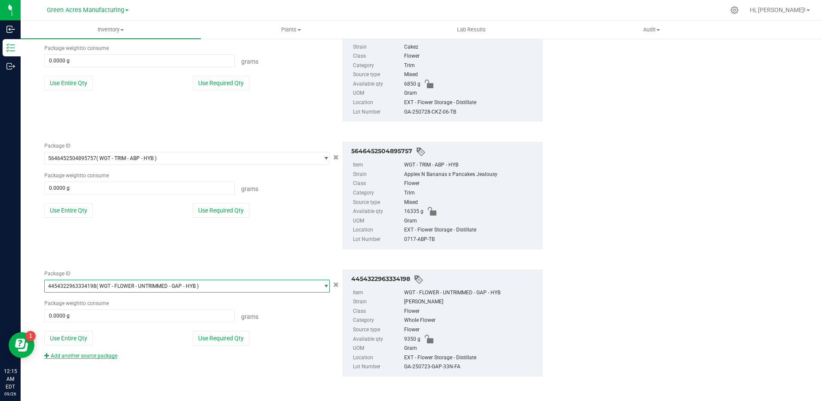
click at [108, 355] on link "Add another source package" at bounding box center [80, 355] width 73 height 6
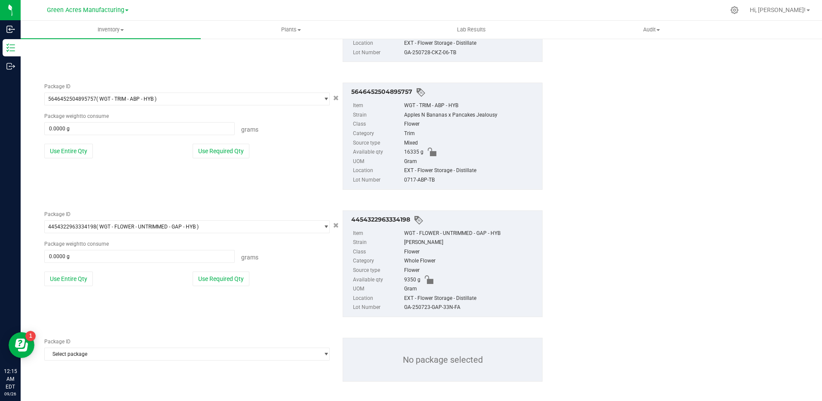
scroll to position [406, 0]
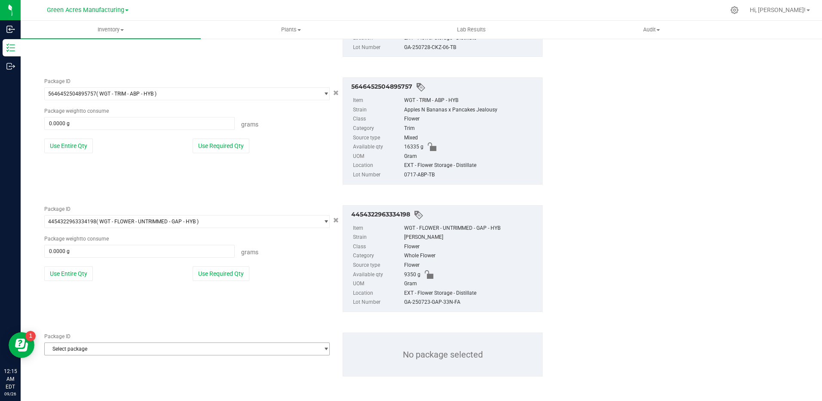
click at [135, 346] on span "Select package" at bounding box center [182, 349] width 274 height 12
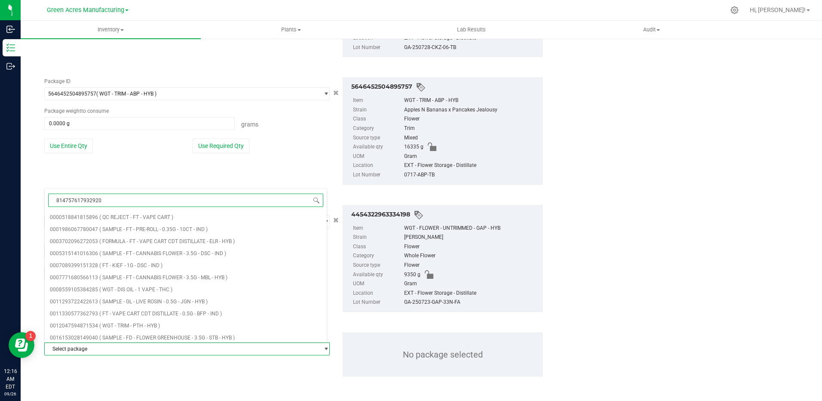
type input "8147576179329205"
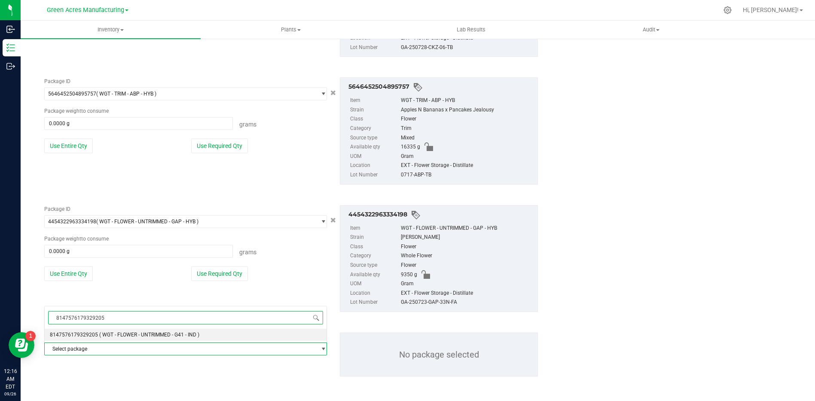
click at [116, 337] on span "( WGT - FLOWER - UNTRIMMED - G41 - IND )" at bounding box center [149, 334] width 100 height 6
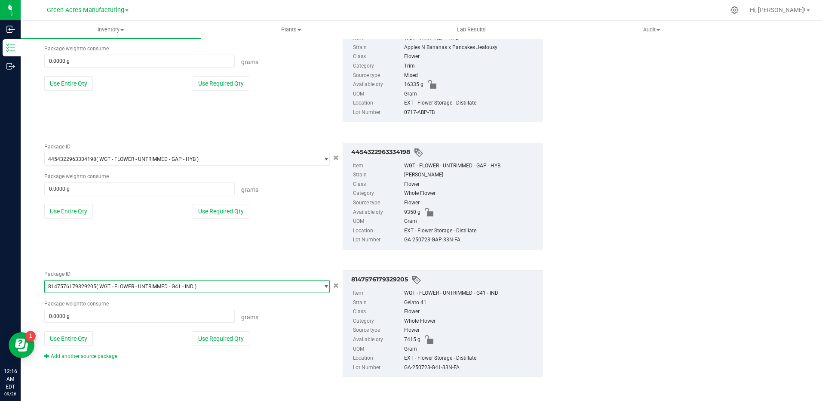
scroll to position [469, 0]
drag, startPoint x: 71, startPoint y: 357, endPoint x: 122, endPoint y: 349, distance: 51.0
click at [72, 357] on link "Add another source package" at bounding box center [80, 355] width 73 height 6
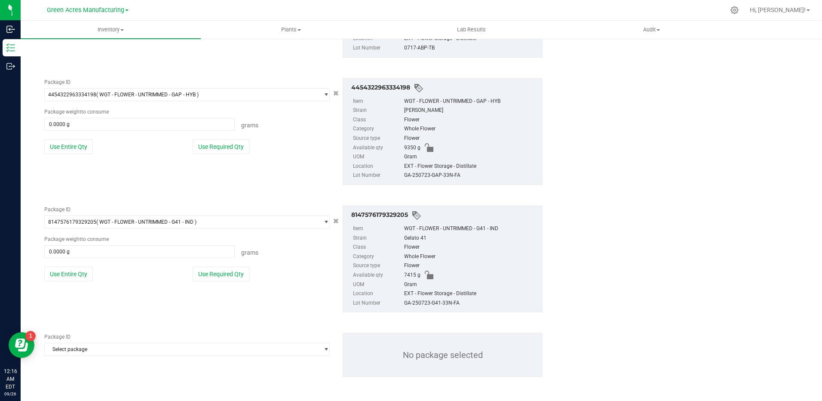
scroll to position [533, 0]
click at [131, 346] on span "Select package" at bounding box center [182, 349] width 274 height 12
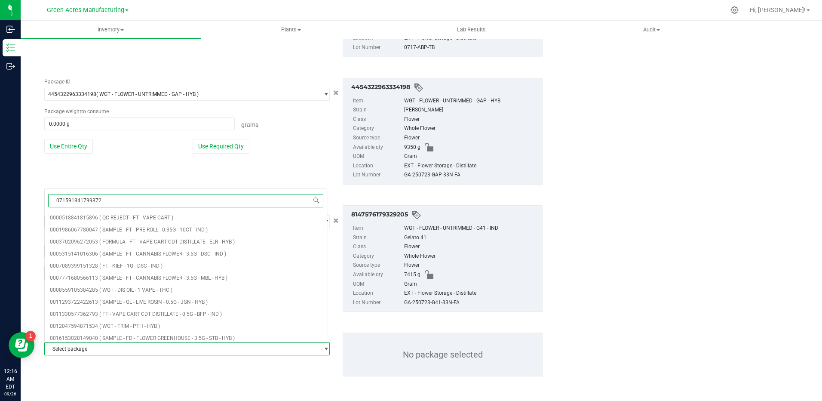
type input "0715918417998726"
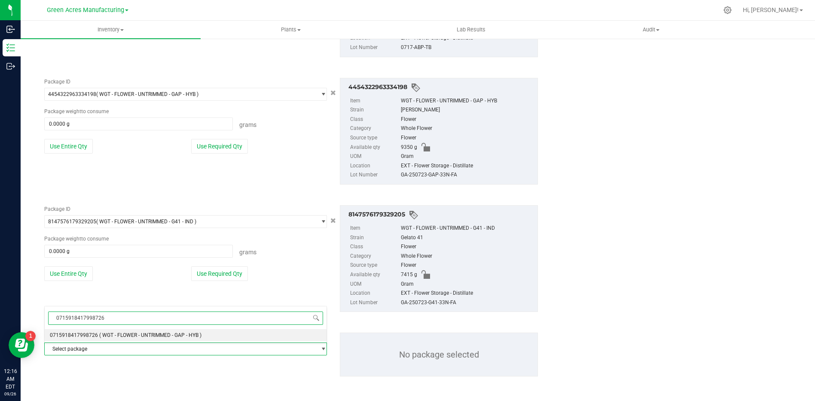
click at [139, 332] on span "( WGT - FLOWER - UNTRIMMED - GAP - HYB )" at bounding box center [150, 335] width 102 height 6
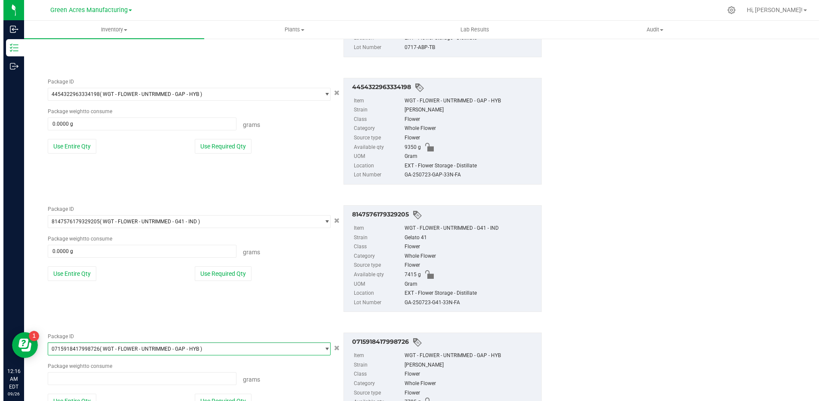
scroll to position [5139, 0]
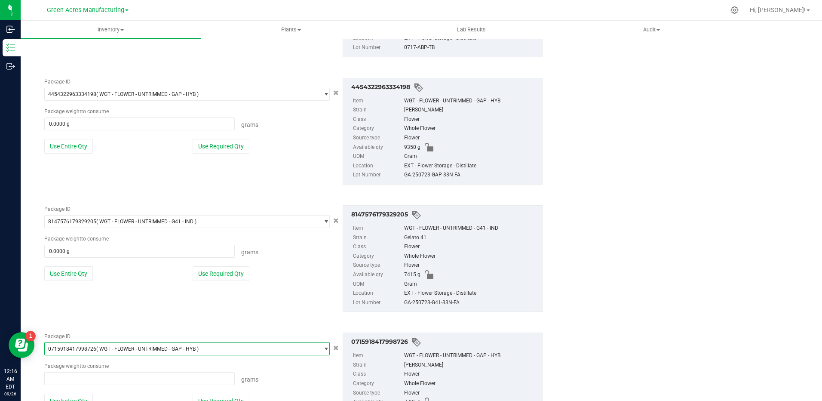
type input "0.0000 g"
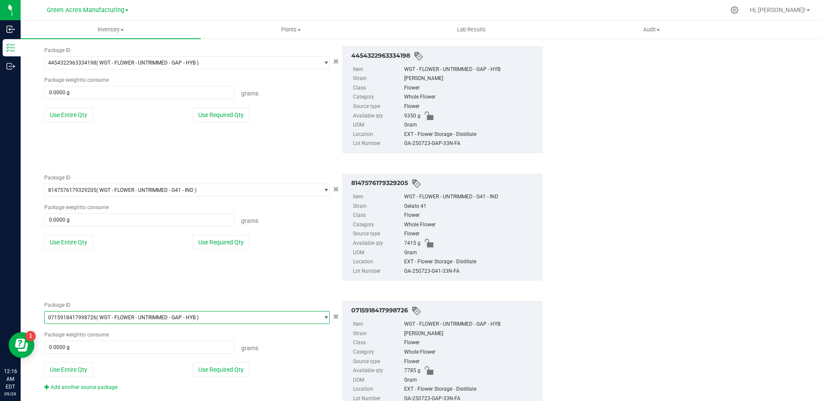
scroll to position [597, 0]
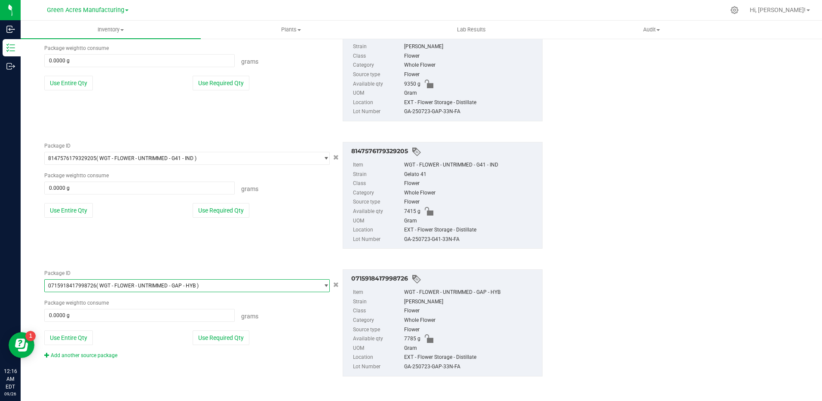
click at [94, 358] on div "Add another source package" at bounding box center [87, 355] width 86 height 8
click at [94, 355] on link "Add another source package" at bounding box center [80, 355] width 73 height 6
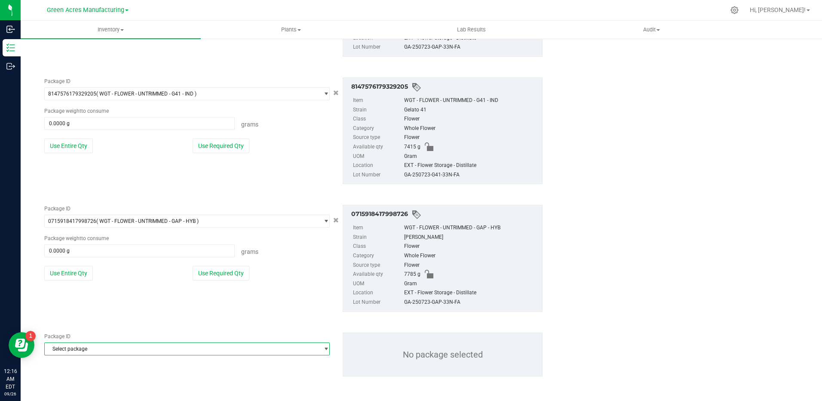
click at [137, 348] on span "Select package" at bounding box center [182, 349] width 274 height 12
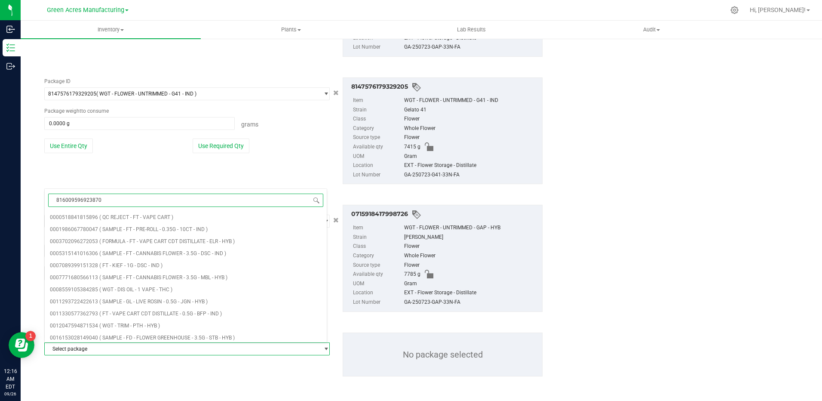
type input "8160095969238706"
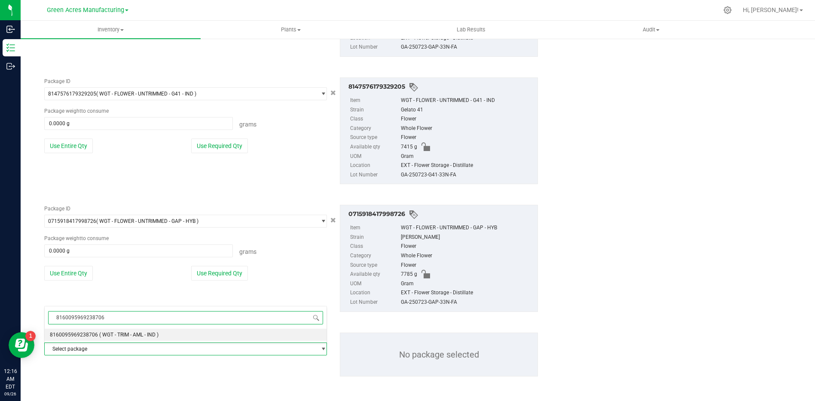
click at [140, 333] on span "( WGT - TRIM - AML - IND )" at bounding box center [128, 334] width 59 height 6
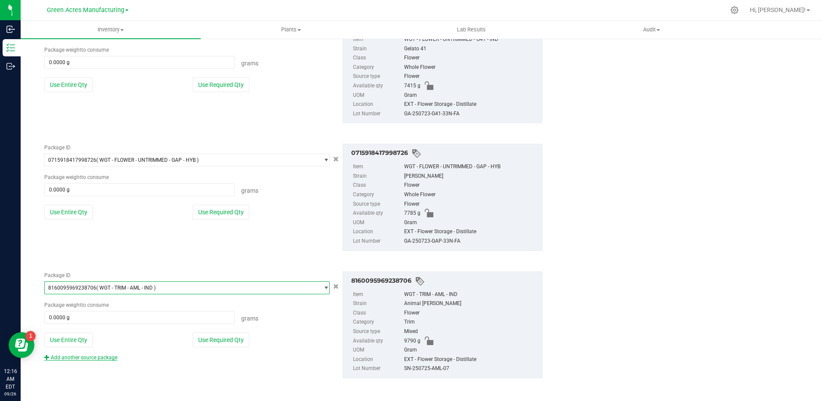
scroll to position [724, 0]
click at [85, 357] on link "Add another source package" at bounding box center [80, 355] width 73 height 6
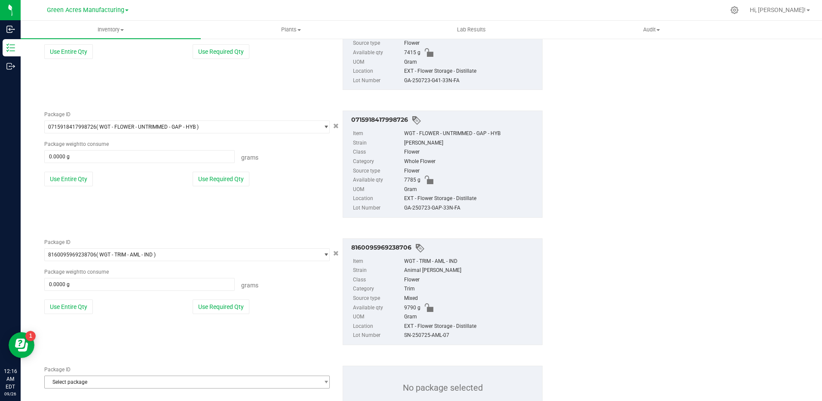
scroll to position [788, 0]
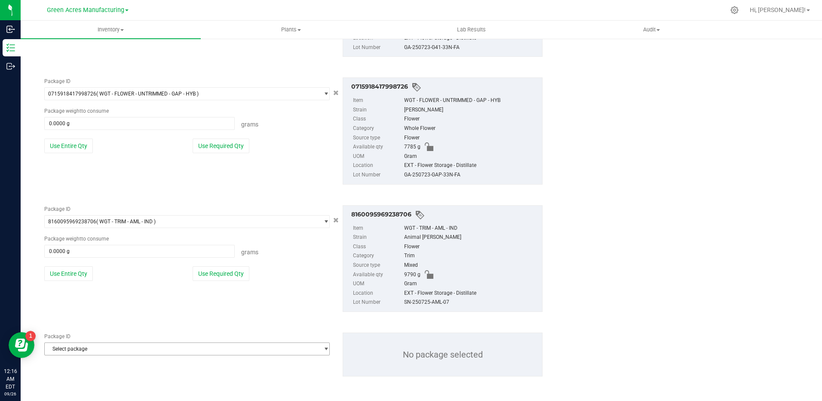
click at [138, 355] on div "Package ID Select package 0000518841815896 0001986067780047 0003702096272053 00…" at bounding box center [293, 354] width 511 height 58
click at [137, 352] on span "Select package" at bounding box center [182, 349] width 274 height 12
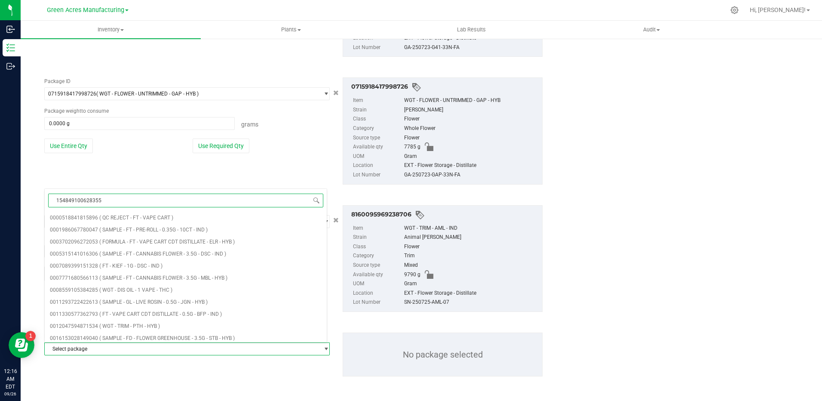
type input "1548491006283554"
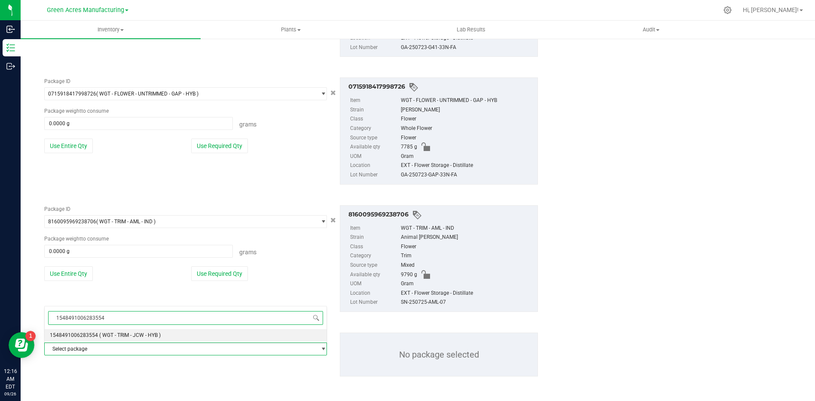
click at [132, 335] on span "( WGT - TRIM - JCW - HYB )" at bounding box center [129, 335] width 61 height 6
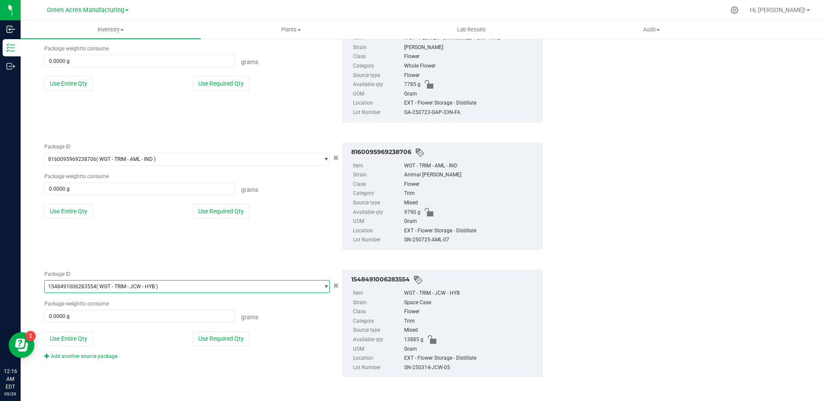
scroll to position [851, 0]
click at [63, 342] on button "Use Entire Qty" at bounding box center [68, 338] width 49 height 15
type input "13885.0000 g"
click at [70, 212] on button "Use Entire Qty" at bounding box center [68, 210] width 49 height 15
type input "9790.0000 g"
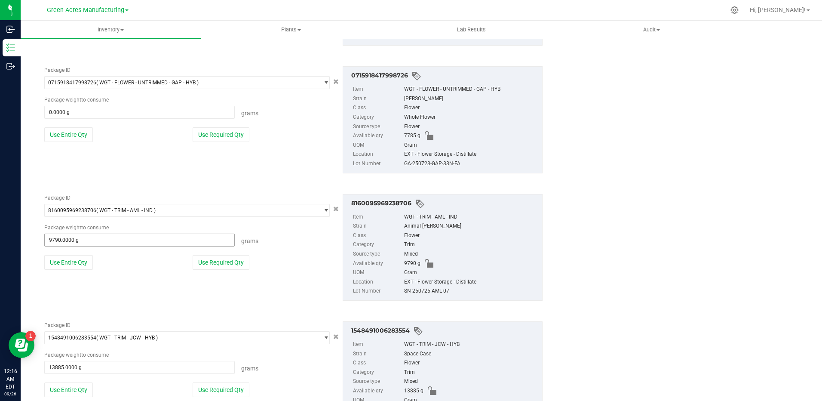
scroll to position [722, 0]
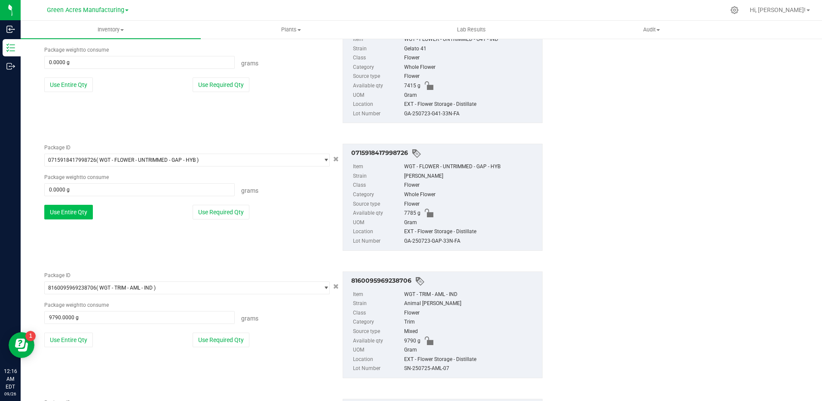
click at [62, 218] on button "Use Entire Qty" at bounding box center [68, 212] width 49 height 15
type input "7785.0000 g"
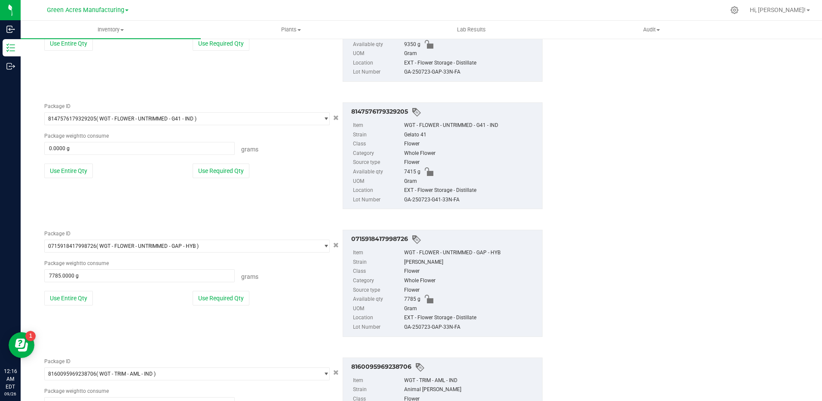
scroll to position [593, 0]
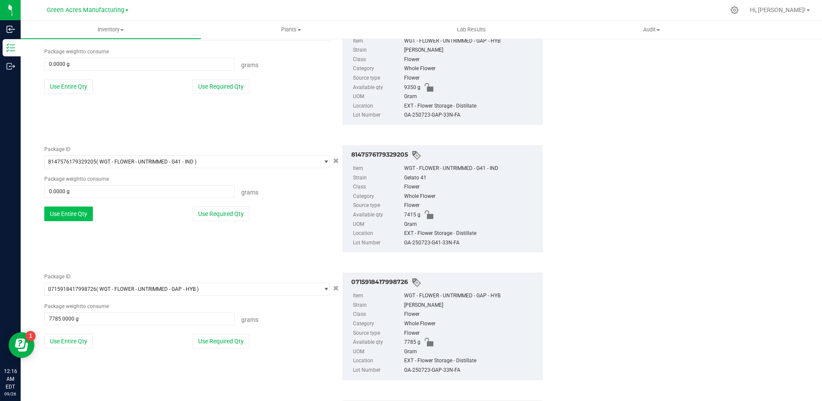
click at [77, 210] on button "Use Entire Qty" at bounding box center [68, 213] width 49 height 15
type input "7415.0000 g"
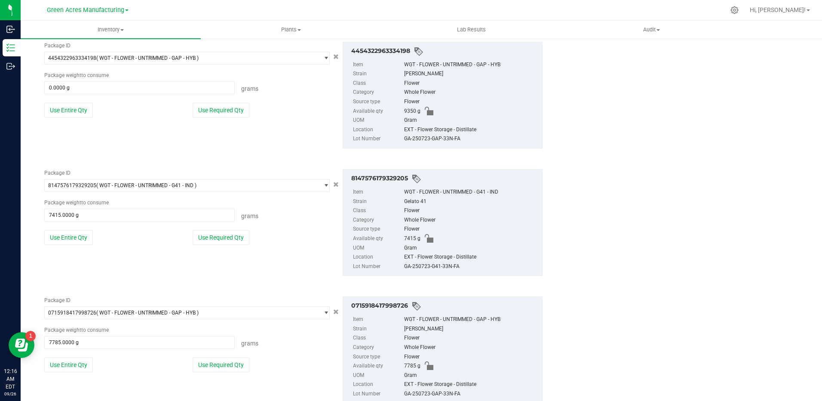
scroll to position [507, 0]
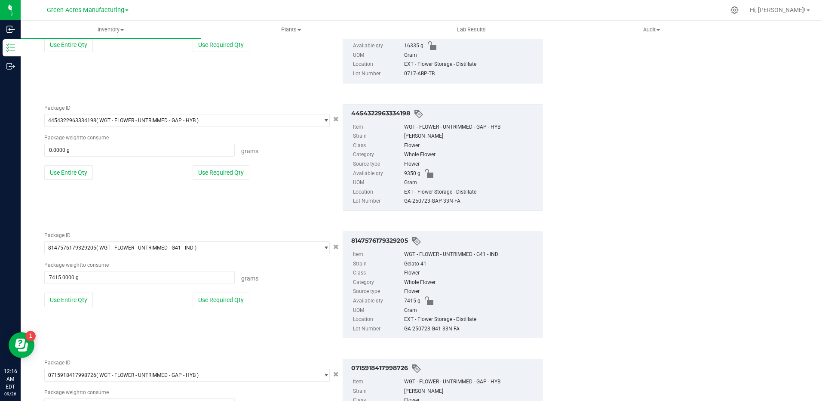
click at [86, 184] on div "Package ID 4454322963334198 ( WGT - FLOWER - UNTRIMMED - GAP - HYB ) 4425731818…" at bounding box center [187, 145] width 298 height 82
click at [83, 182] on div "Package ID 4454322963334198 ( WGT - FLOWER - UNTRIMMED - GAP - HYB ) 4425731818…" at bounding box center [187, 145] width 298 height 82
click at [77, 176] on button "Use Entire Qty" at bounding box center [68, 172] width 49 height 15
type input "9350.0000 g"
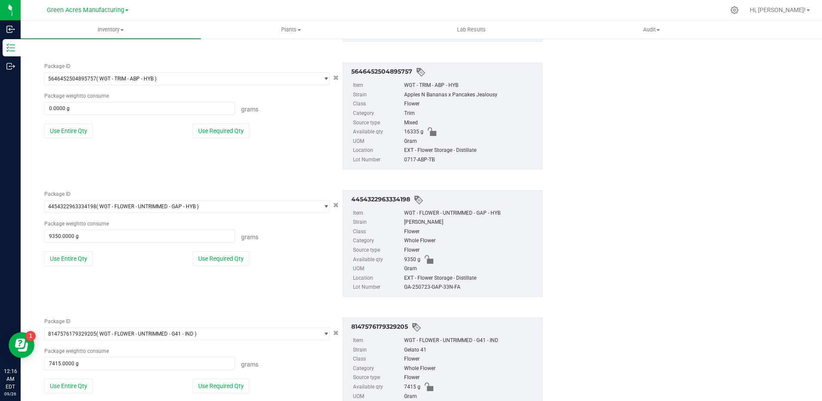
drag, startPoint x: 71, startPoint y: 138, endPoint x: 71, endPoint y: 132, distance: 6.0
click at [70, 138] on div "Package ID 5646452504895757 ( WGT - TRIM - ABP - HYB ) 5631421317117089 5634446…" at bounding box center [187, 103] width 298 height 82
click at [71, 132] on button "Use Entire Qty" at bounding box center [68, 130] width 49 height 15
type input "16335.0000 g"
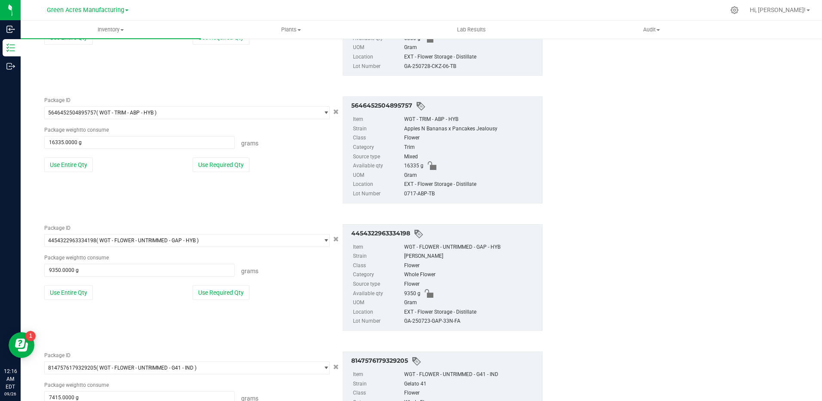
scroll to position [335, 0]
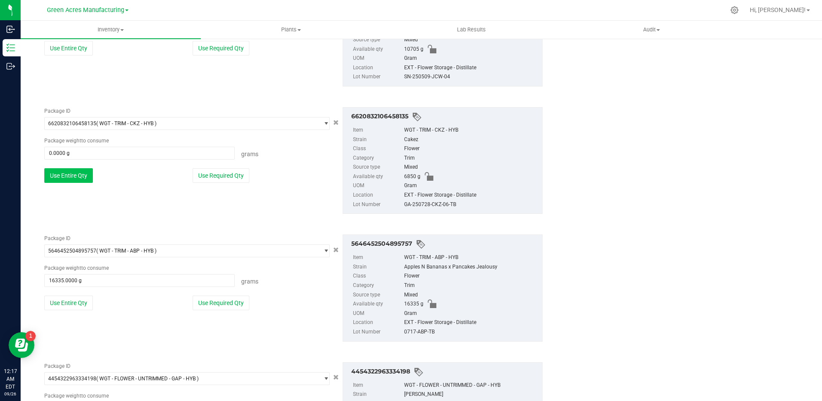
click at [72, 171] on button "Use Entire Qty" at bounding box center [68, 175] width 49 height 15
type input "6850.0000 g"
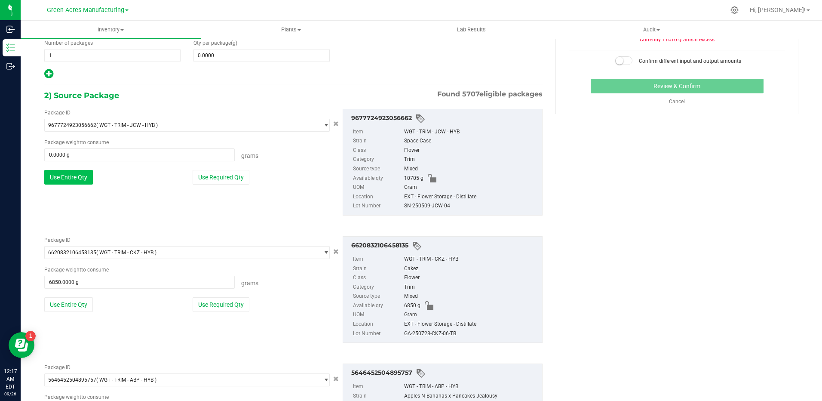
click at [71, 173] on button "Use Entire Qty" at bounding box center [68, 177] width 49 height 15
type input "10705.0000 g"
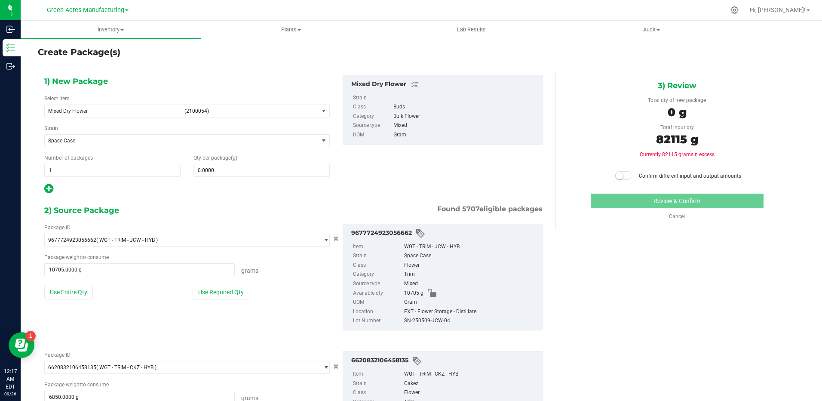
scroll to position [0, 0]
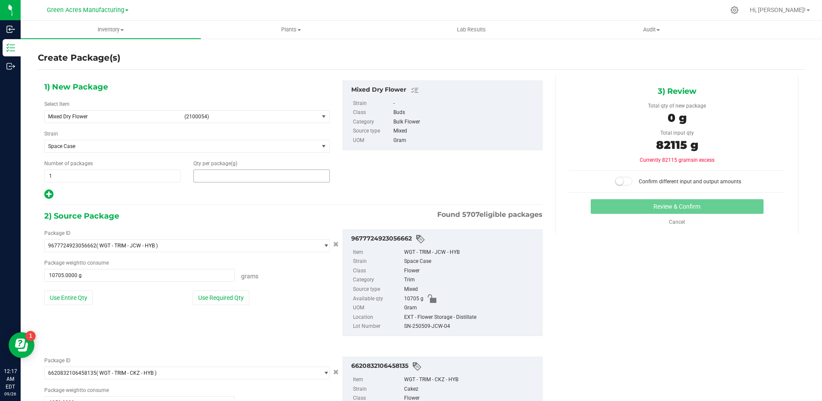
click at [250, 178] on span at bounding box center [261, 175] width 136 height 13
type input "82115"
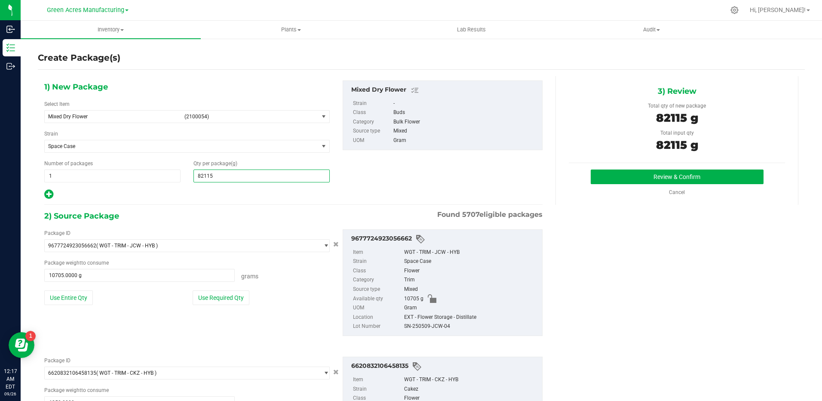
type input "82,115.0000"
click at [662, 177] on button "Review & Confirm" at bounding box center [677, 176] width 173 height 15
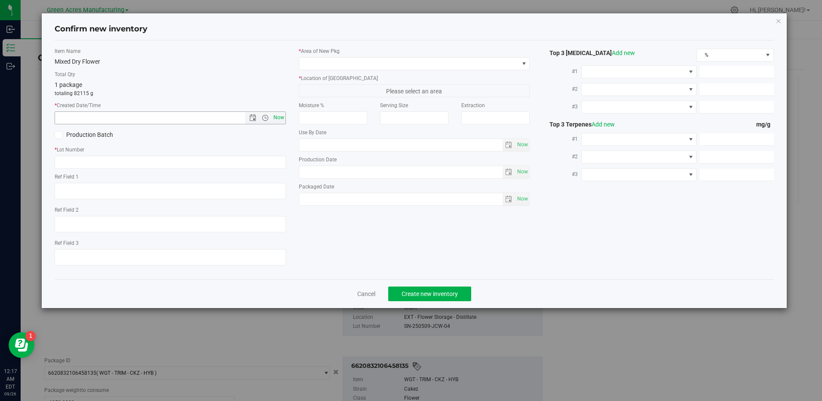
click at [281, 116] on span "Now" at bounding box center [278, 117] width 15 height 12
type input "[DATE] 12:17 AM"
click at [159, 166] on input "text" at bounding box center [170, 162] width 231 height 13
paste input "GA-250926-ETH-HYB-D-THCA14"
type input "GA-250926-ETH-HYB-D-THCA14"
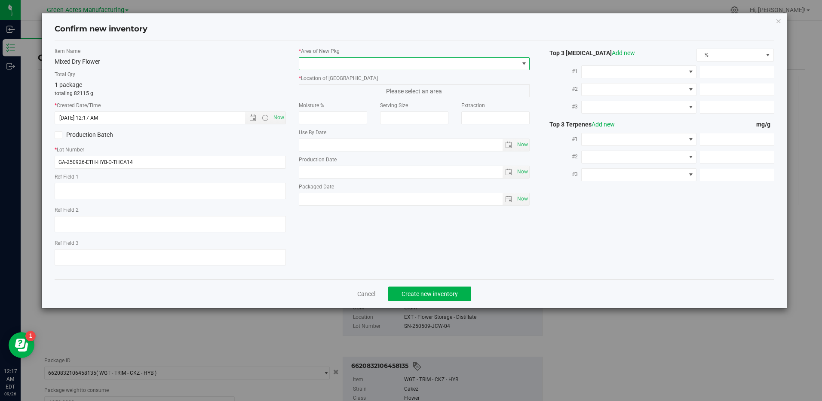
click at [403, 62] on span at bounding box center [408, 64] width 219 height 12
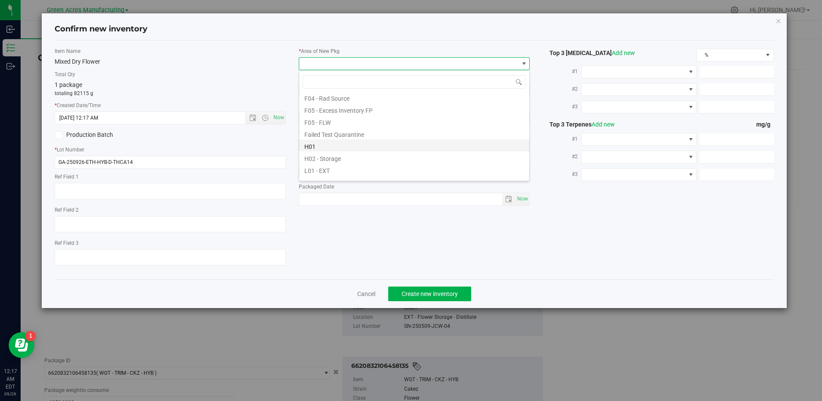
scroll to position [129, 0]
drag, startPoint x: 331, startPoint y: 170, endPoint x: 327, endPoint y: 163, distance: 7.7
click at [331, 170] on li "L04 - EXT" at bounding box center [414, 174] width 230 height 12
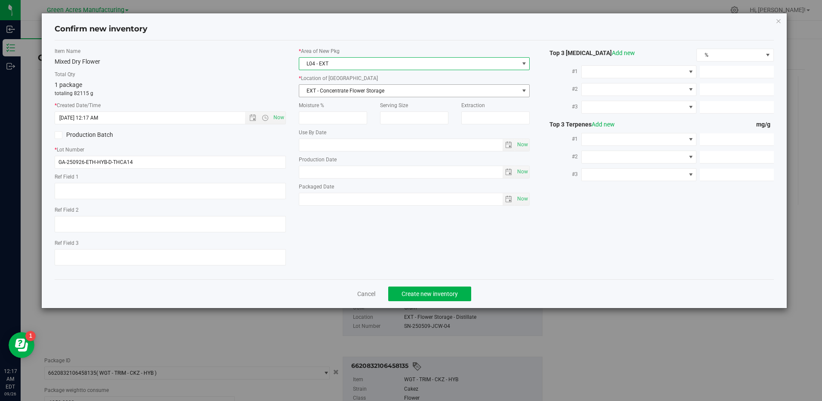
click at [342, 94] on span "EXT - Concentrate Flower Storage" at bounding box center [408, 91] width 219 height 12
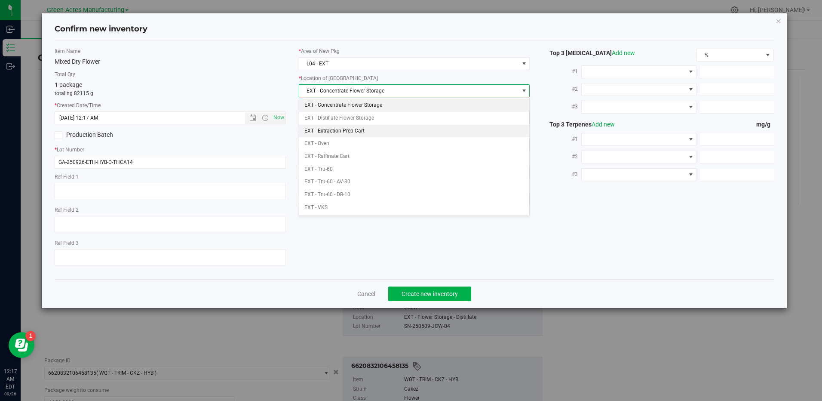
click at [367, 130] on li "EXT - Extraction Prep Cart" at bounding box center [414, 131] width 230 height 13
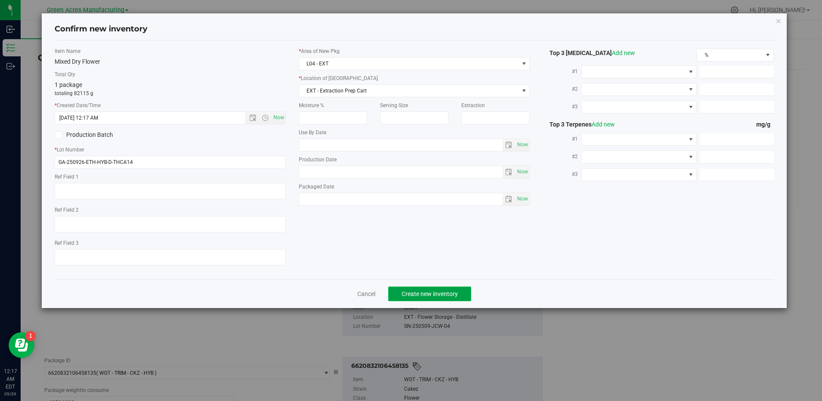
click at [424, 295] on span "Create new inventory" at bounding box center [429, 293] width 56 height 7
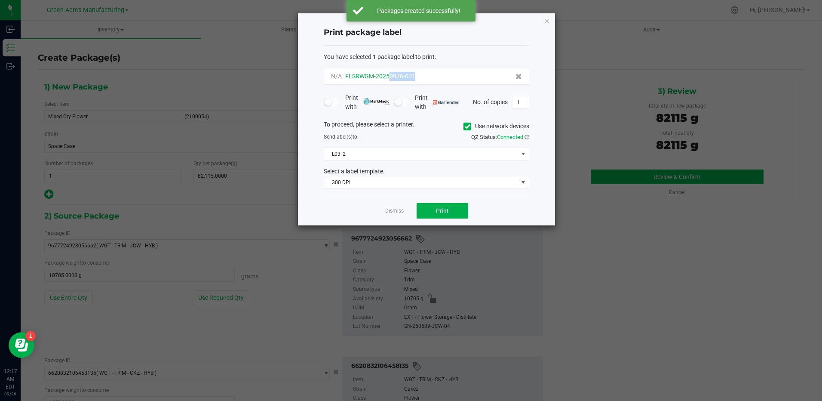
drag, startPoint x: 423, startPoint y: 76, endPoint x: 388, endPoint y: 79, distance: 34.5
click at [388, 79] on div "N/A FLSRWGM-20250926-001" at bounding box center [426, 76] width 191 height 9
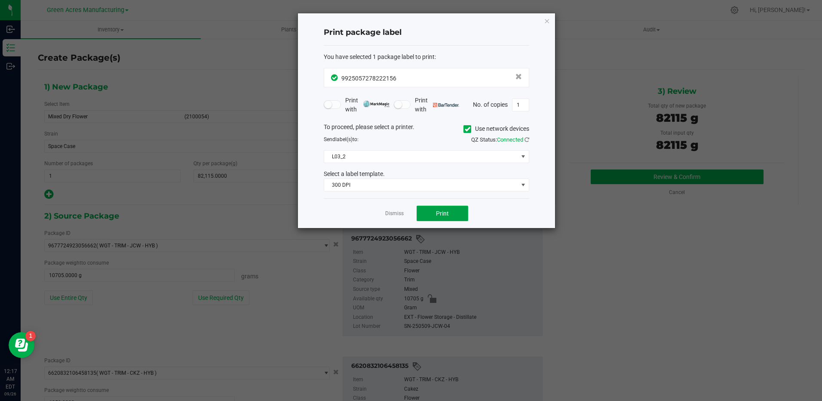
click at [438, 216] on span "Print" at bounding box center [442, 213] width 13 height 7
click at [437, 211] on span "Print" at bounding box center [442, 213] width 13 height 7
click at [442, 210] on span "Print" at bounding box center [442, 213] width 13 height 7
click at [446, 215] on span "Print" at bounding box center [442, 213] width 13 height 7
click at [445, 212] on span "Print" at bounding box center [442, 213] width 13 height 7
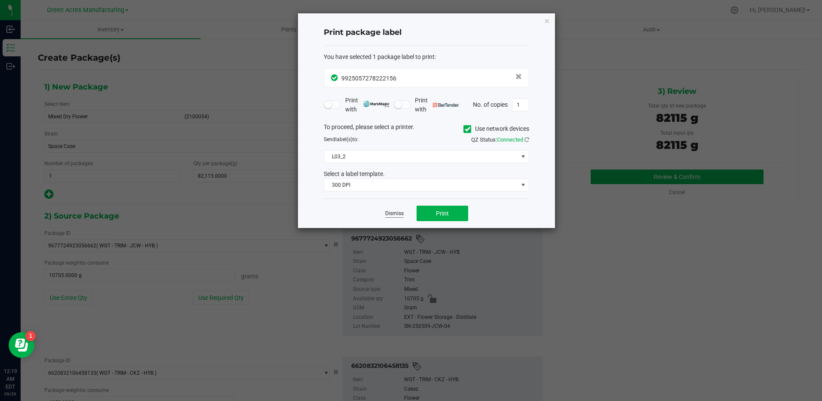
click at [394, 211] on link "Dismiss" at bounding box center [394, 213] width 18 height 7
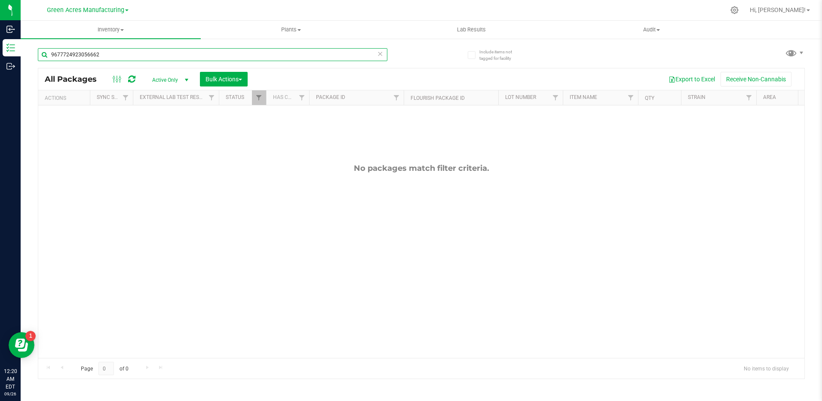
drag, startPoint x: 125, startPoint y: 56, endPoint x: -1, endPoint y: 61, distance: 126.1
click at [0, 61] on html "Inbound Inventory Outbound 12:20 AM EDT [DATE] 09/26 Green Acres Manufacturing …" at bounding box center [411, 200] width 822 height 401
click at [596, 166] on div "No packages match filter criteria." at bounding box center [421, 167] width 766 height 9
drag, startPoint x: 123, startPoint y: 55, endPoint x: 21, endPoint y: 65, distance: 103.3
click at [22, 64] on div "Include items not tagged for facility 9925057278222156 All Packages Active Only…" at bounding box center [421, 169] width 801 height 262
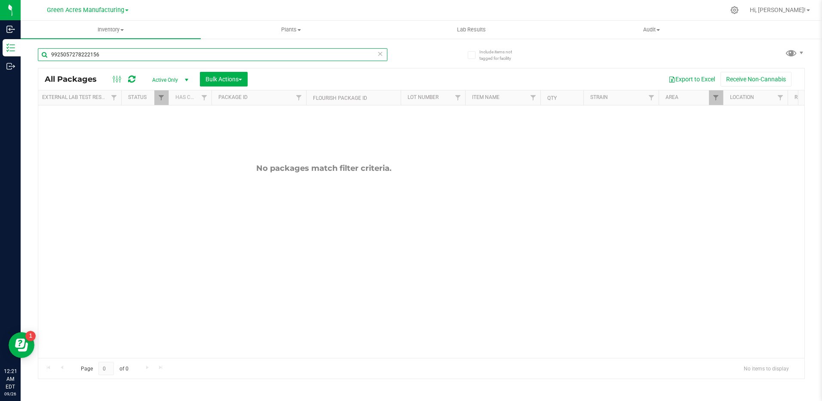
scroll to position [0, 103]
click at [712, 101] on span "Filter" at bounding box center [710, 97] width 7 height 7
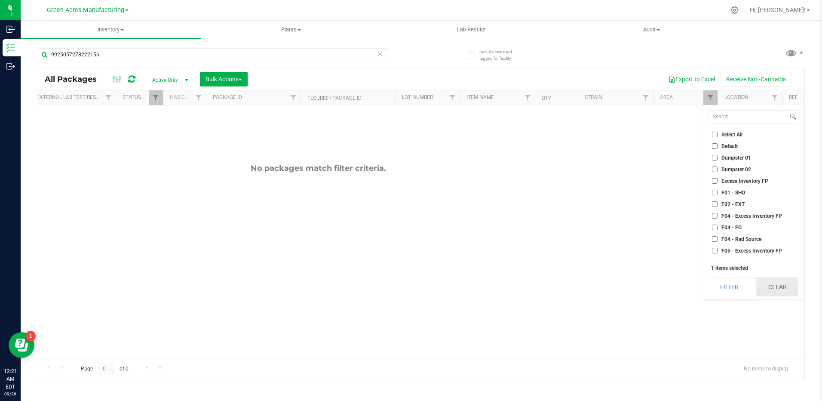
click at [790, 285] on button "Clear" at bounding box center [777, 286] width 42 height 19
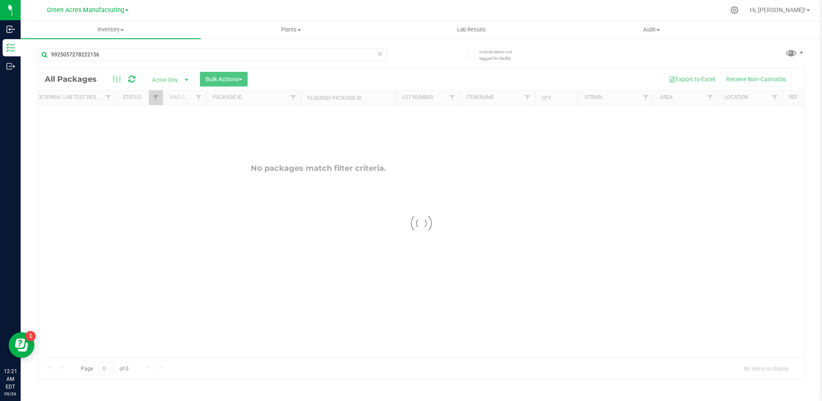
drag, startPoint x: 219, startPoint y: 352, endPoint x: 113, endPoint y: 352, distance: 105.3
click at [104, 350] on div at bounding box center [421, 223] width 766 height 310
drag, startPoint x: 194, startPoint y: 354, endPoint x: 107, endPoint y: 353, distance: 87.3
click at [108, 351] on div at bounding box center [421, 223] width 766 height 310
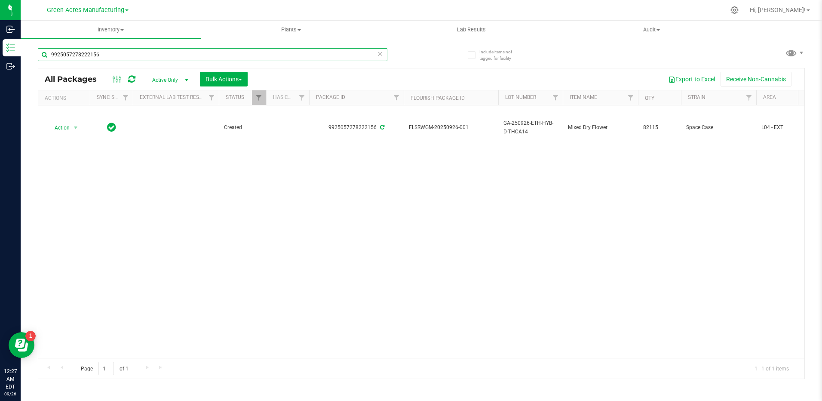
drag, startPoint x: 128, startPoint y: 58, endPoint x: 31, endPoint y: 72, distance: 98.2
click at [31, 72] on div "Include items not tagged for facility 9925057278222156 All Packages Active Only…" at bounding box center [421, 169] width 801 height 262
type input "3421672514258431"
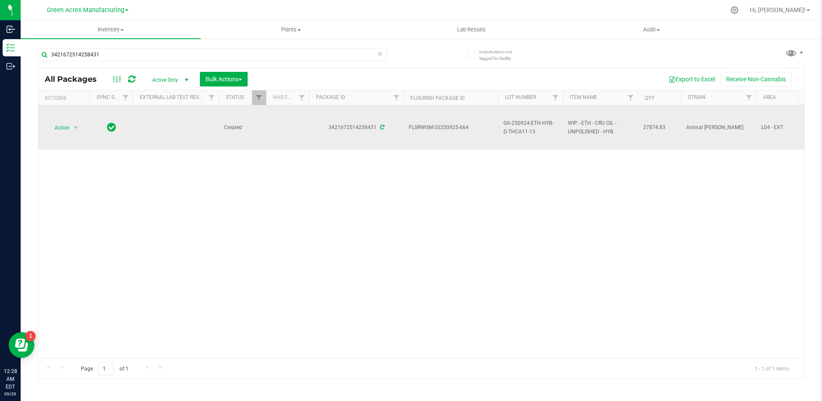
drag, startPoint x: 517, startPoint y: 131, endPoint x: 498, endPoint y: 126, distance: 19.8
